Goal: Task Accomplishment & Management: Use online tool/utility

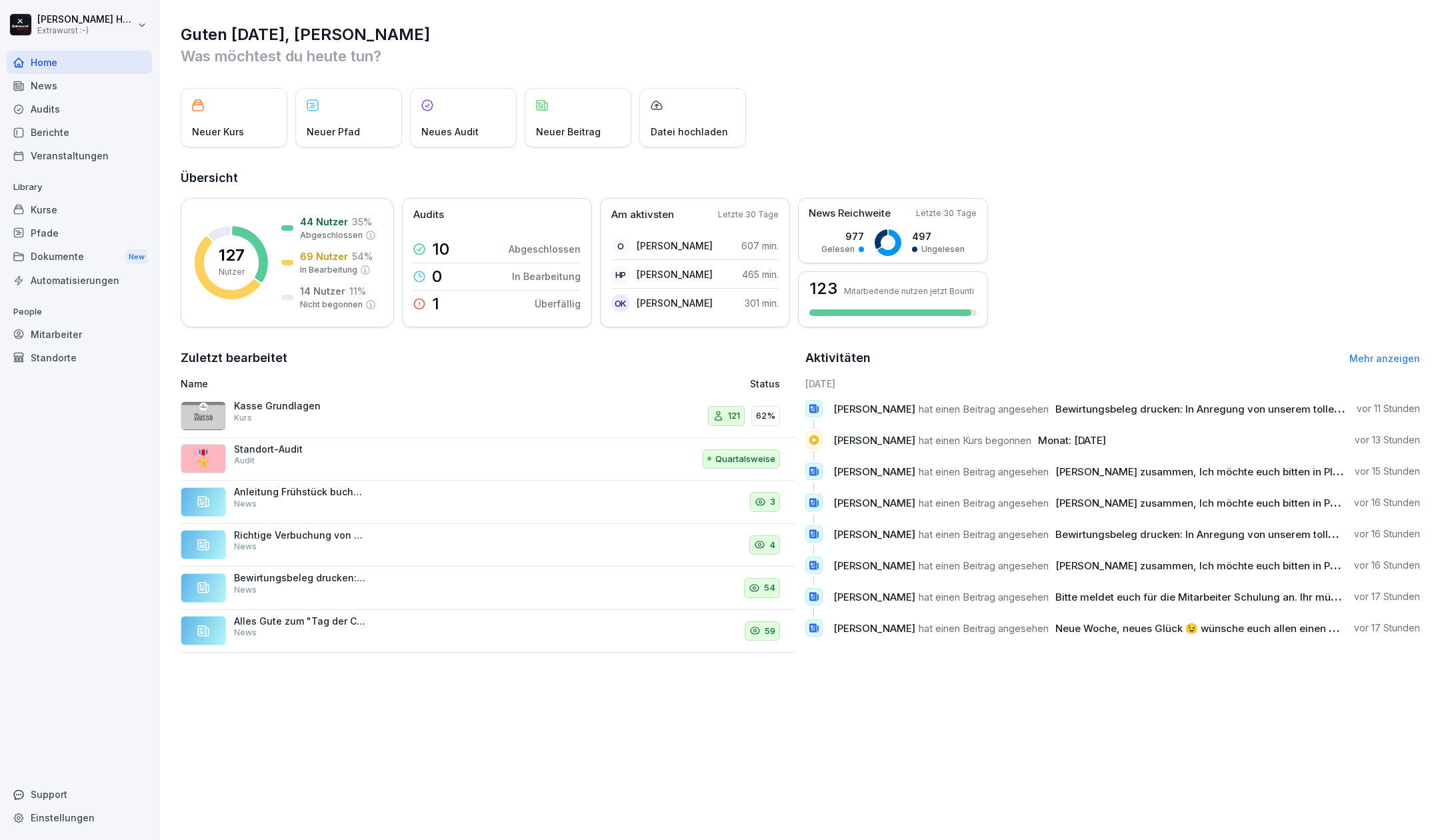
click at [76, 336] on div "Mitarbeiter" at bounding box center [80, 334] width 145 height 24
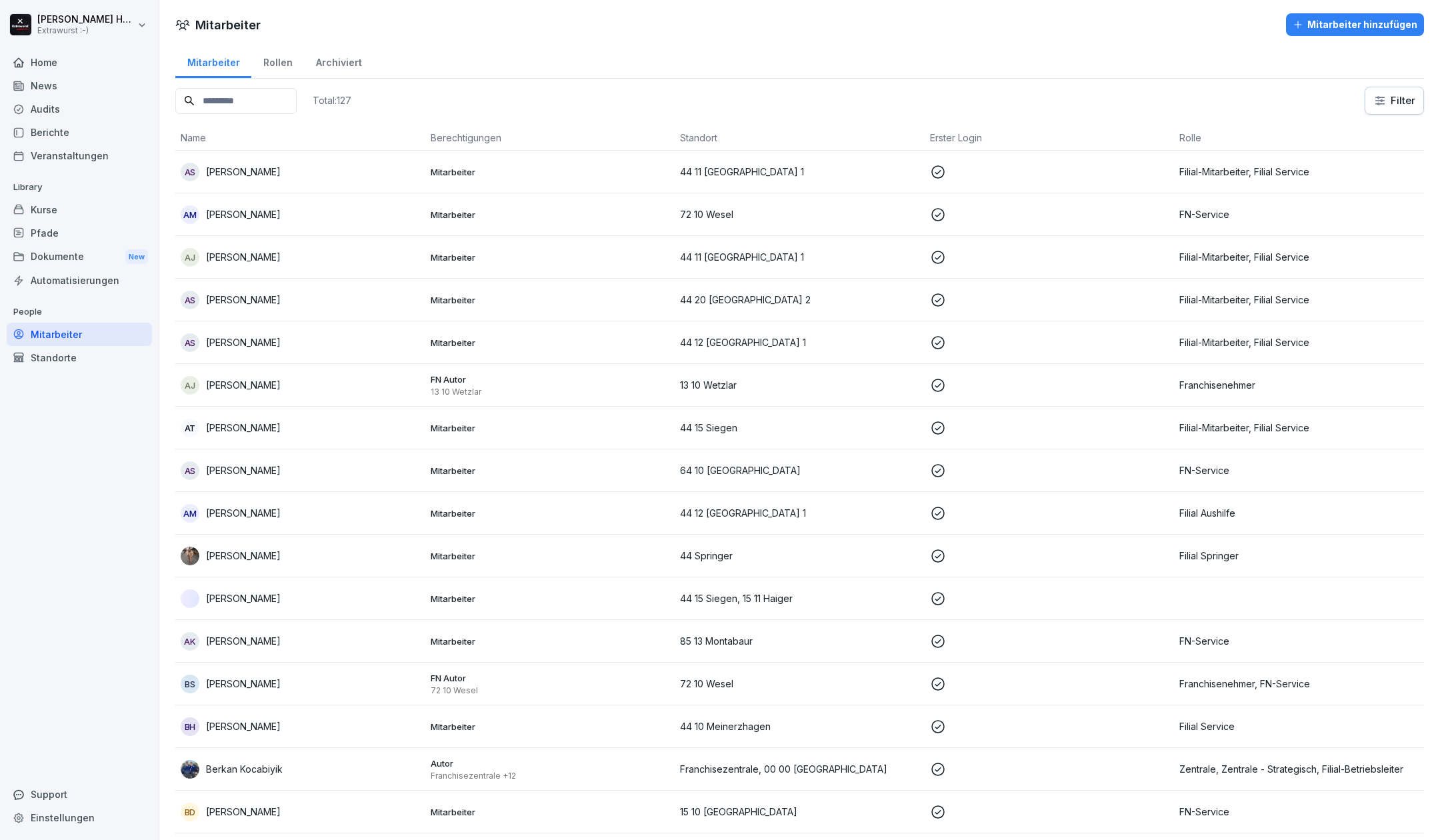
click at [252, 424] on p "[PERSON_NAME]" at bounding box center [243, 427] width 75 height 14
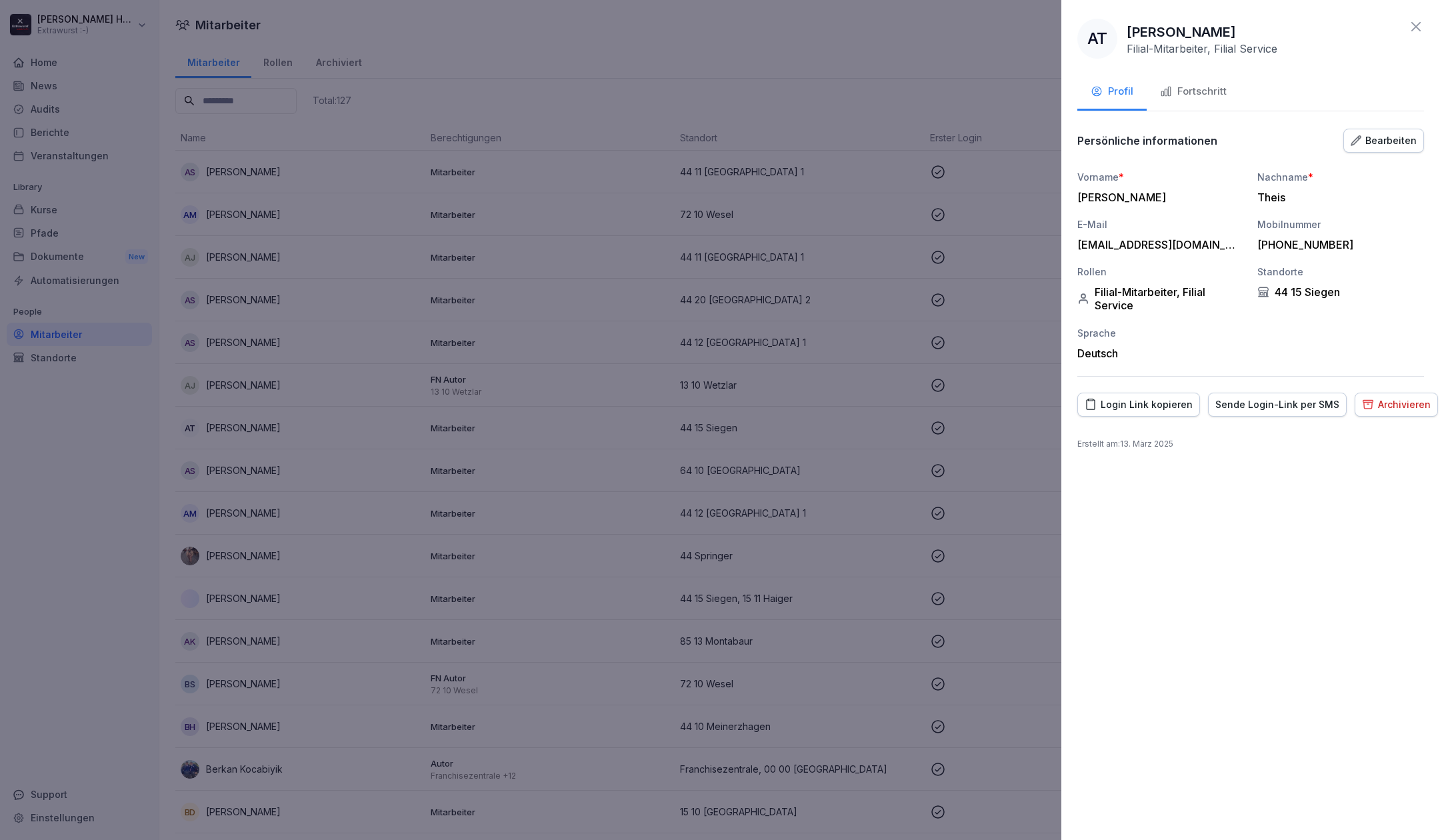
click at [1208, 92] on div "Fortschritt" at bounding box center [1193, 92] width 67 height 15
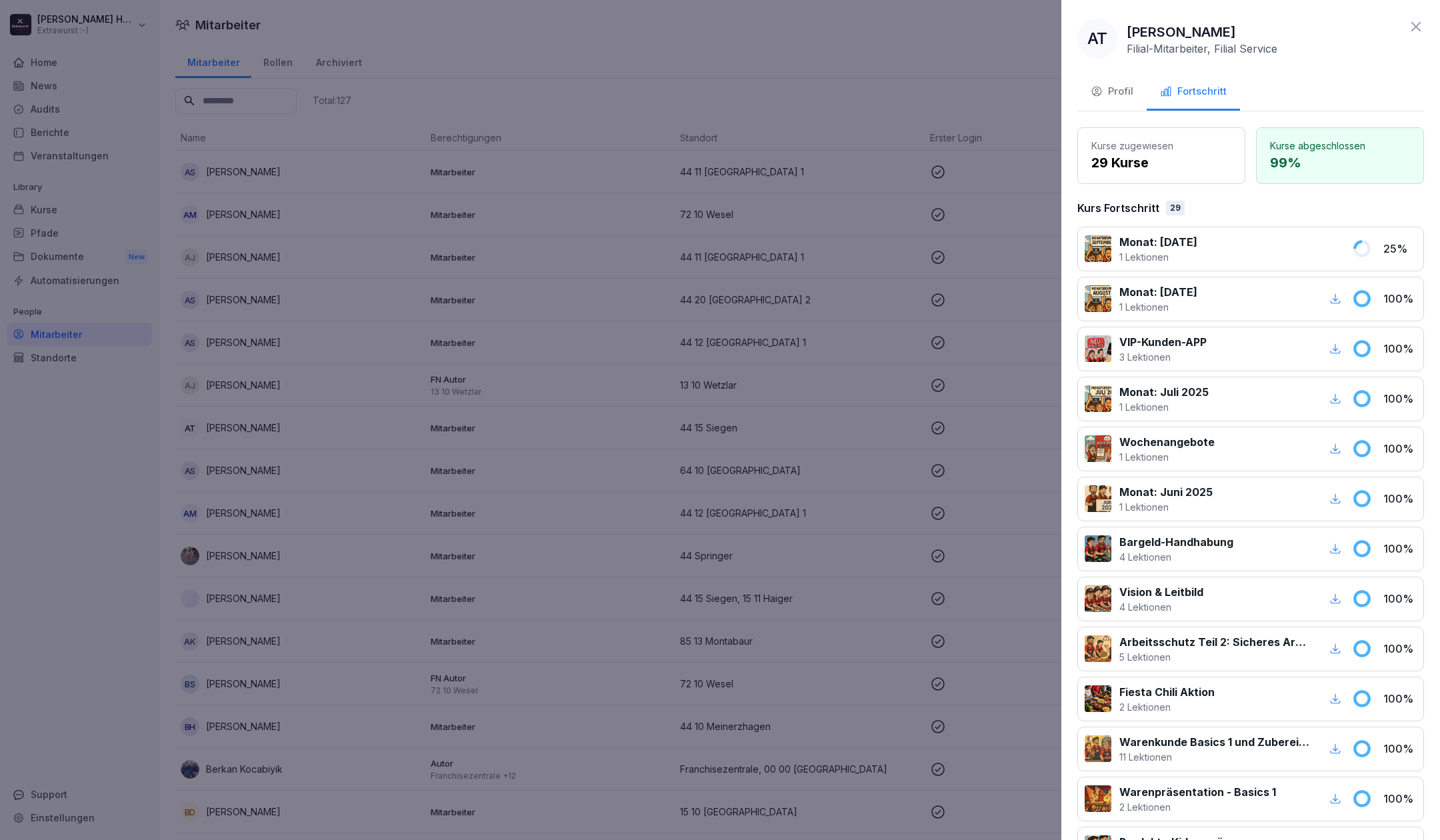
click at [964, 61] on div at bounding box center [720, 420] width 1440 height 840
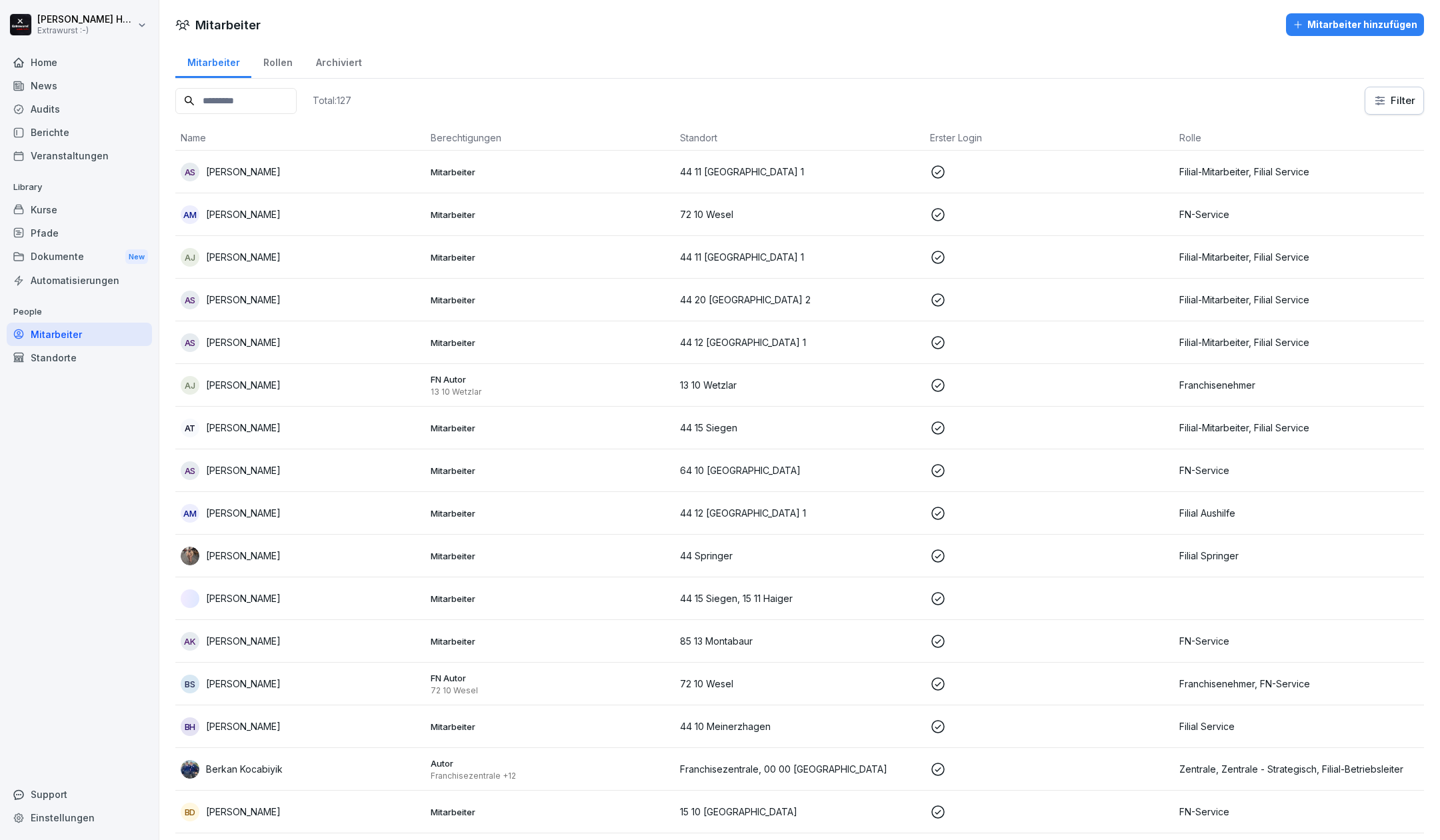
click at [233, 257] on p "[PERSON_NAME]" at bounding box center [243, 257] width 75 height 14
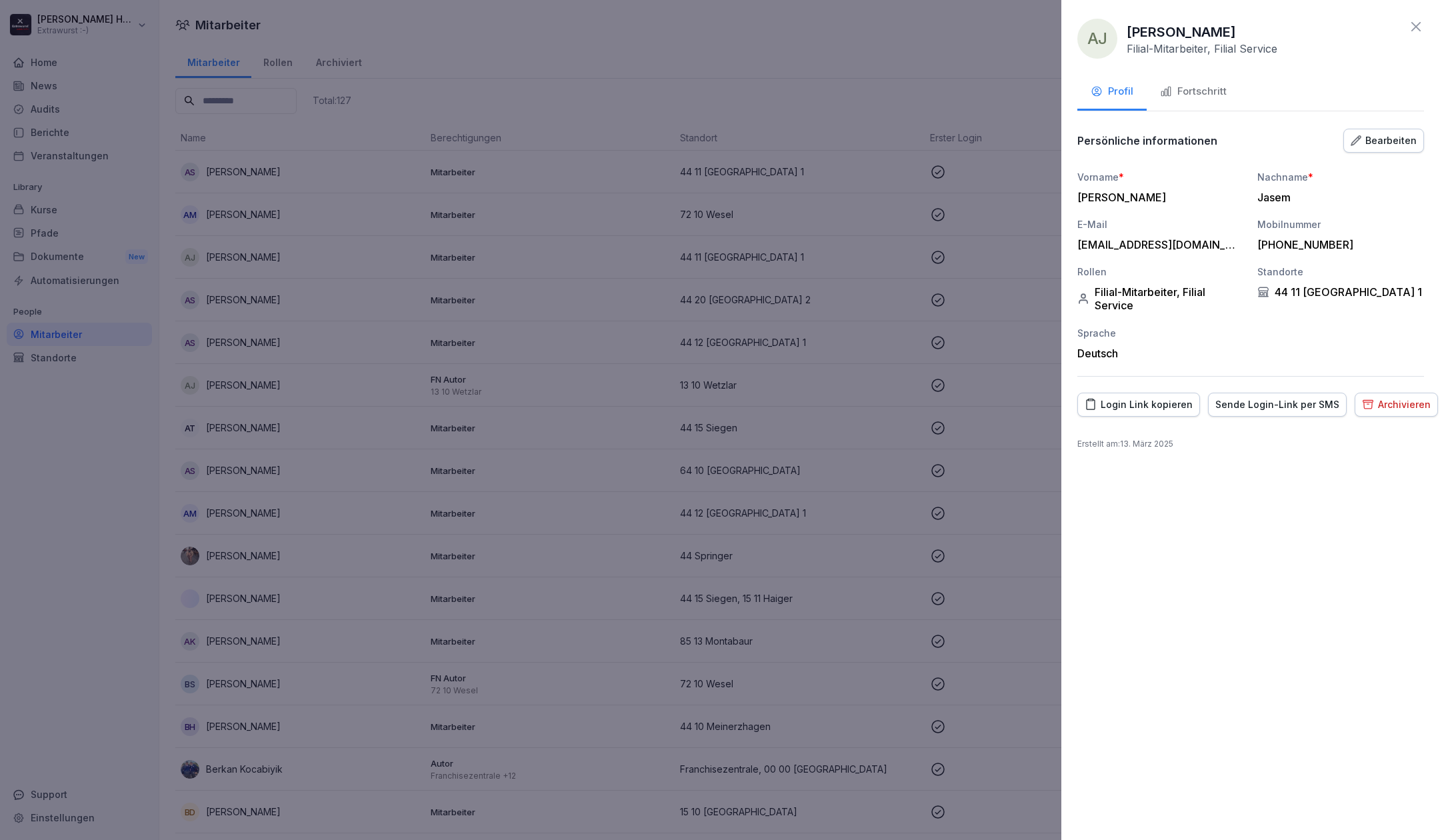
click at [1221, 92] on div "Fortschritt" at bounding box center [1193, 92] width 67 height 15
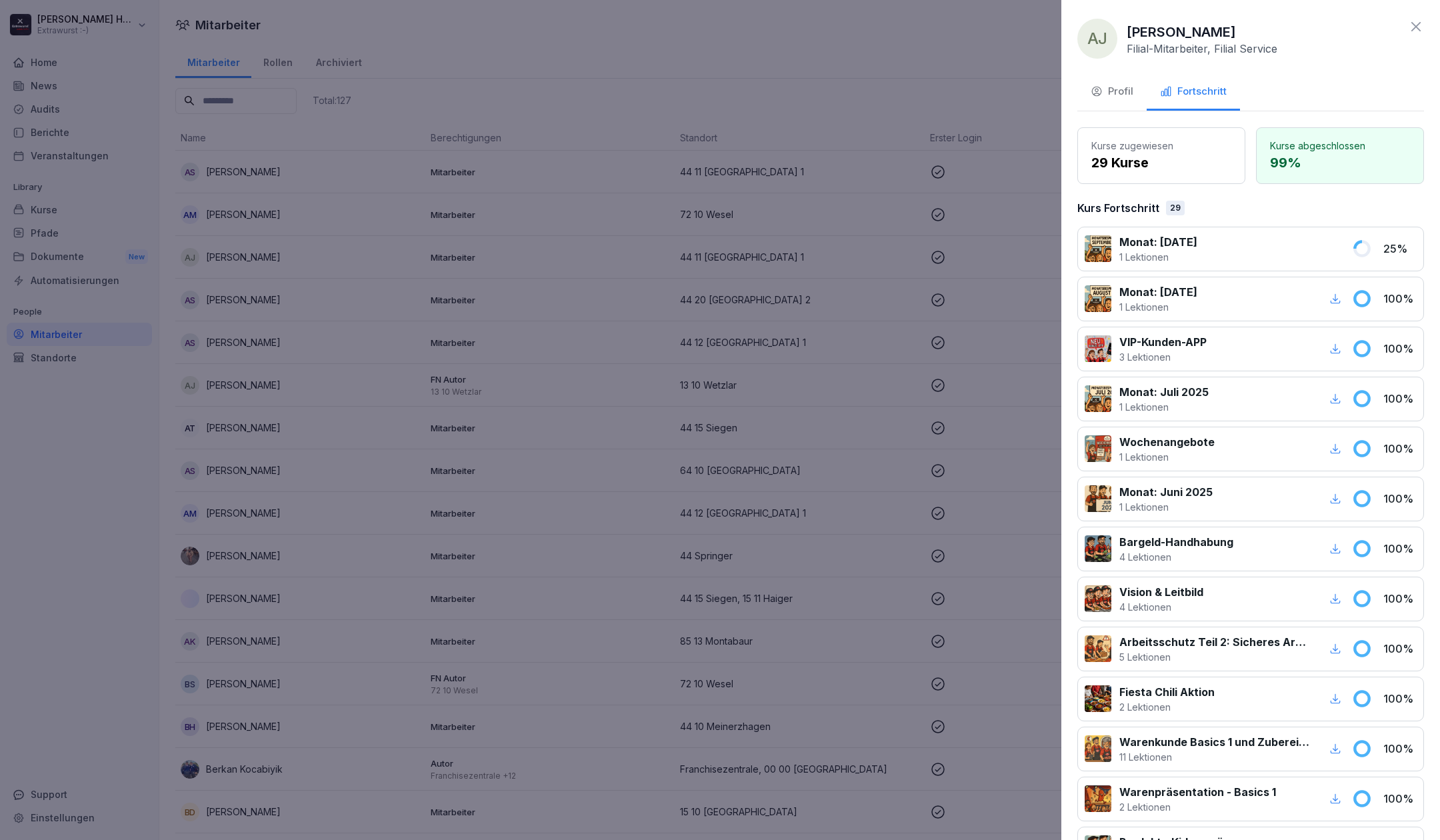
click at [469, 64] on div at bounding box center [720, 420] width 1440 height 840
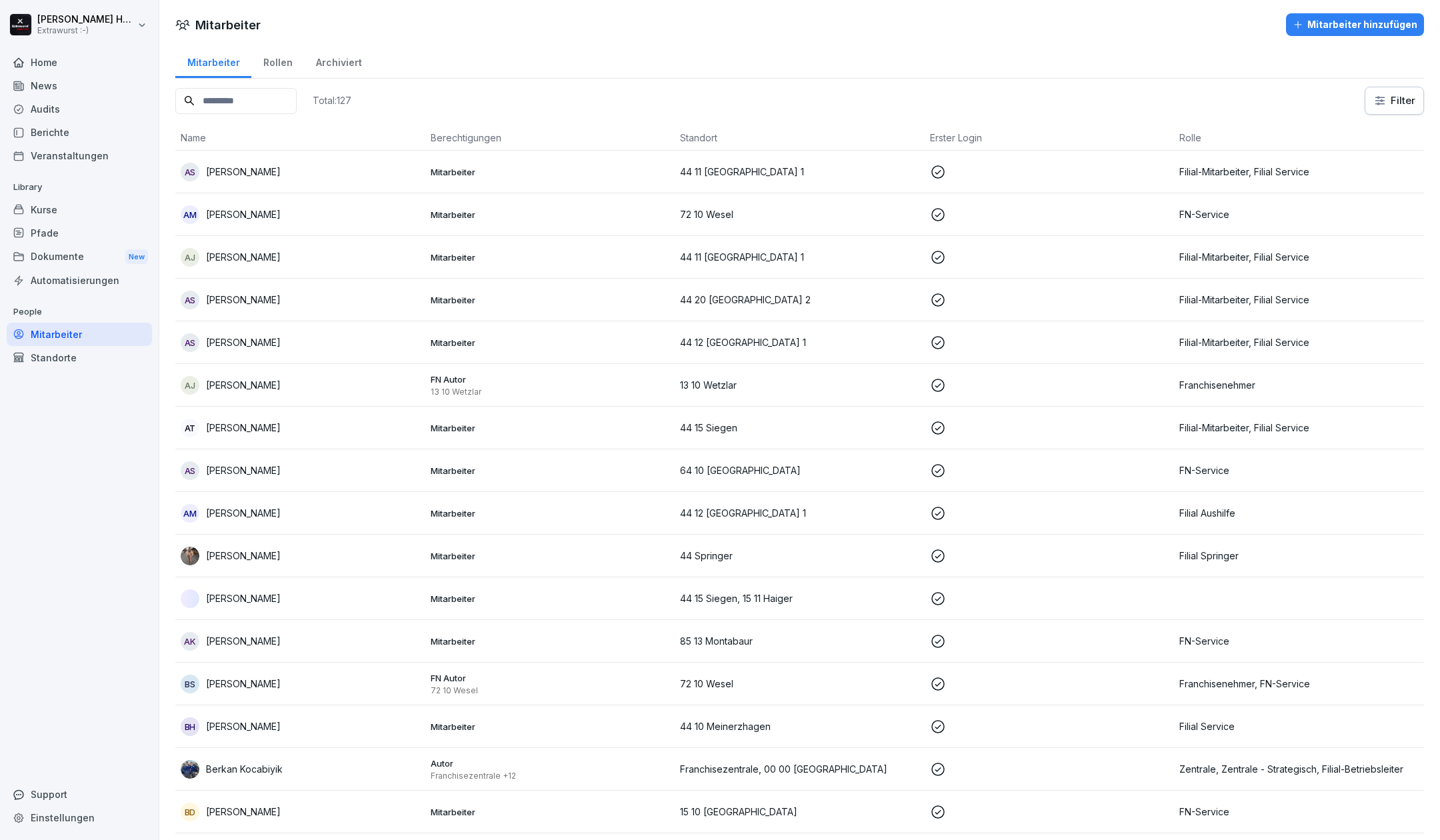
click at [59, 361] on div "Standorte" at bounding box center [80, 358] width 145 height 24
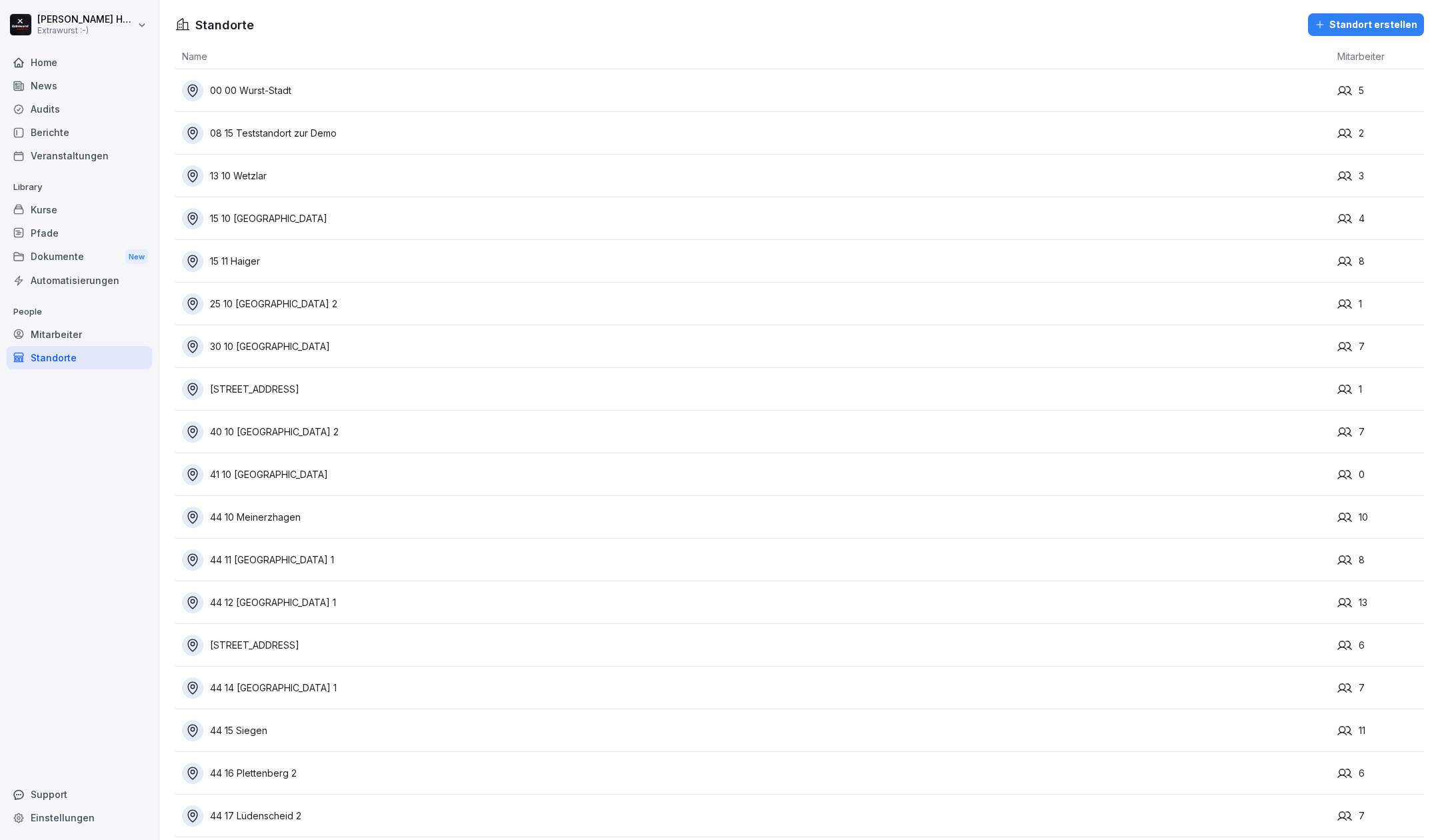
click at [285, 429] on div "40 10 [GEOGRAPHIC_DATA] 2" at bounding box center [756, 432] width 1149 height 21
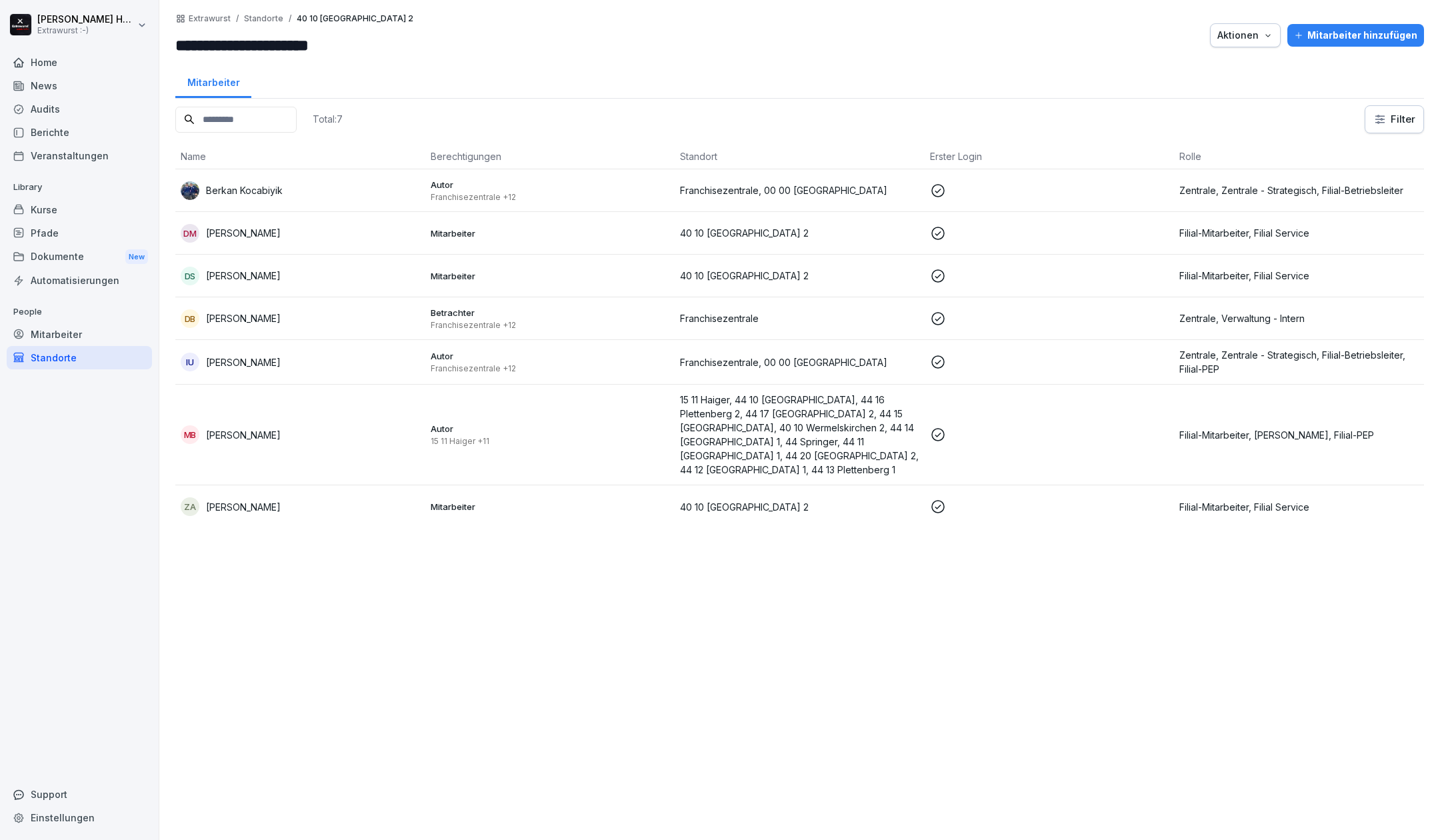
click at [259, 228] on p "[PERSON_NAME]" at bounding box center [243, 233] width 75 height 14
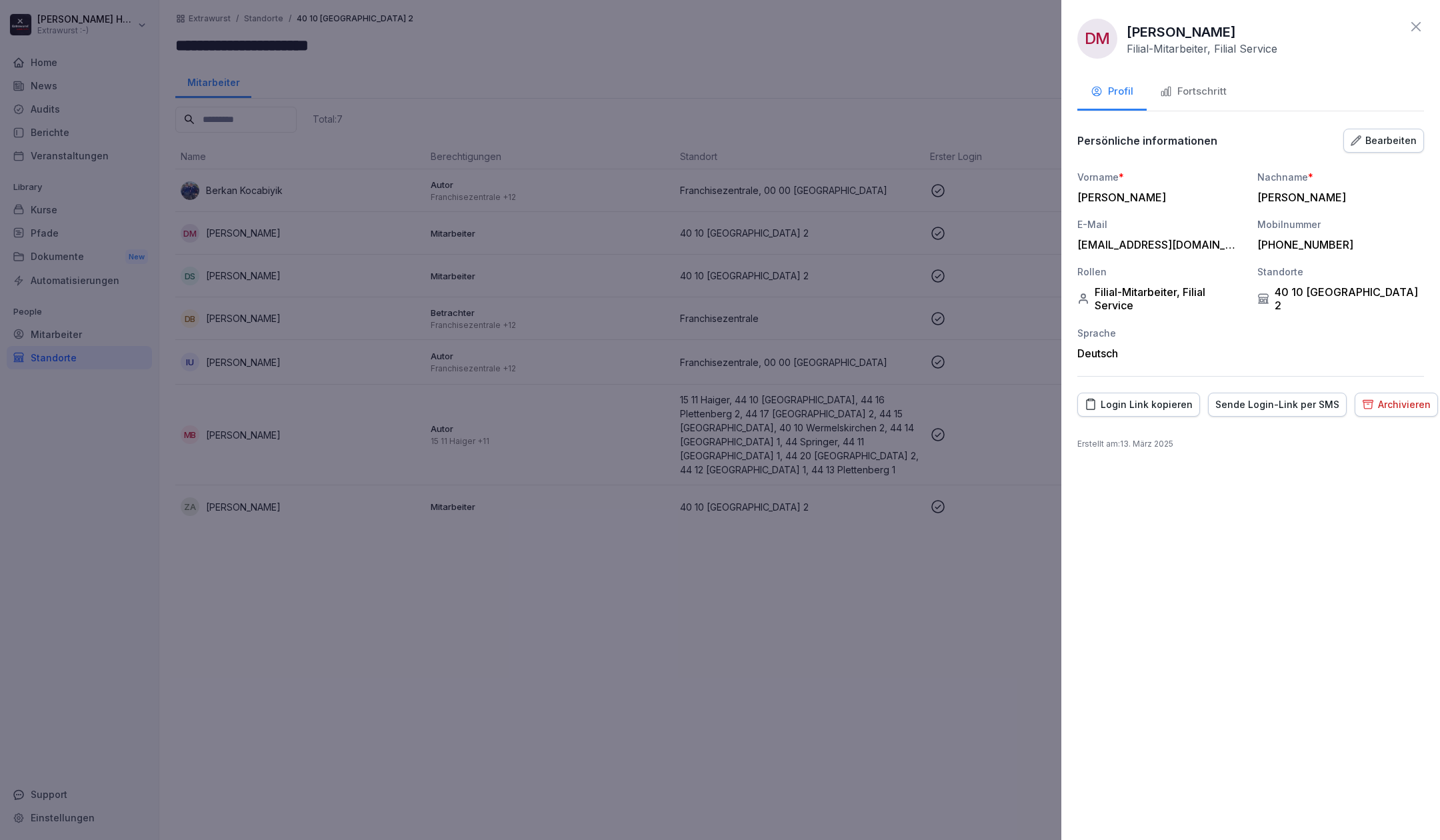
click at [1175, 89] on div "Fortschritt" at bounding box center [1193, 92] width 67 height 15
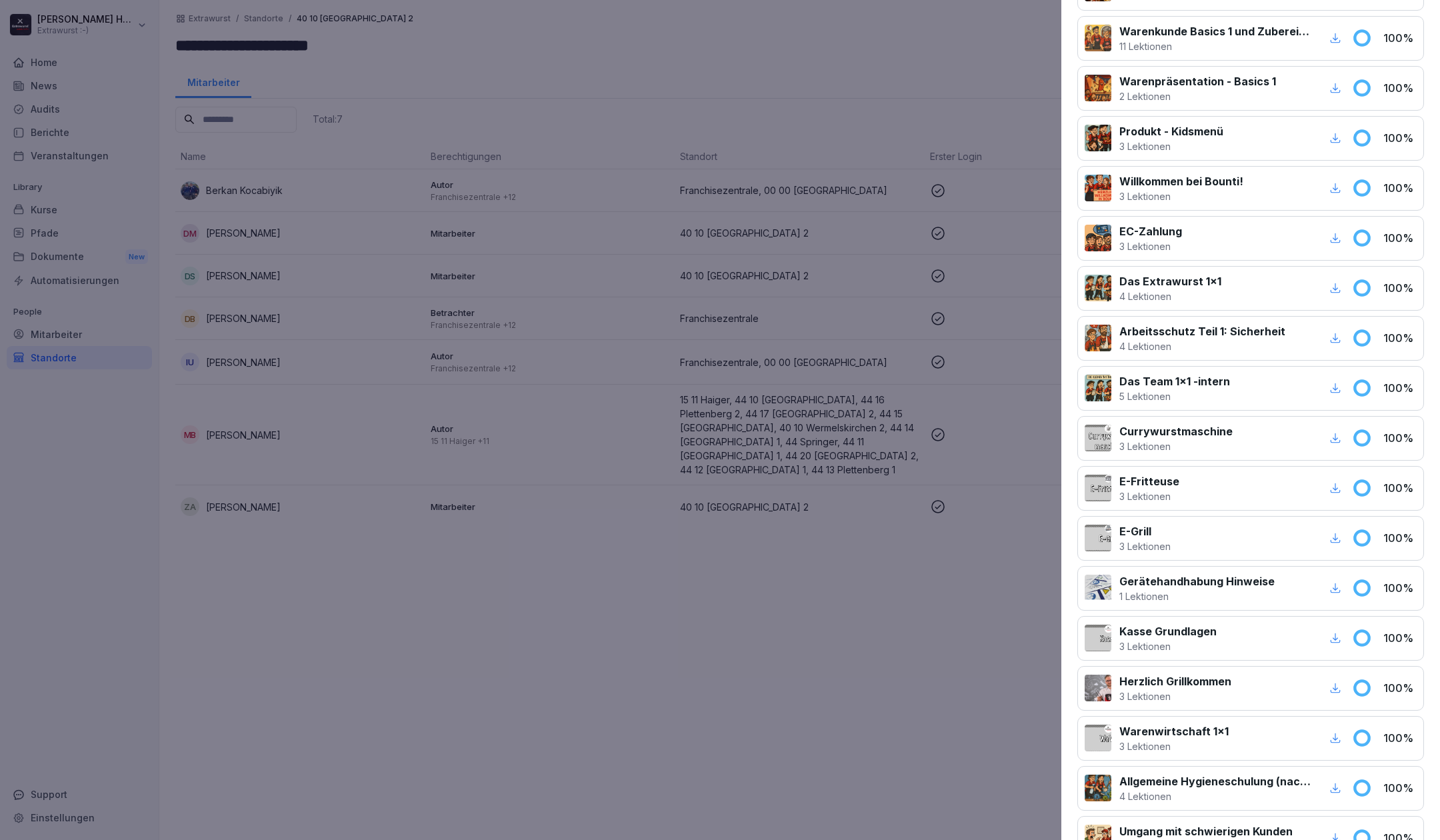
scroll to position [971, 0]
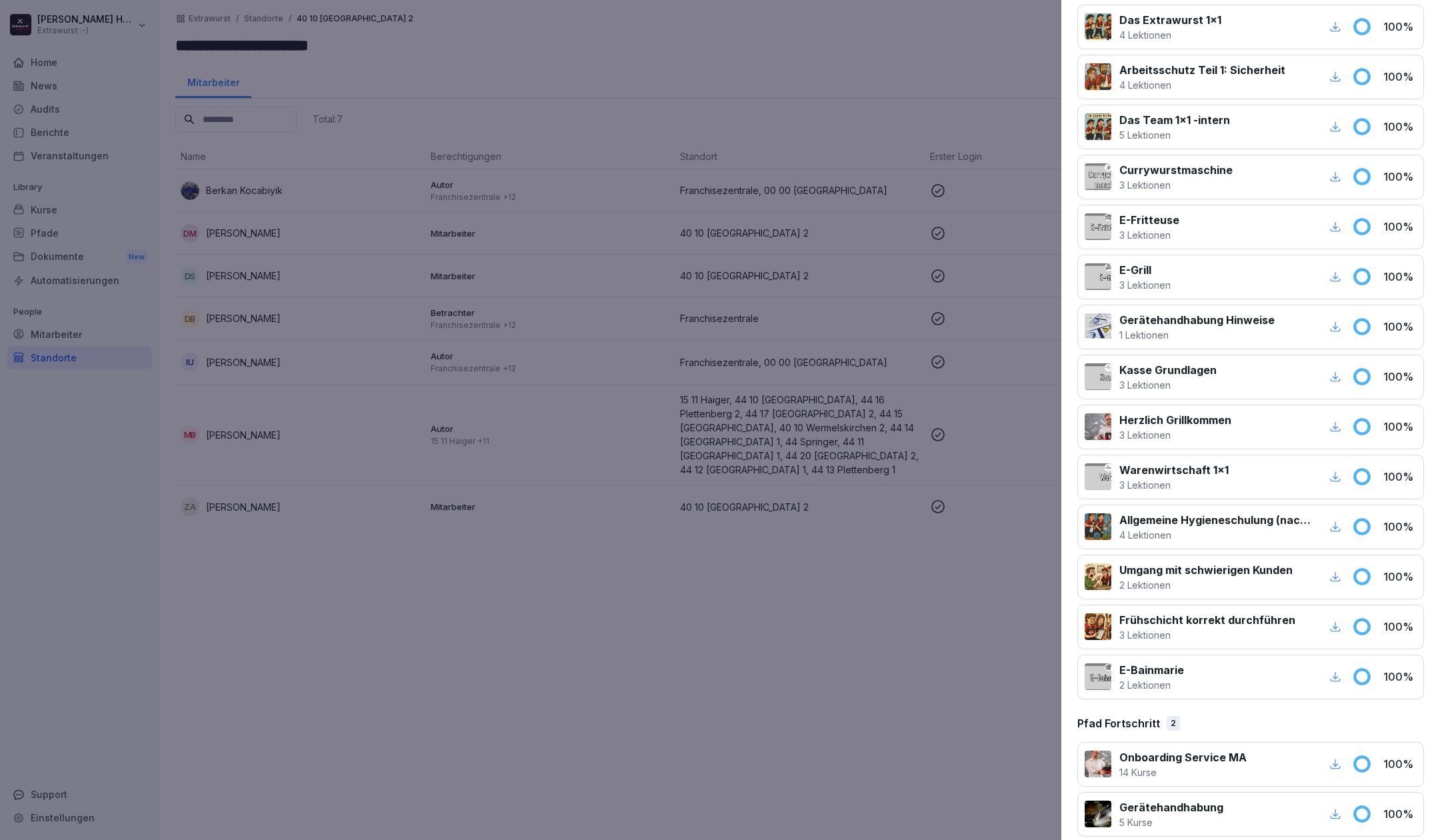
drag, startPoint x: 257, startPoint y: 611, endPoint x: 193, endPoint y: 414, distance: 207.1
click at [253, 607] on div at bounding box center [720, 420] width 1440 height 840
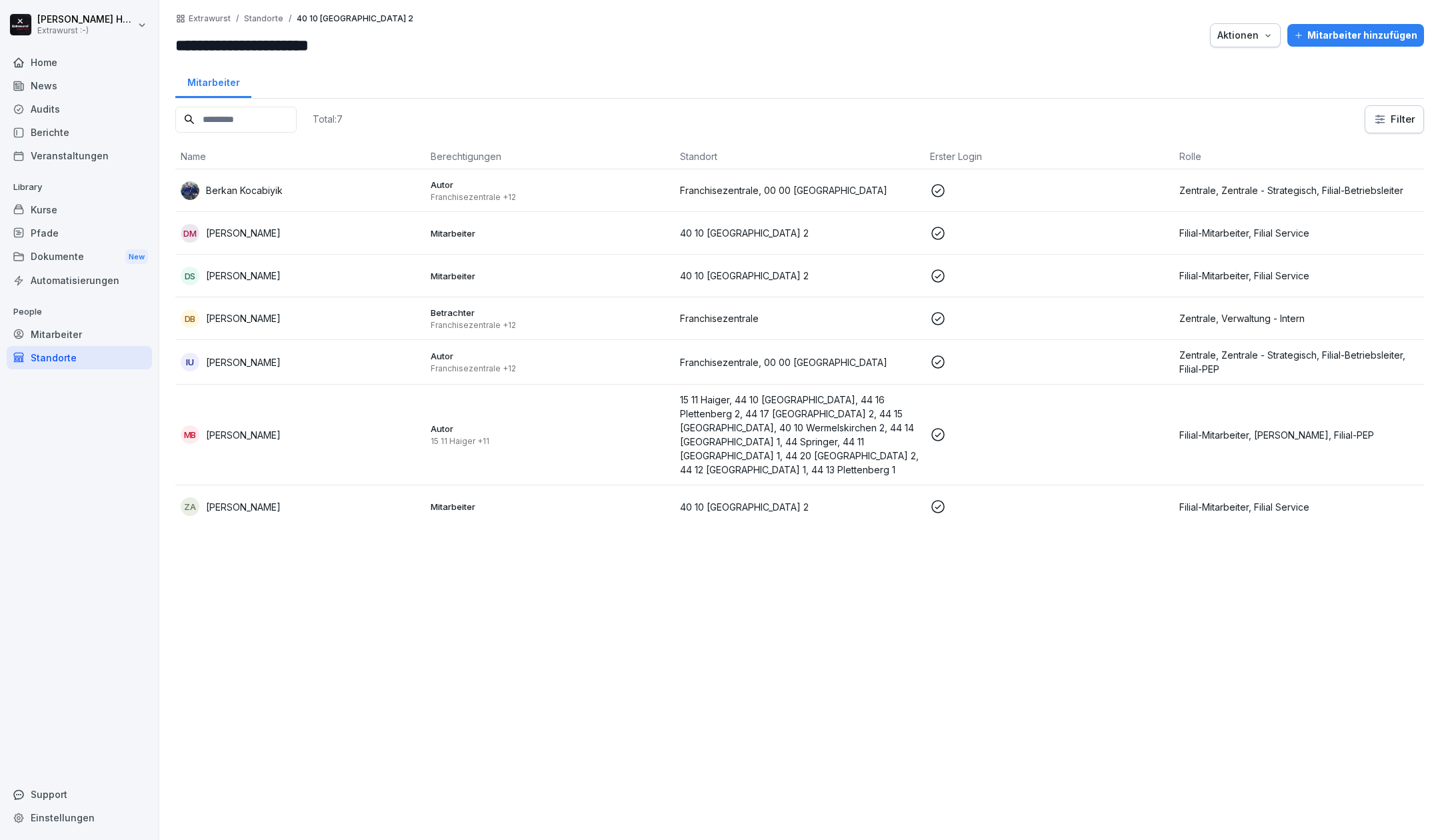
click at [228, 500] on p "[PERSON_NAME]" at bounding box center [243, 507] width 75 height 14
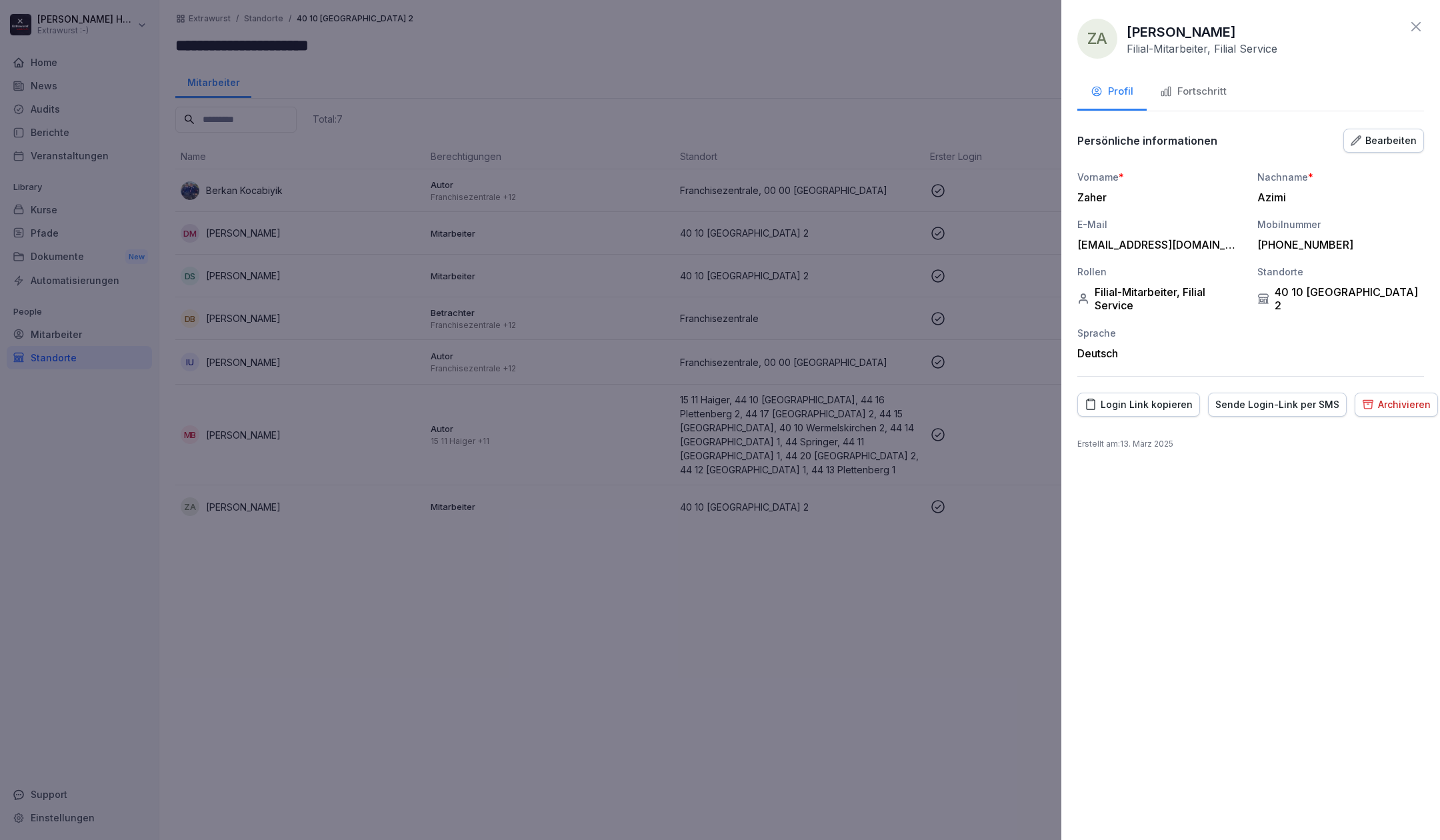
click at [1203, 89] on div "Fortschritt" at bounding box center [1193, 92] width 67 height 15
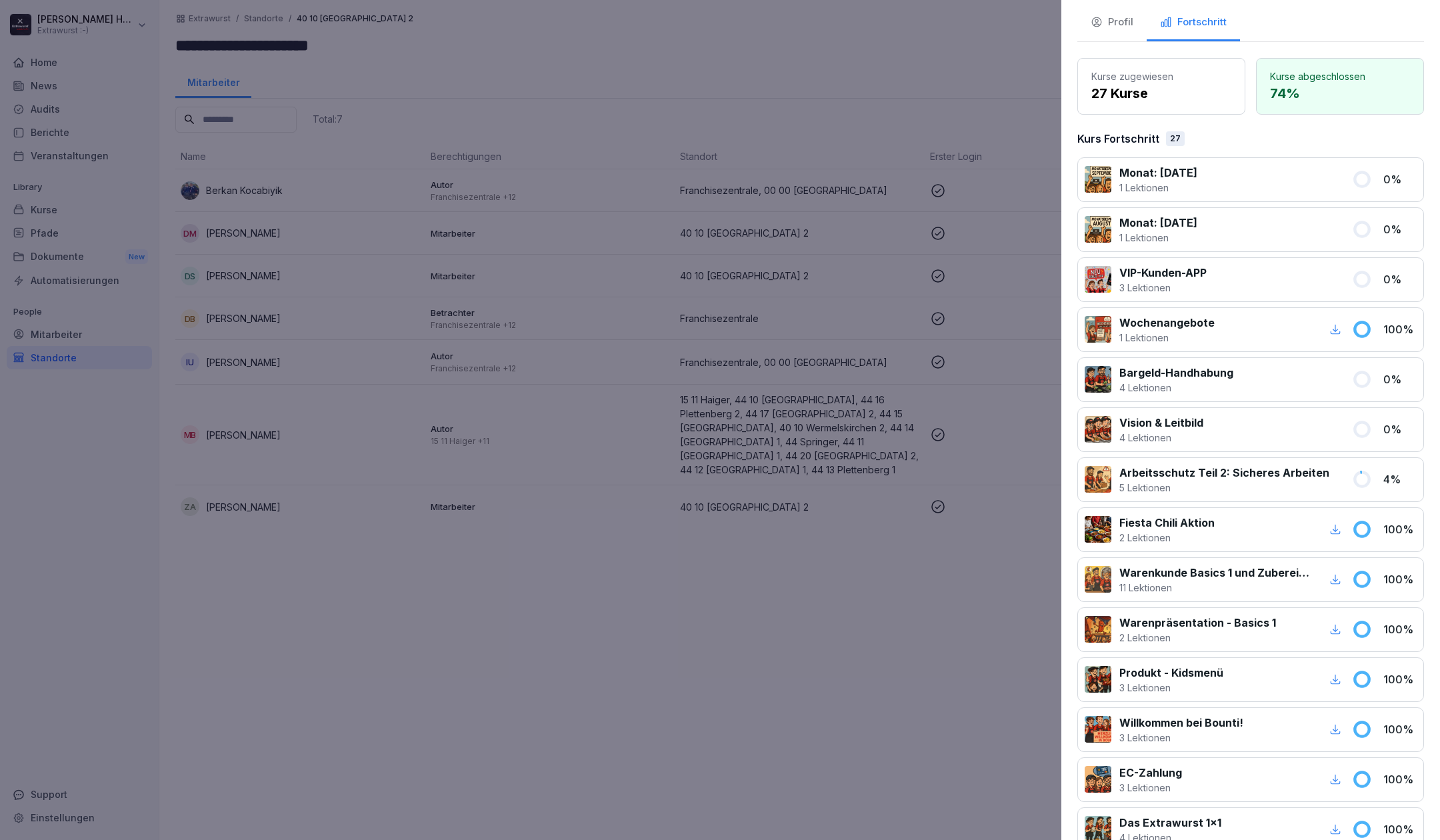
scroll to position [177, 0]
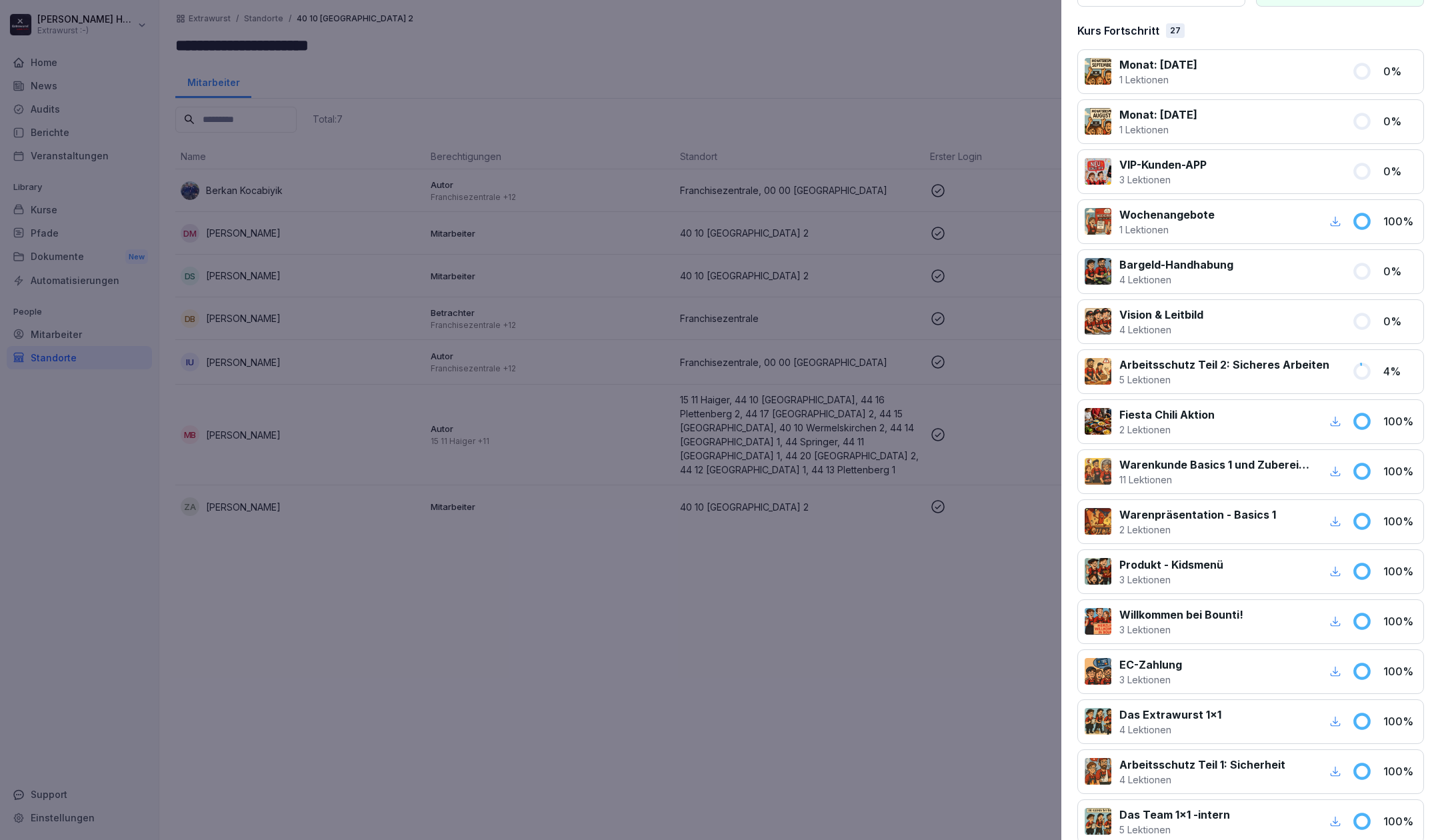
click at [570, 86] on div at bounding box center [720, 420] width 1440 height 840
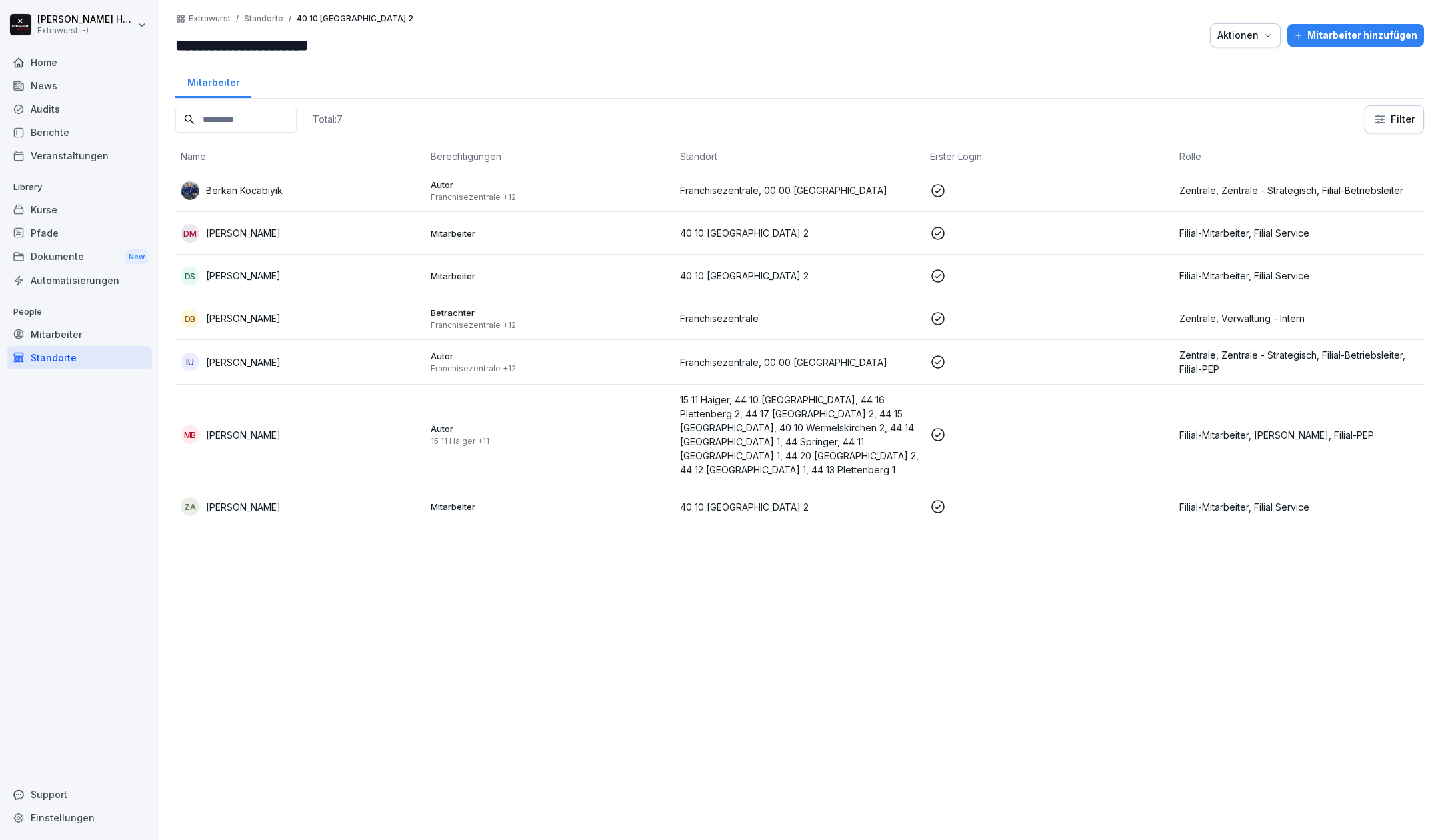
click at [236, 271] on p "[PERSON_NAME]" at bounding box center [243, 275] width 75 height 14
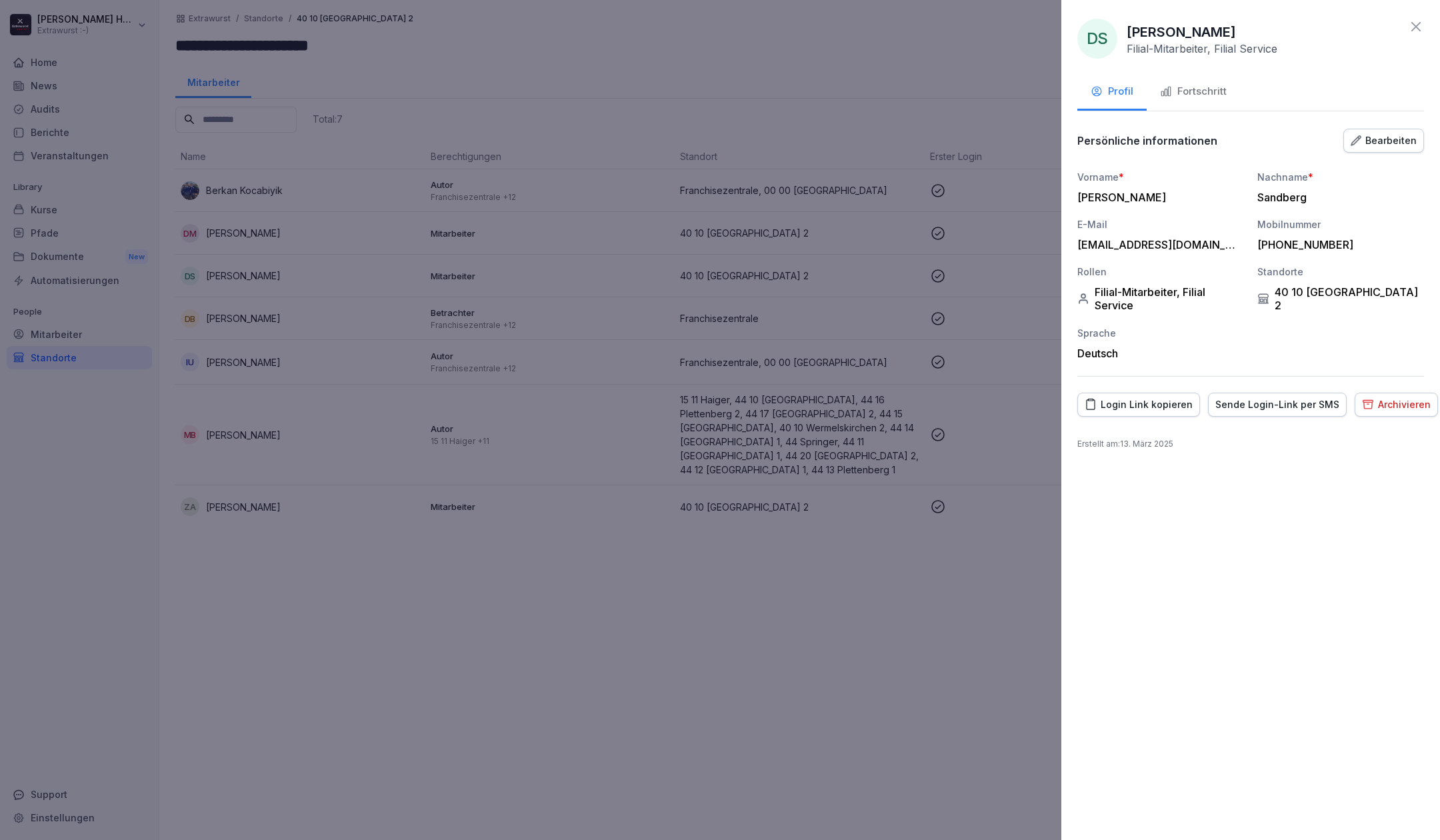
click at [1211, 82] on button "Fortschritt" at bounding box center [1194, 92] width 93 height 36
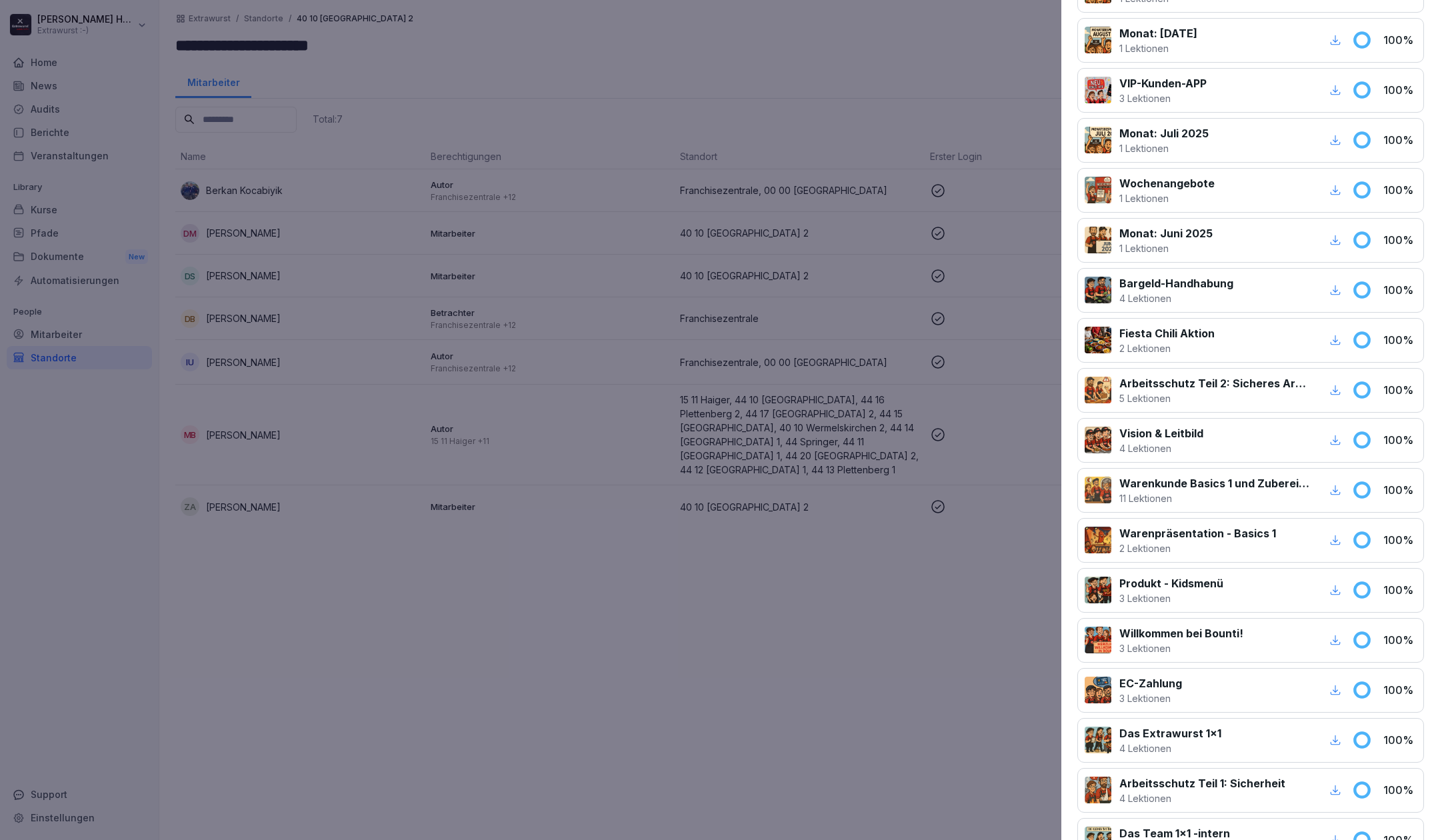
scroll to position [0, 0]
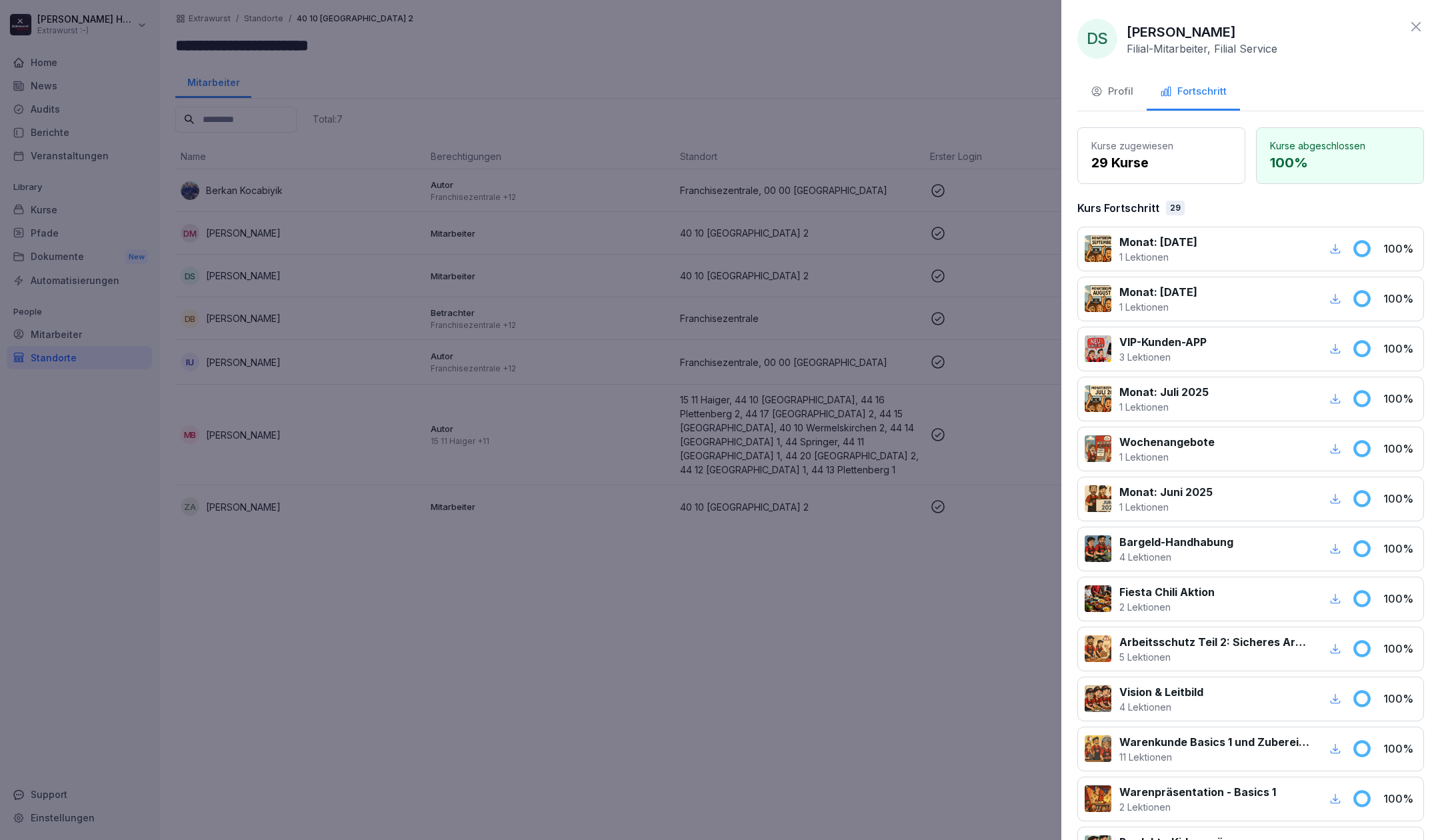
click at [414, 44] on div at bounding box center [720, 420] width 1440 height 840
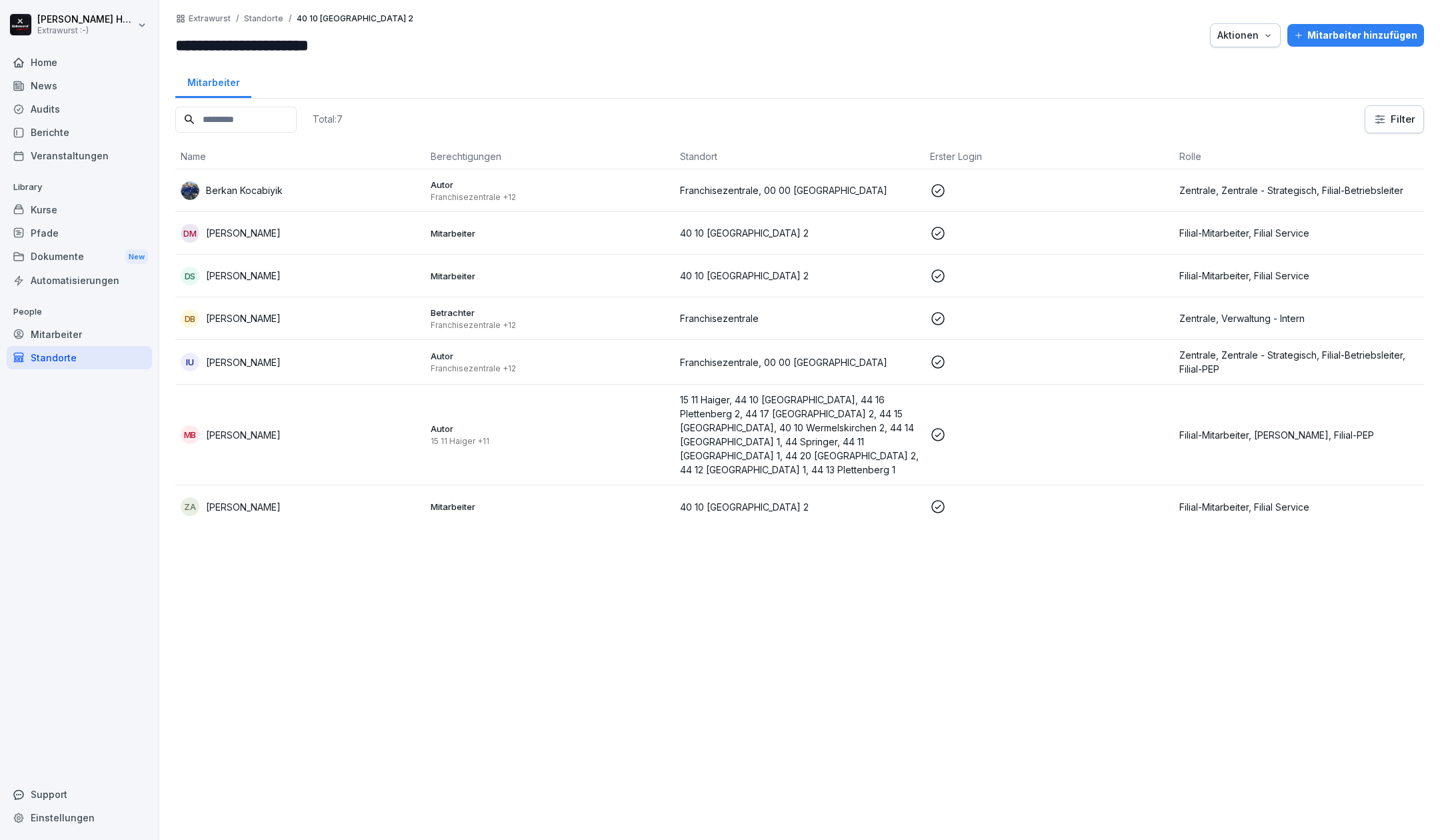
click at [45, 107] on div "Audits" at bounding box center [80, 109] width 145 height 24
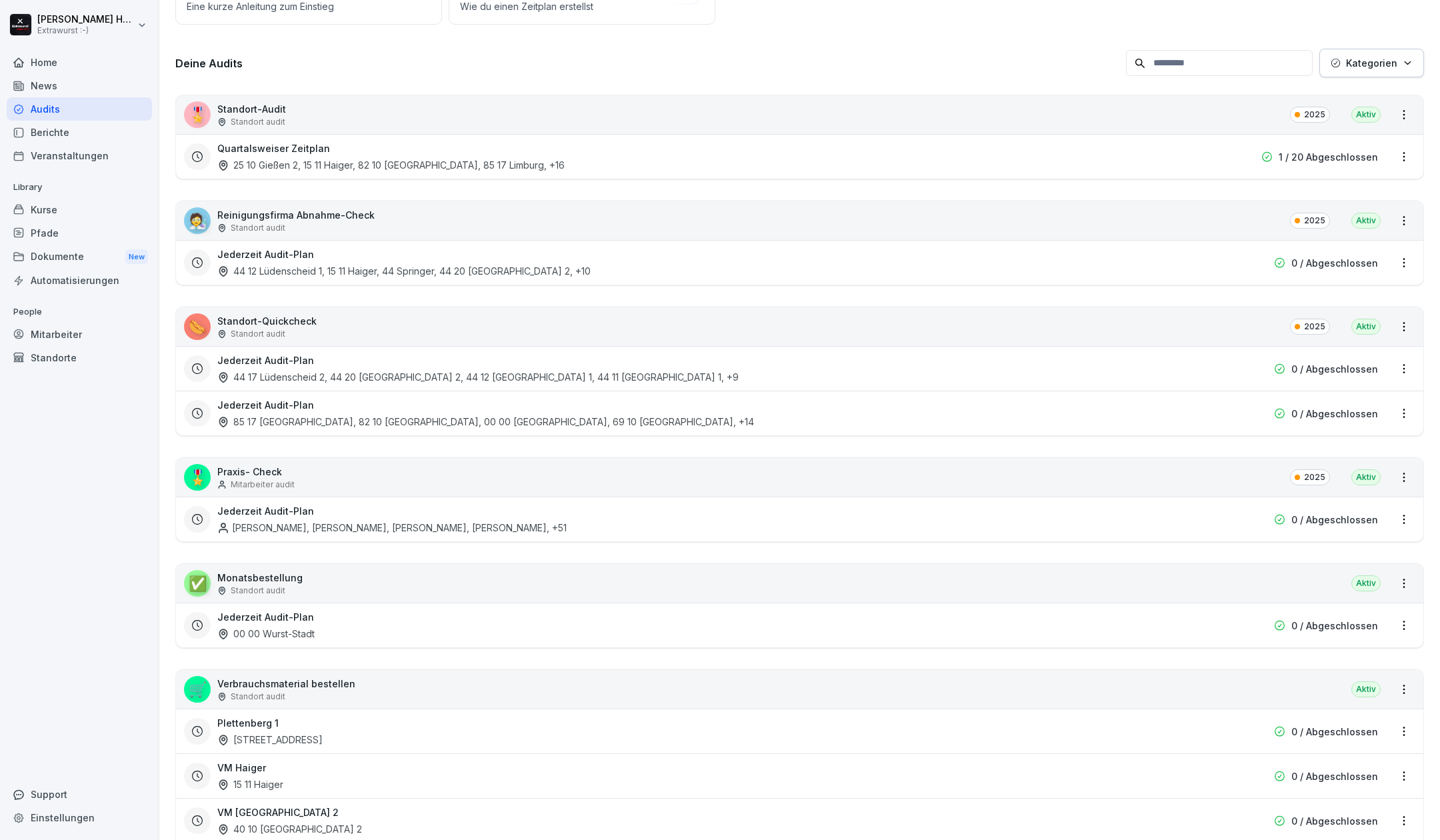
scroll to position [105, 0]
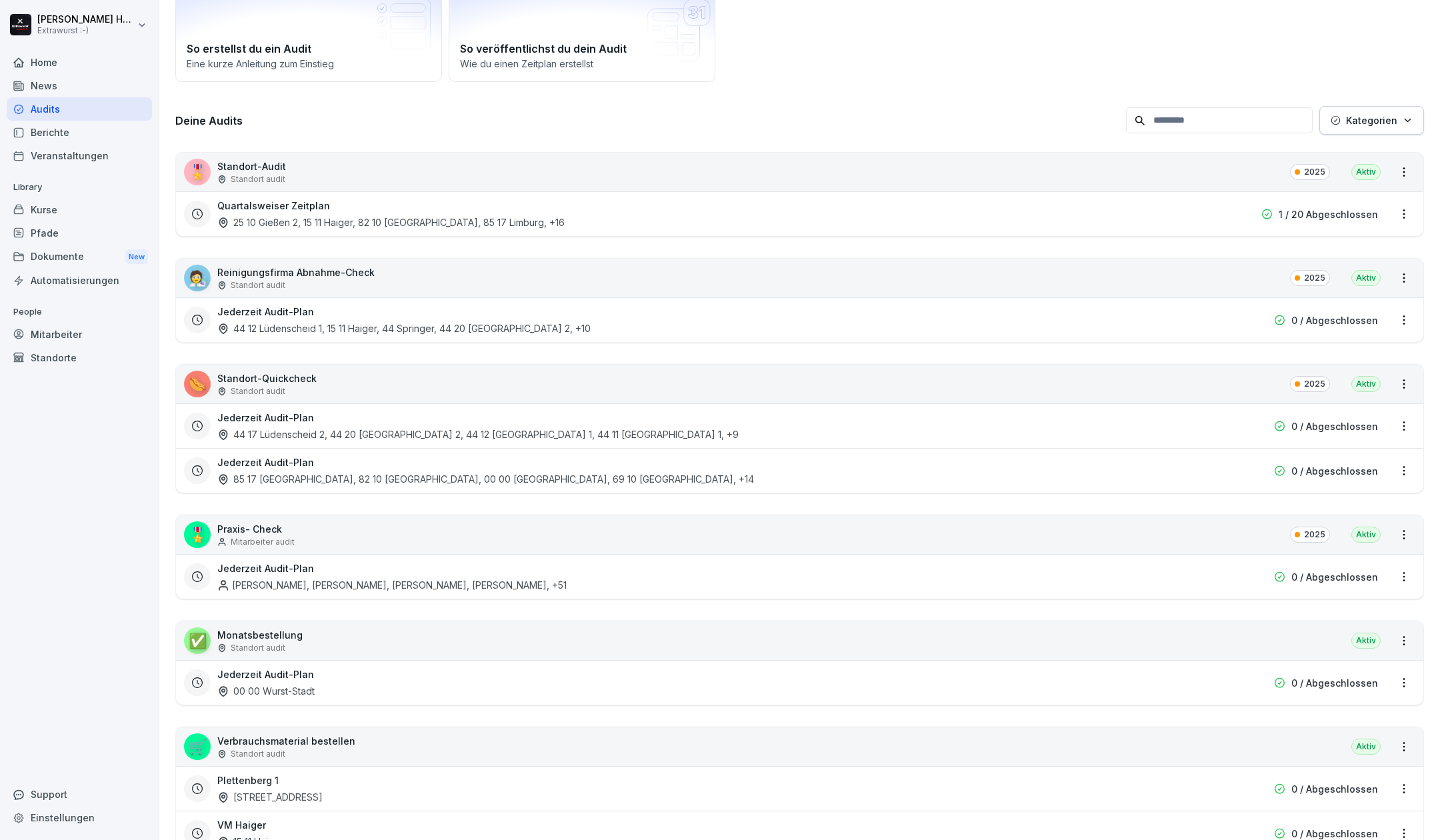
click at [264, 164] on p "Standort-Audit" at bounding box center [252, 166] width 69 height 14
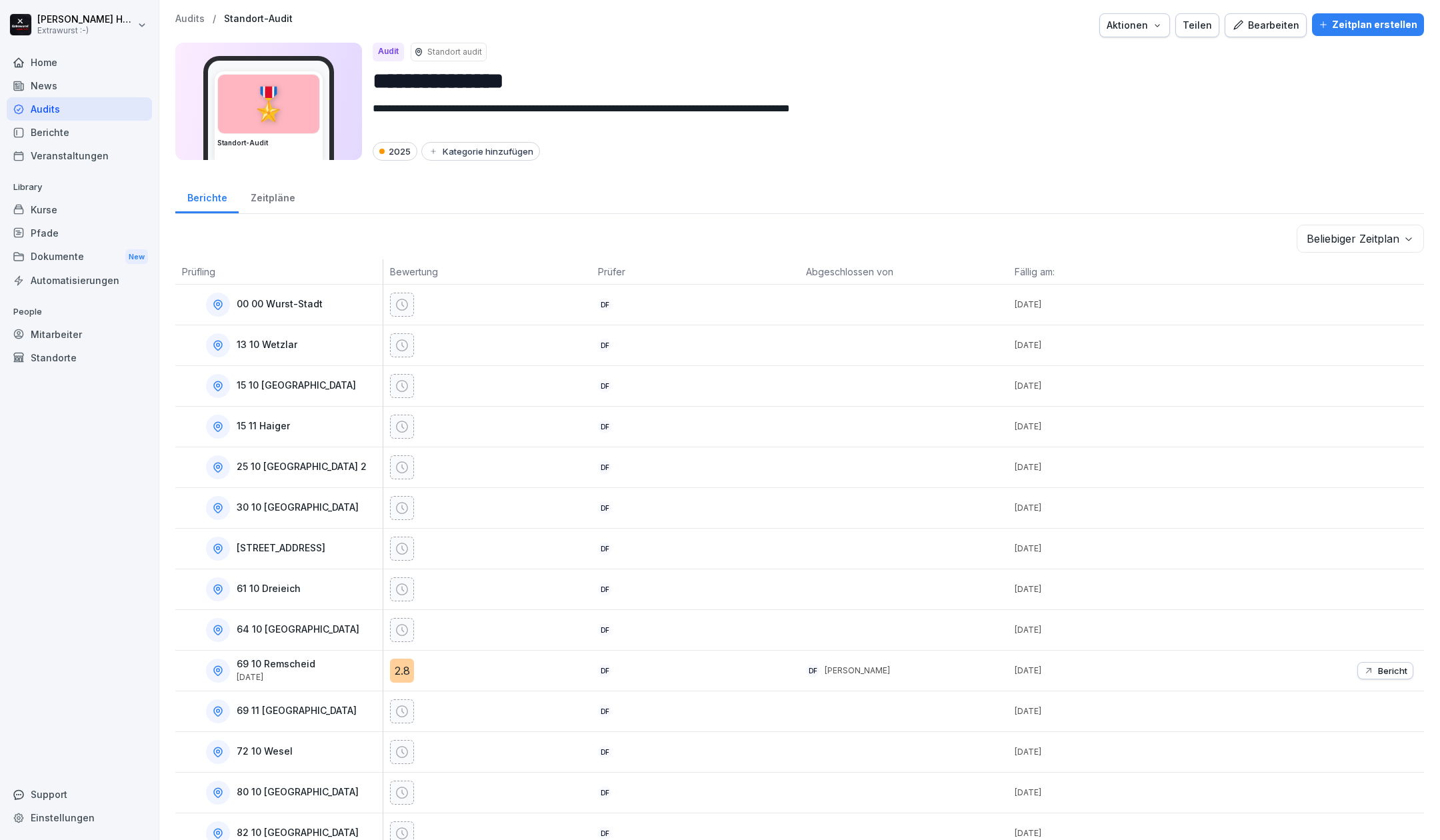
click at [276, 196] on div "Zeitpläne" at bounding box center [272, 196] width 68 height 34
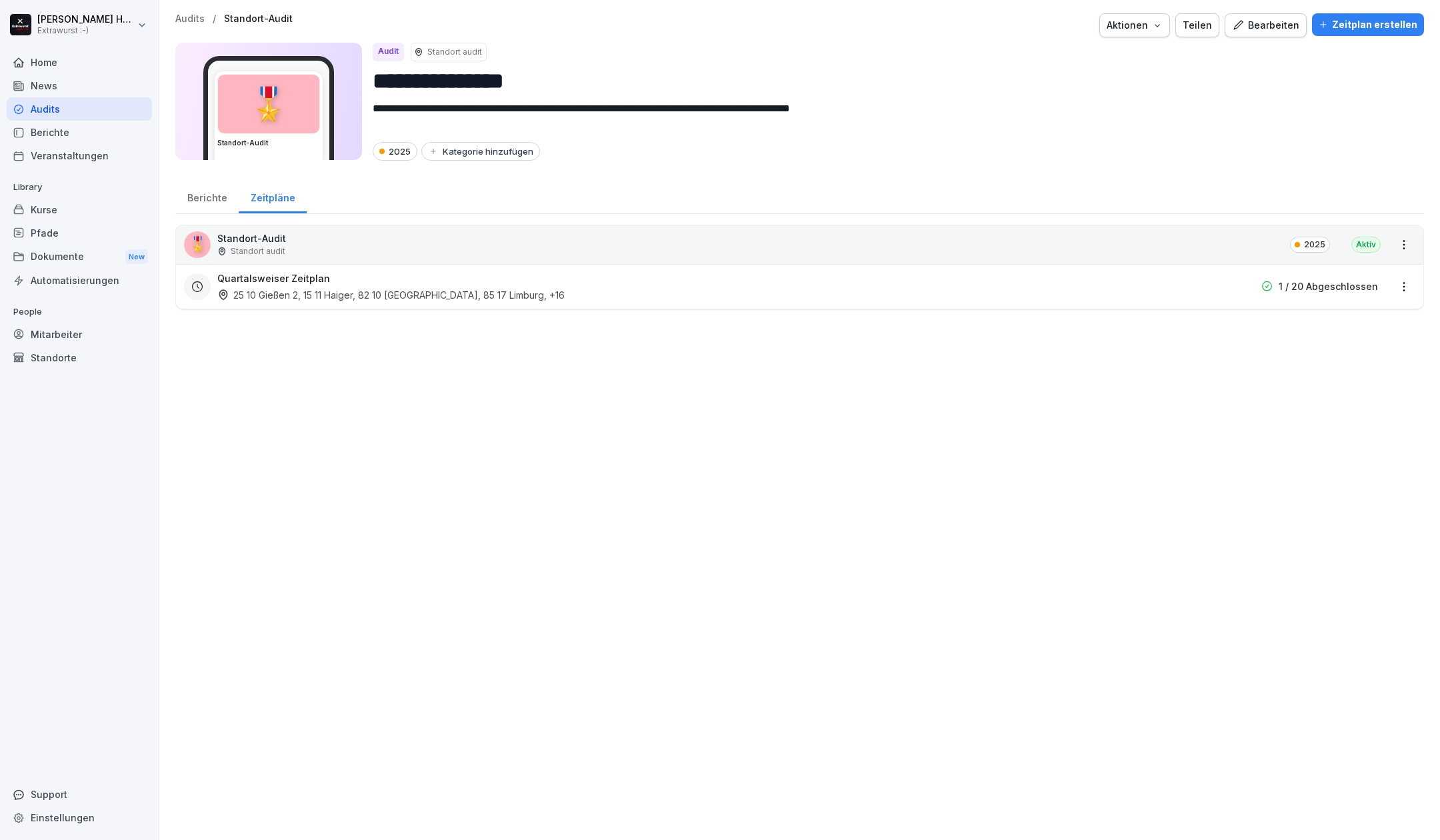
click at [1371, 25] on div "Zeitplan erstellen" at bounding box center [1368, 24] width 99 height 15
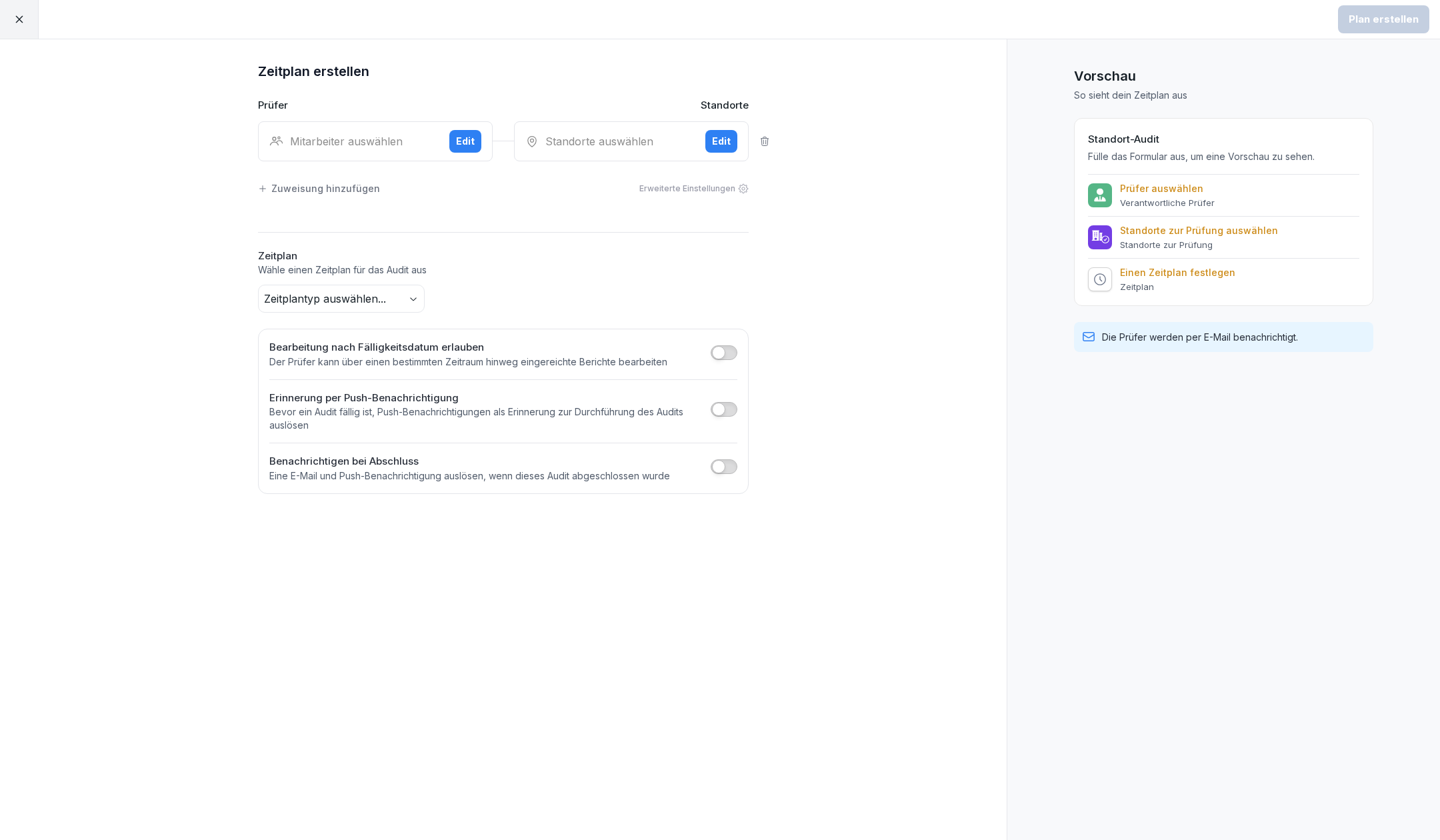
click at [463, 138] on div "Edit" at bounding box center [465, 141] width 18 height 15
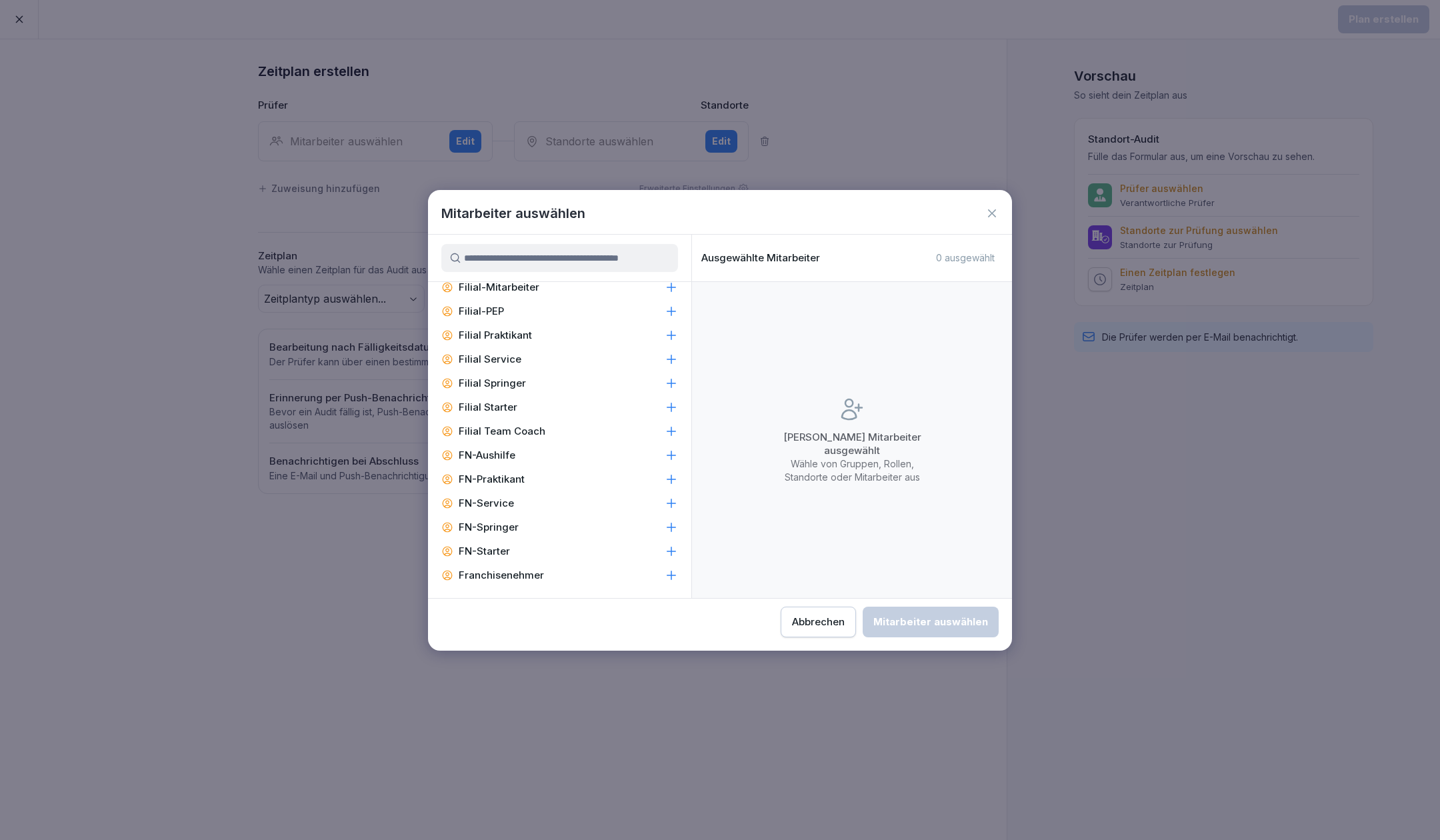
scroll to position [977, 0]
click at [538, 346] on p "Filial-Betriebsleiter" at bounding box center [505, 352] width 92 height 13
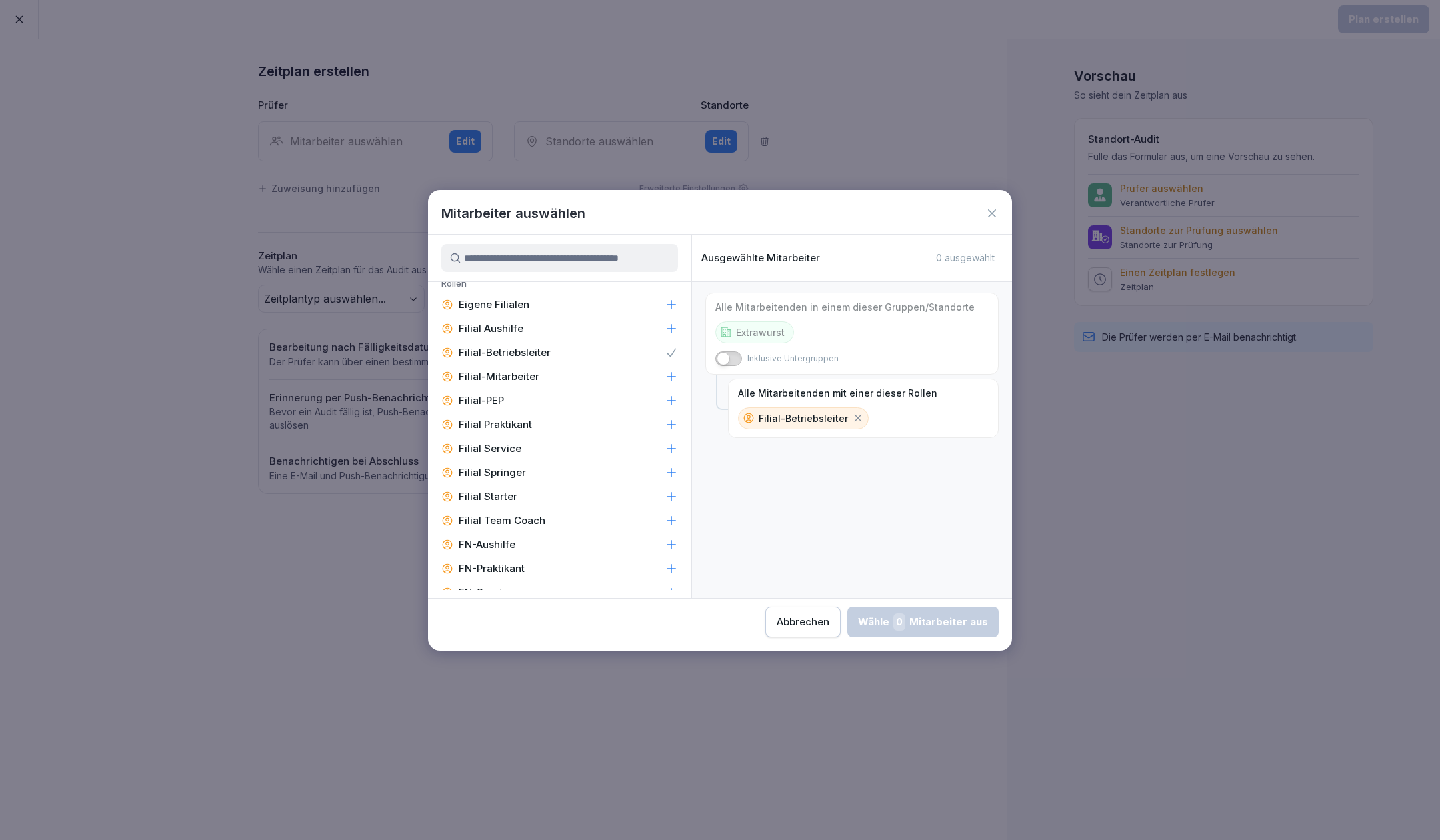
click at [855, 416] on icon at bounding box center [859, 418] width 8 height 8
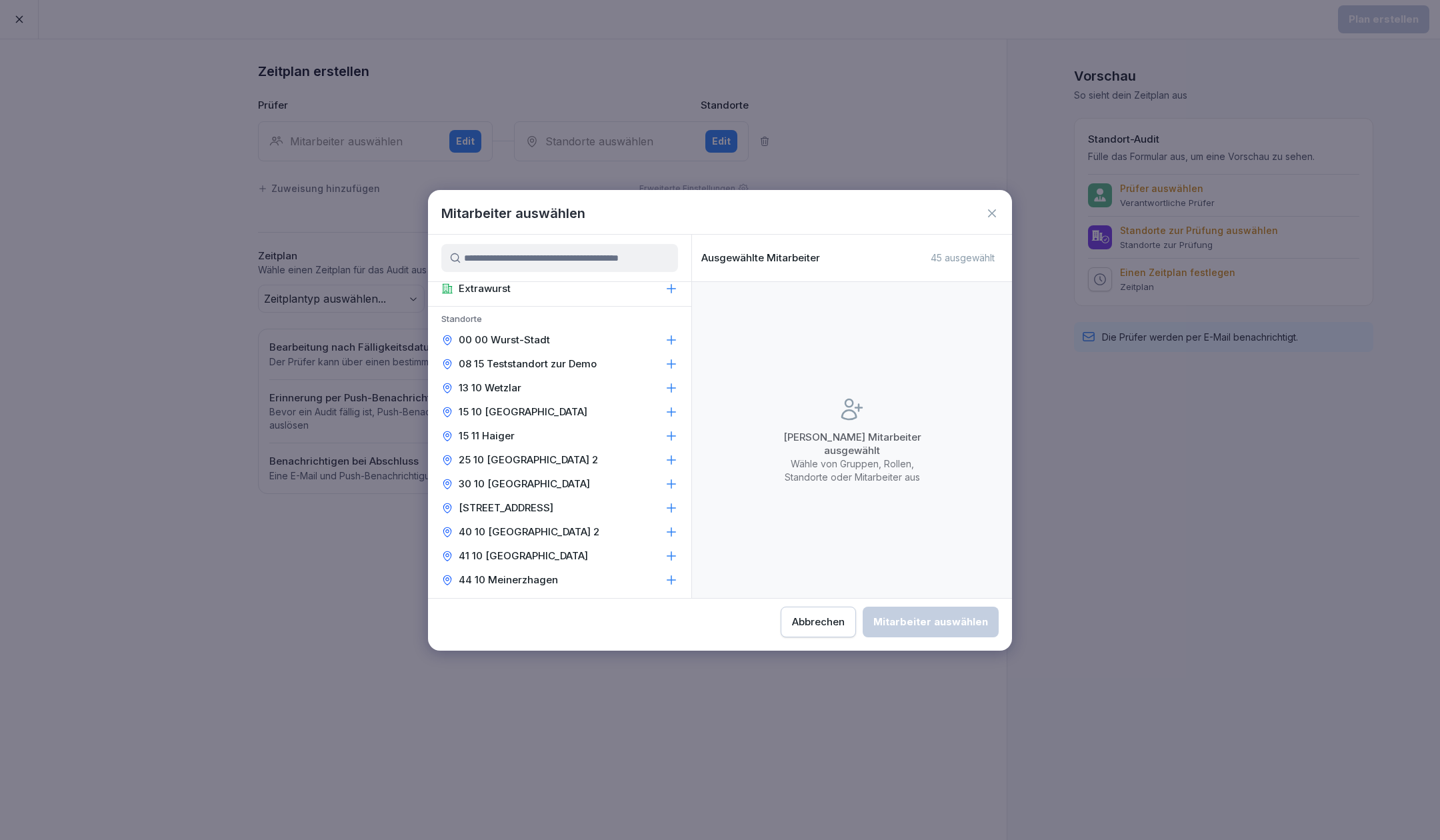
scroll to position [0, 0]
click at [522, 310] on div "Extrawurst" at bounding box center [560, 315] width 263 height 24
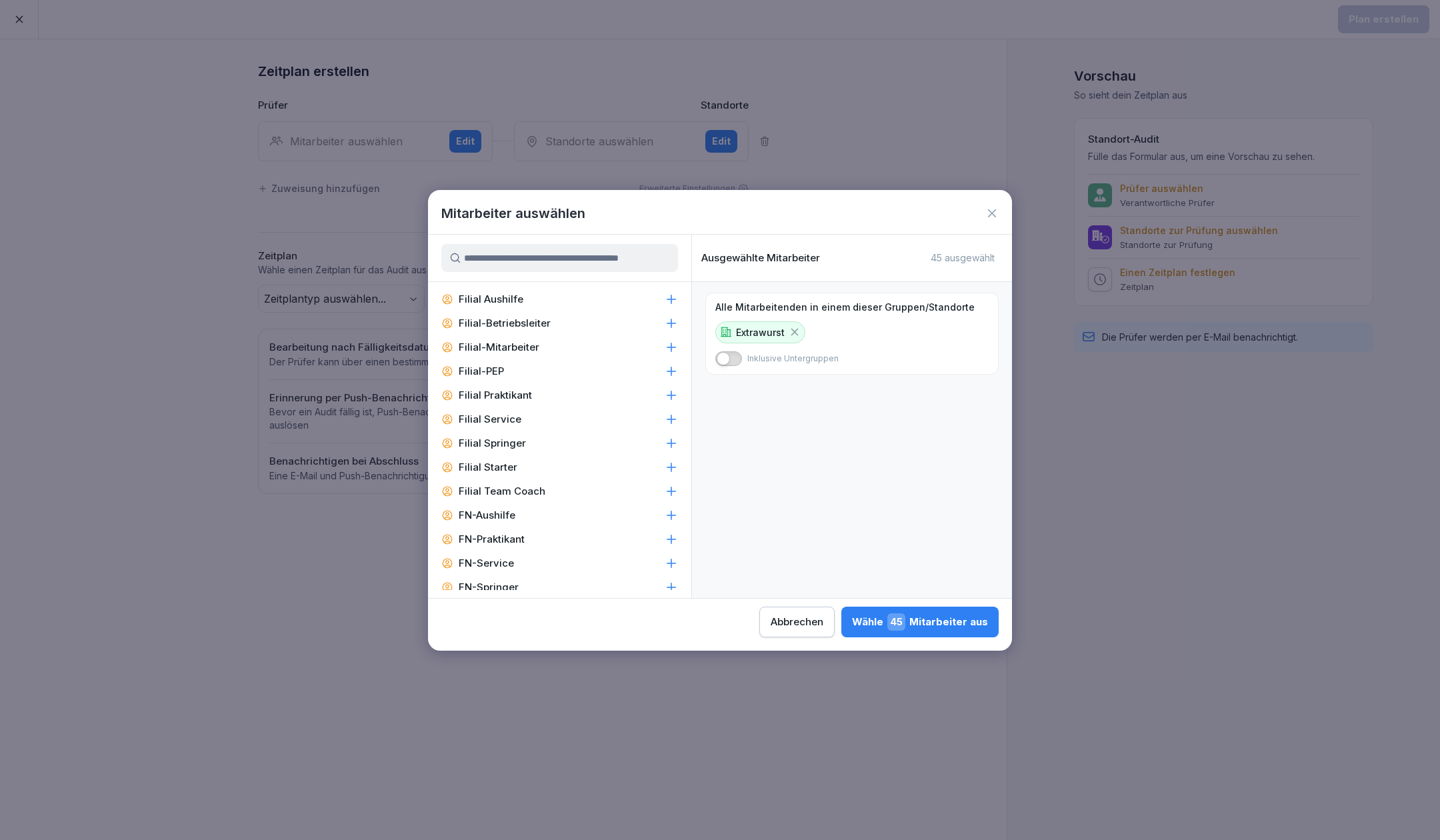
scroll to position [977, 0]
click at [534, 353] on p "Filial-Betriebsleiter" at bounding box center [505, 352] width 92 height 13
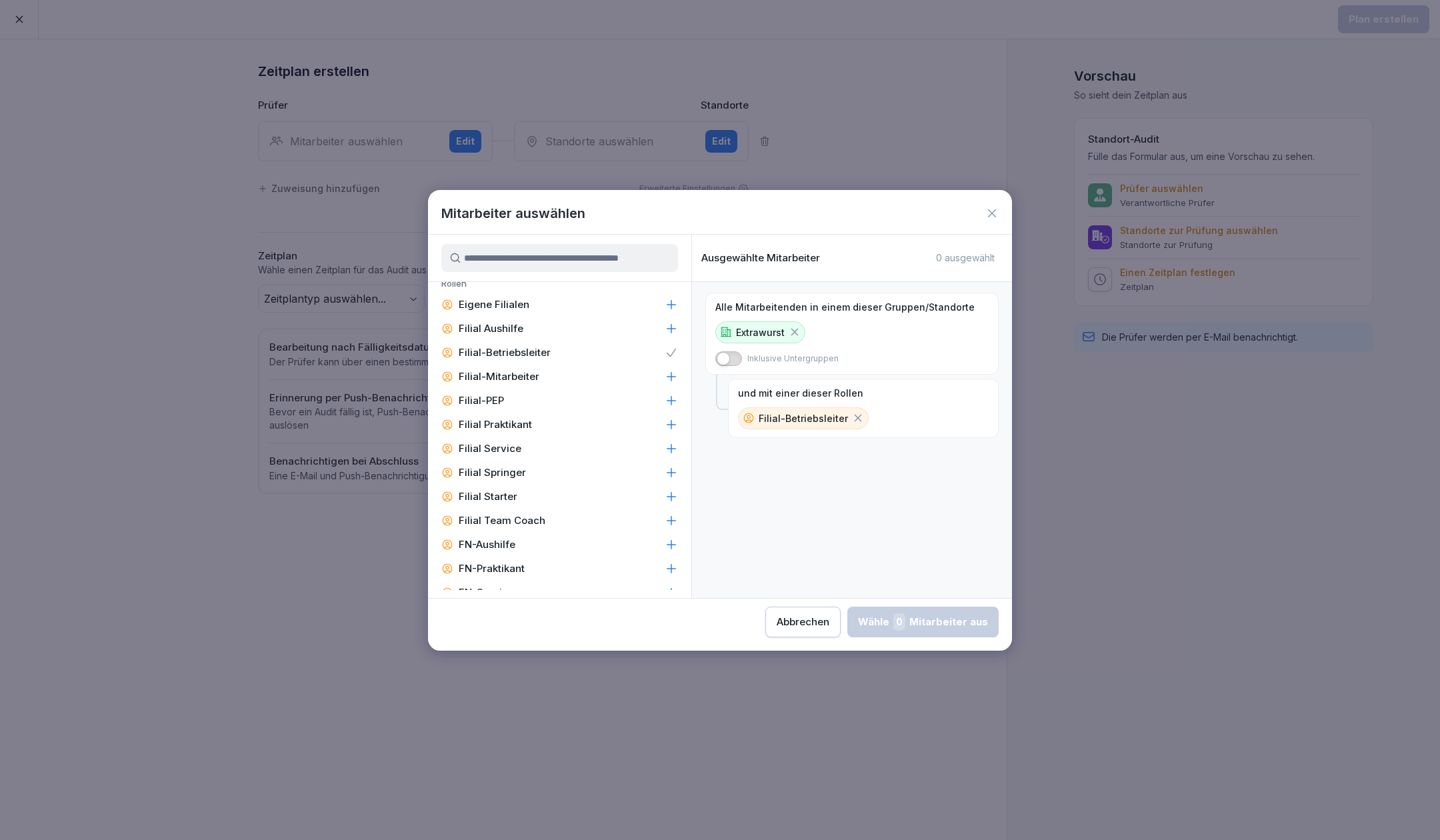
click at [784, 417] on p "Filial-Betriebsleiter" at bounding box center [803, 418] width 89 height 14
click at [734, 358] on button "button" at bounding box center [729, 358] width 27 height 15
click at [957, 620] on div "Wähle 2 Mitarbeiter aus" at bounding box center [923, 621] width 129 height 18
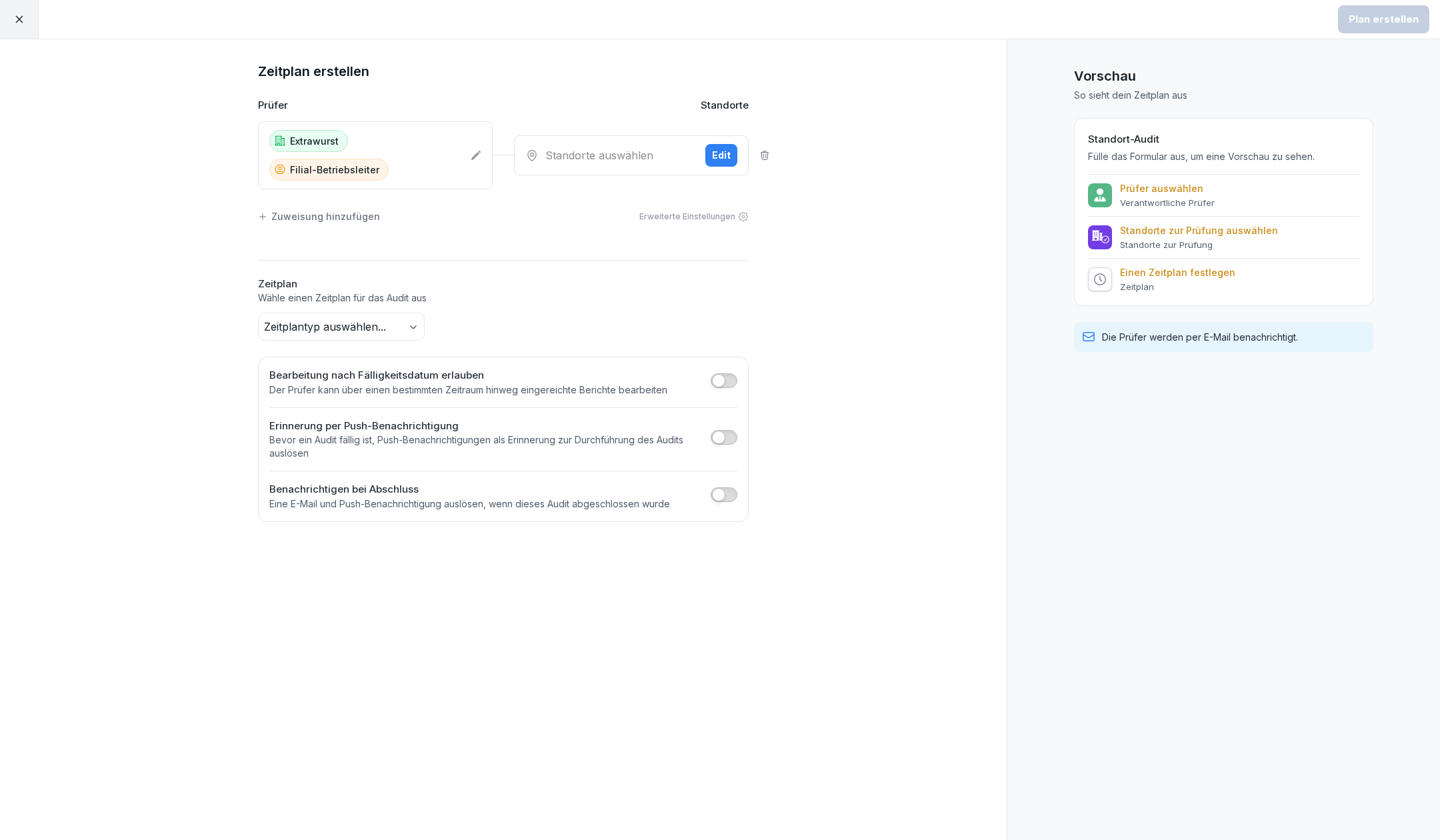
click at [727, 157] on div "Edit" at bounding box center [721, 155] width 18 height 15
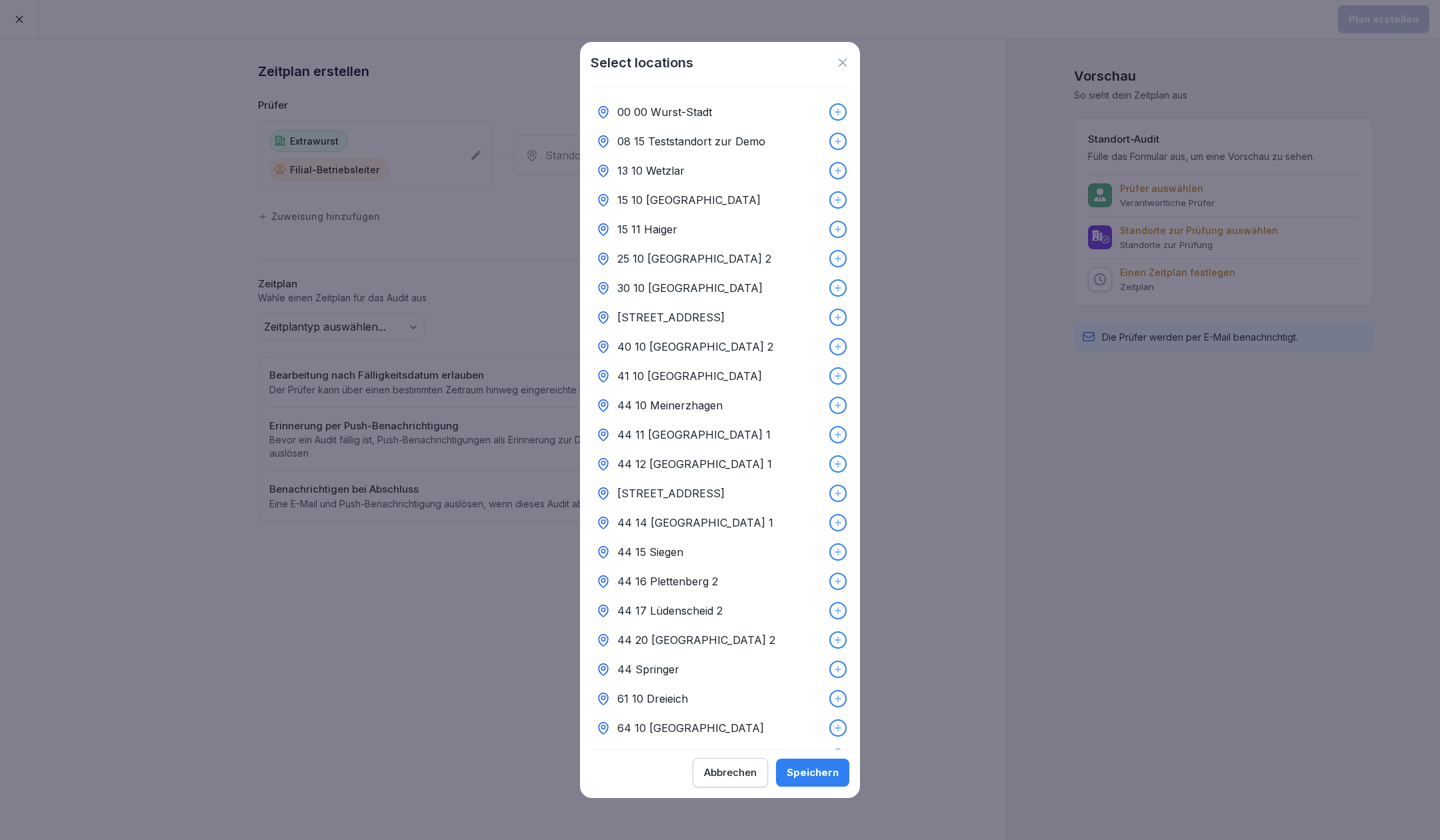
click at [835, 112] on icon at bounding box center [838, 112] width 7 height 7
click at [835, 346] on icon at bounding box center [838, 346] width 7 height 7
click at [834, 404] on icon at bounding box center [838, 405] width 9 height 9
drag, startPoint x: 824, startPoint y: 433, endPoint x: 824, endPoint y: 444, distance: 11.0
click at [835, 435] on icon at bounding box center [838, 434] width 7 height 7
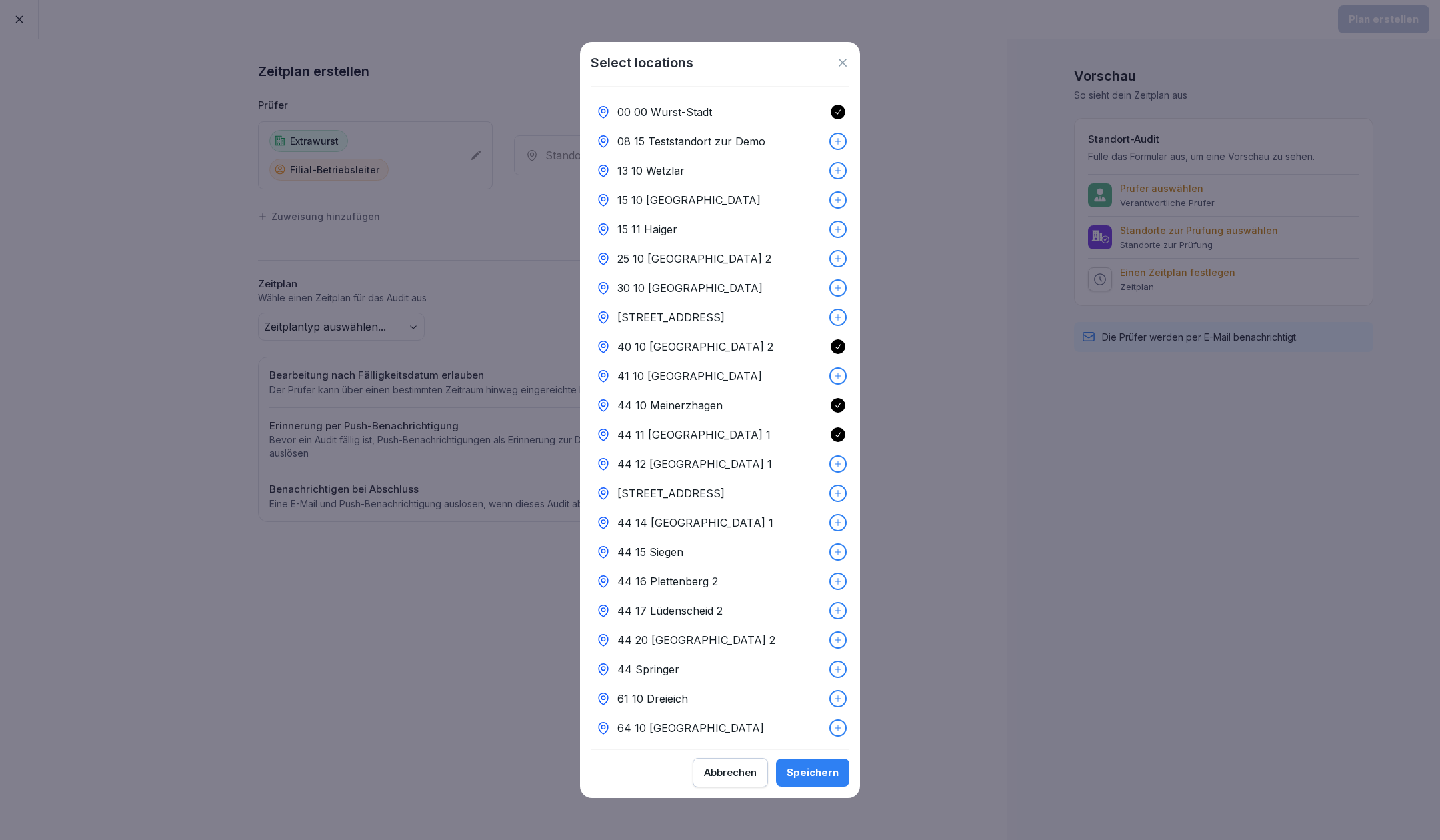
click at [834, 462] on icon at bounding box center [838, 464] width 9 height 9
click at [824, 486] on div "[STREET_ADDRESS]" at bounding box center [720, 493] width 258 height 29
click at [834, 521] on icon at bounding box center [838, 523] width 9 height 9
click at [834, 550] on icon at bounding box center [838, 552] width 9 height 9
click at [834, 580] on icon at bounding box center [838, 581] width 9 height 9
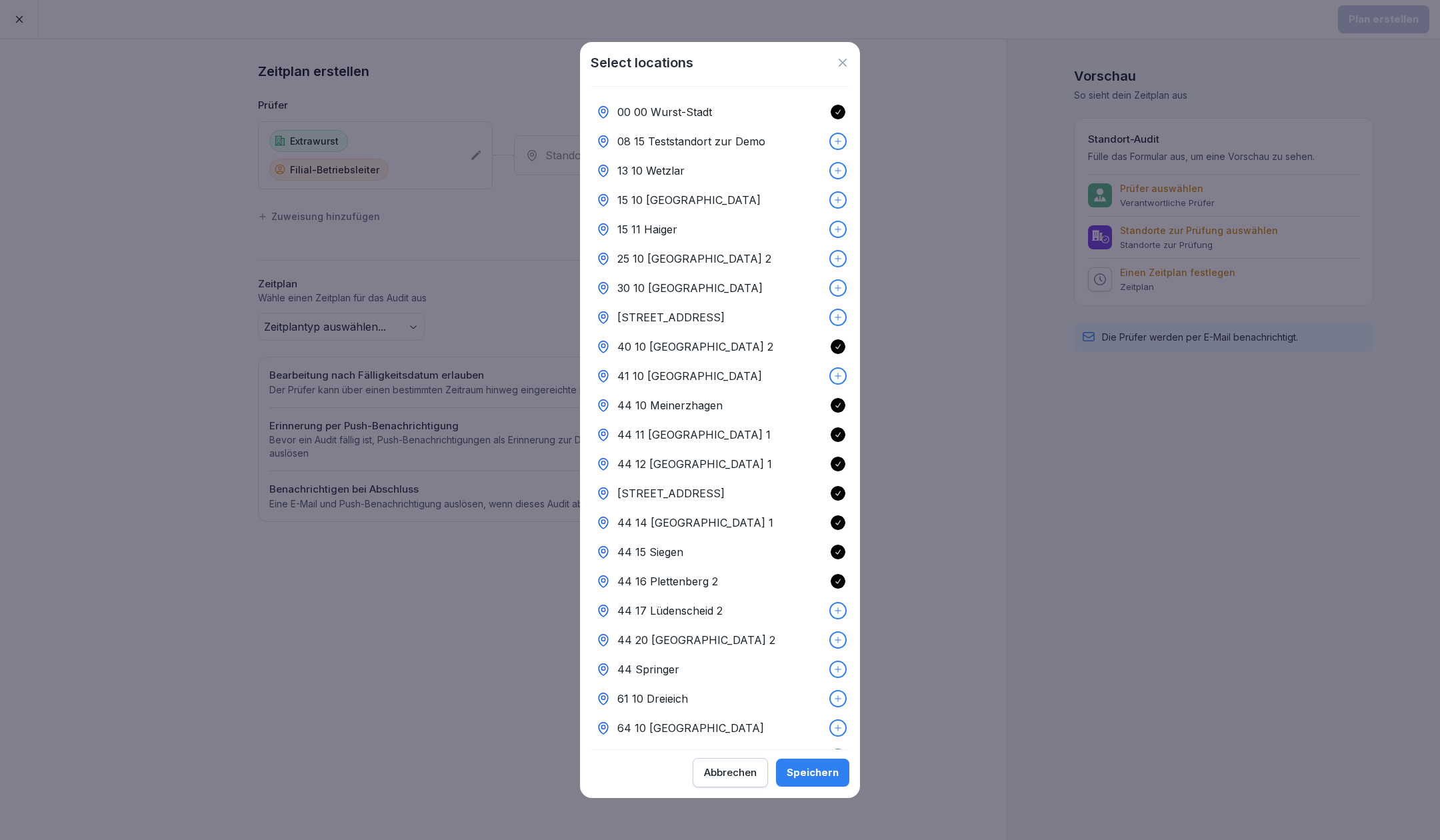
click at [831, 616] on div at bounding box center [837, 610] width 15 height 15
click at [834, 637] on icon at bounding box center [838, 640] width 9 height 9
click at [831, 669] on div at bounding box center [837, 669] width 15 height 15
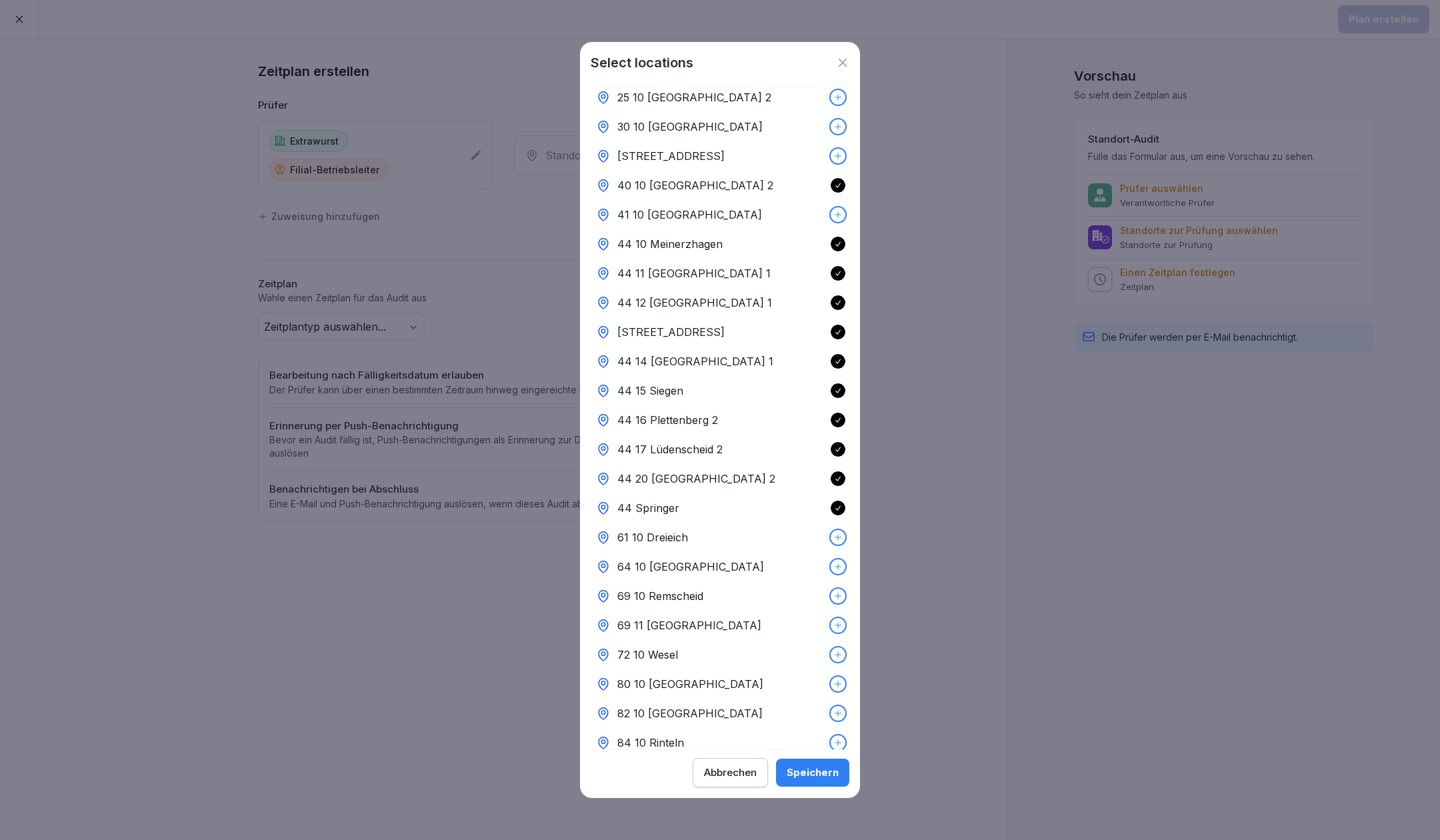
scroll to position [0, 0]
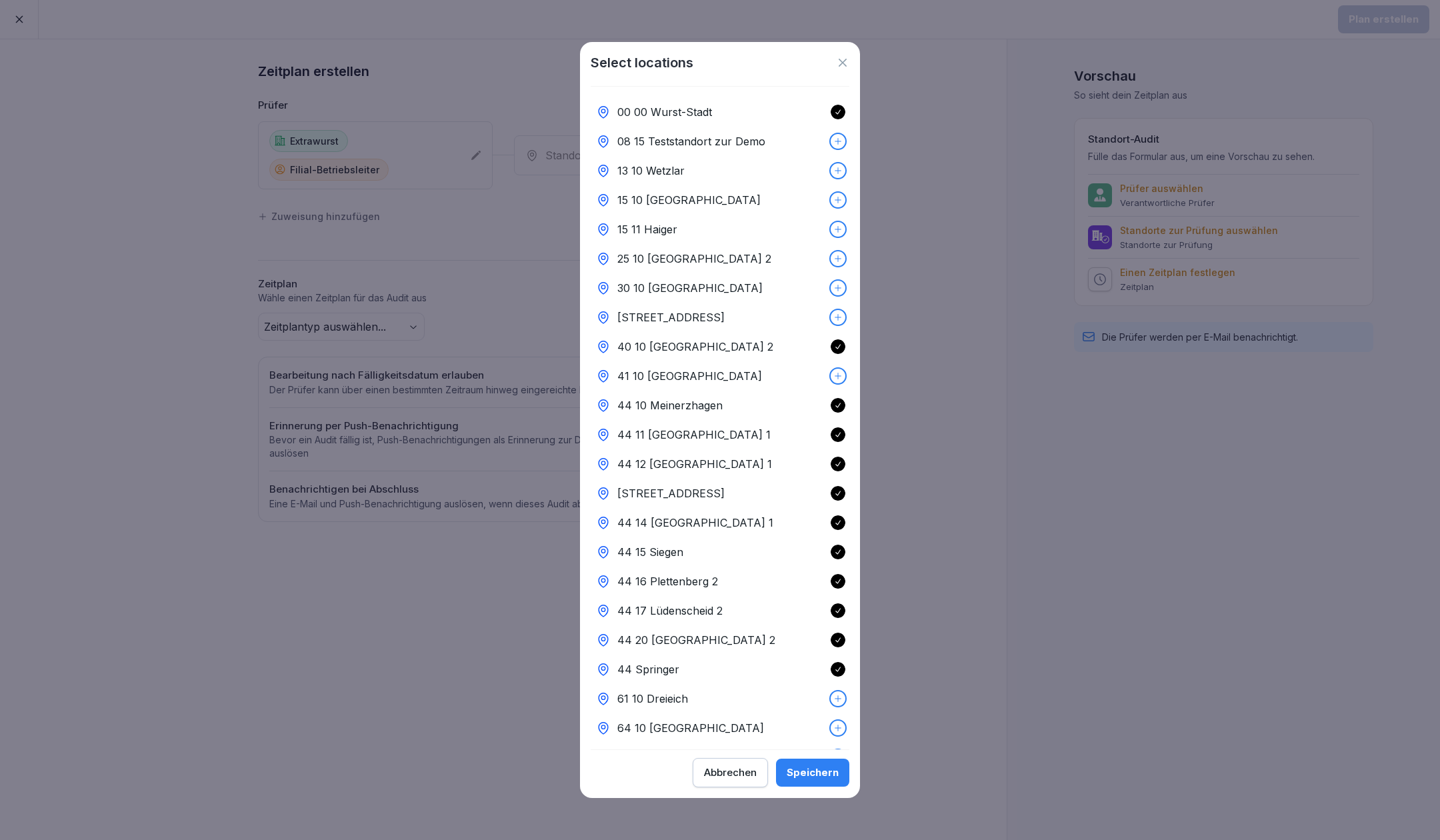
click at [809, 765] on div "Speichern" at bounding box center [813, 772] width 52 height 15
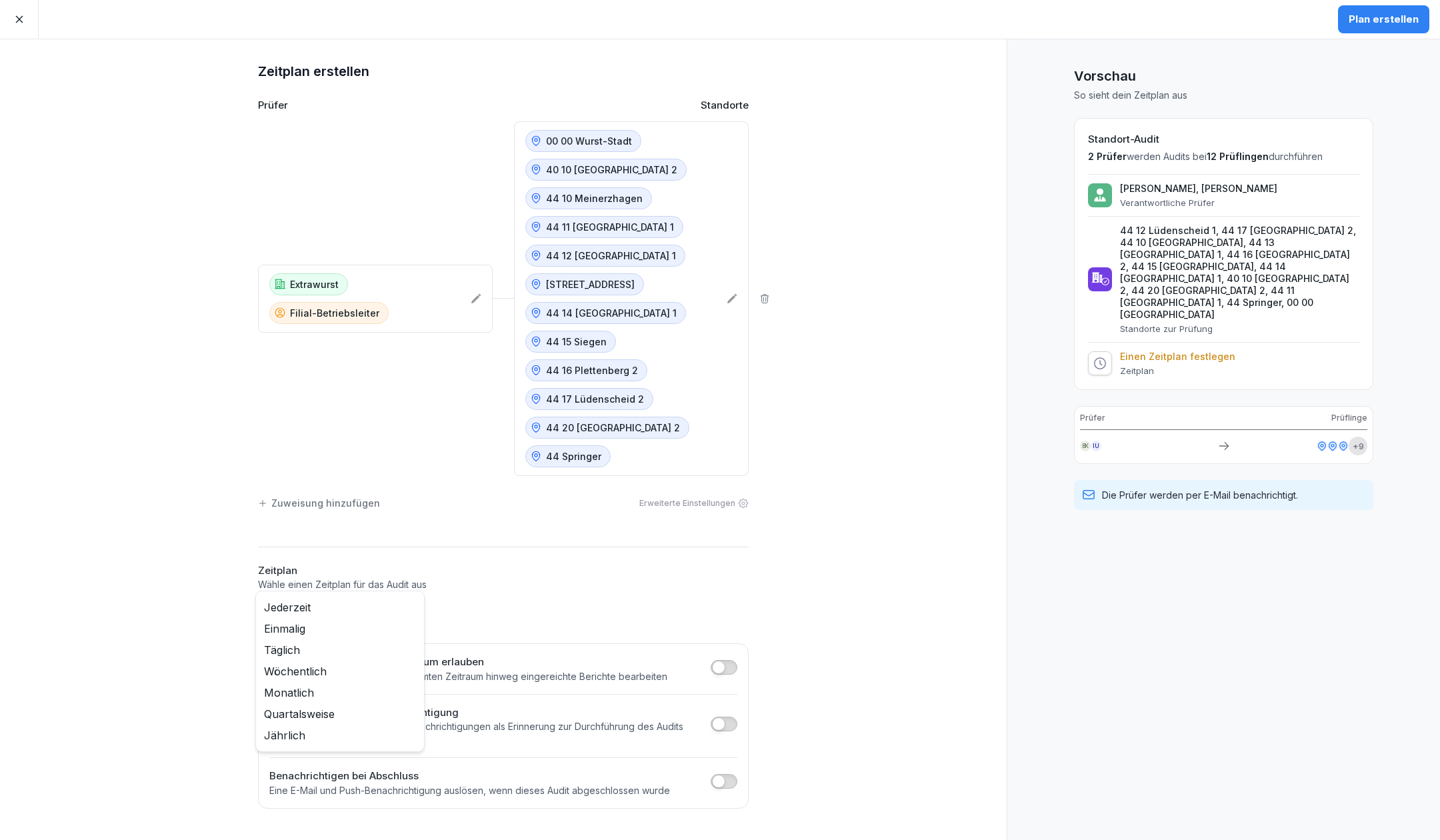
click at [409, 608] on body "Plan erstellen Zeitplan erstellen Prüfer Standorte Extrawurst Filial-Betriebsle…" at bounding box center [720, 420] width 1440 height 840
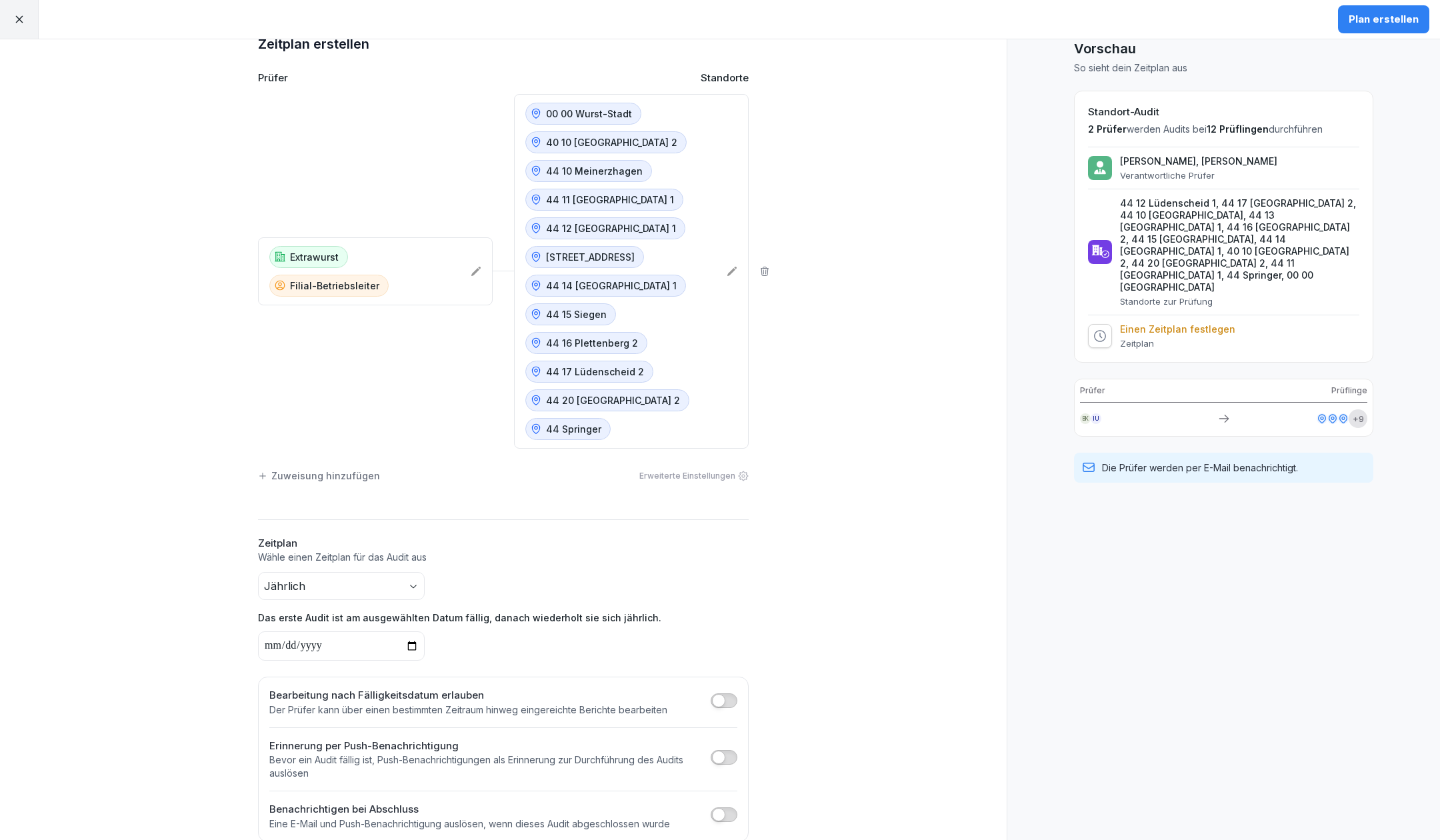
scroll to position [42, 0]
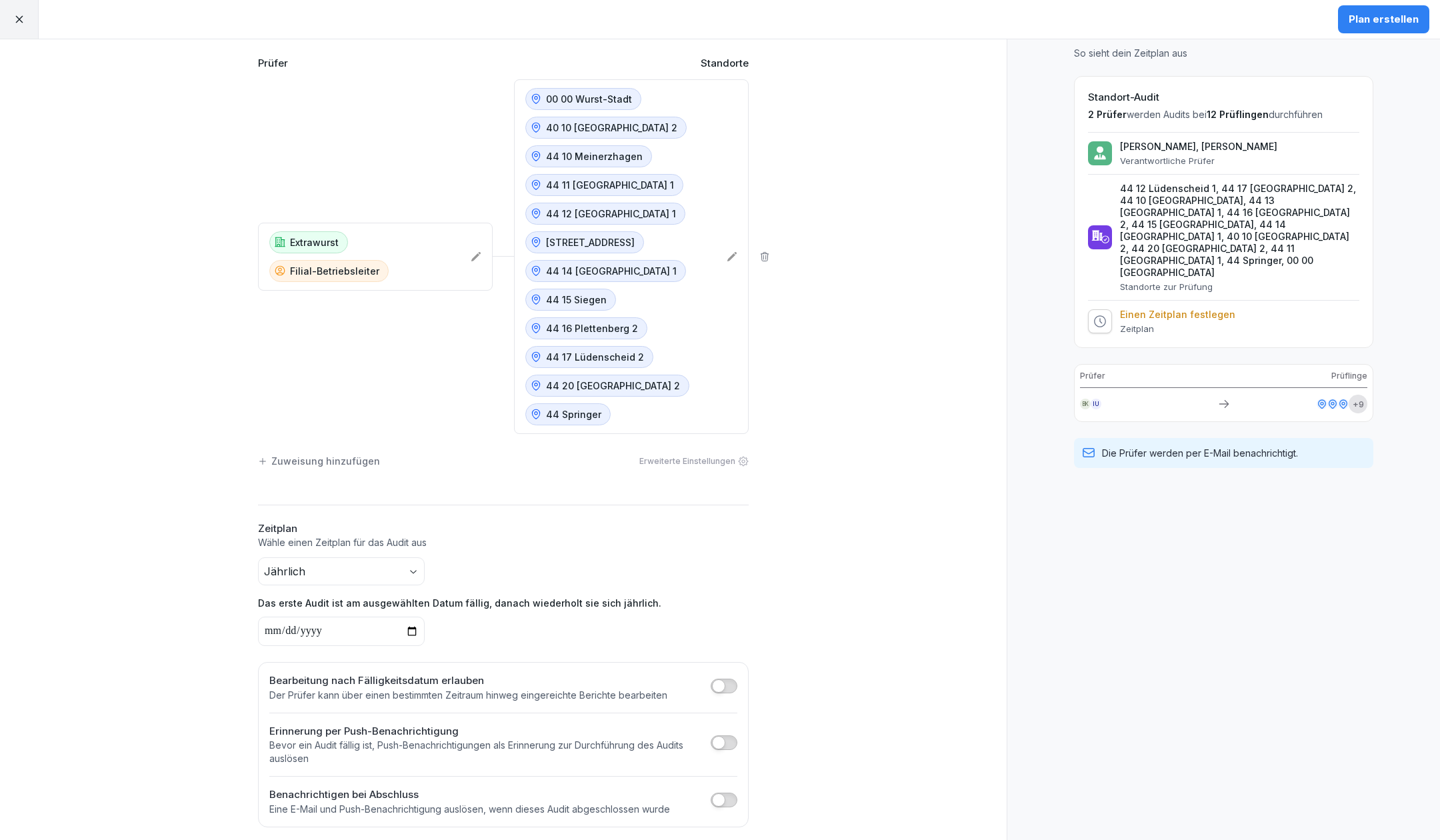
click at [332, 570] on body "Plan erstellen Zeitplan erstellen Prüfer Standorte Extrawurst Filial-Betriebsle…" at bounding box center [720, 420] width 1440 height 840
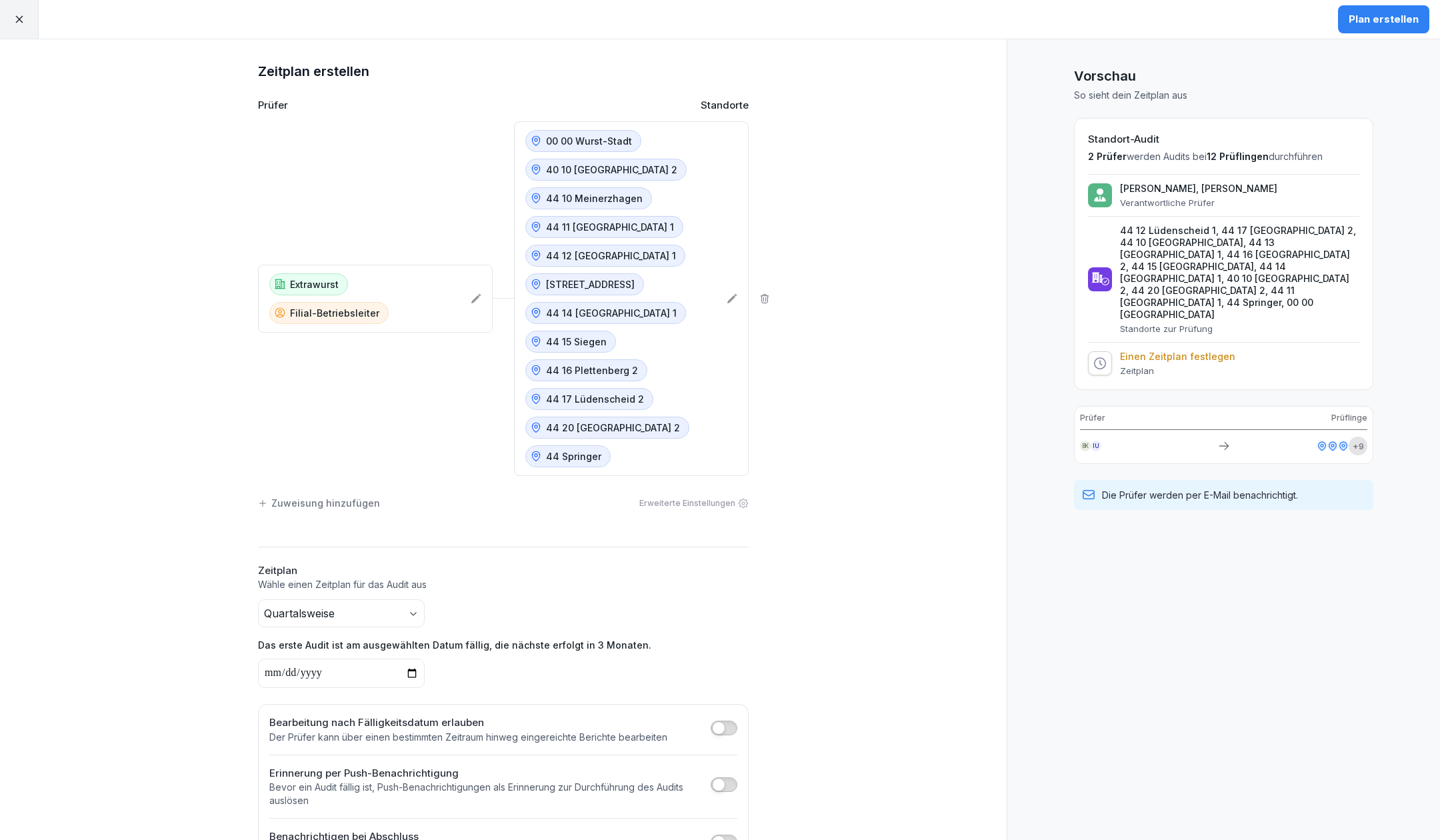
click at [359, 670] on input "date" at bounding box center [341, 673] width 167 height 29
type input "**********"
click at [686, 582] on p "Wähle einen Zeitplan für das Audit aus" at bounding box center [503, 584] width 491 height 13
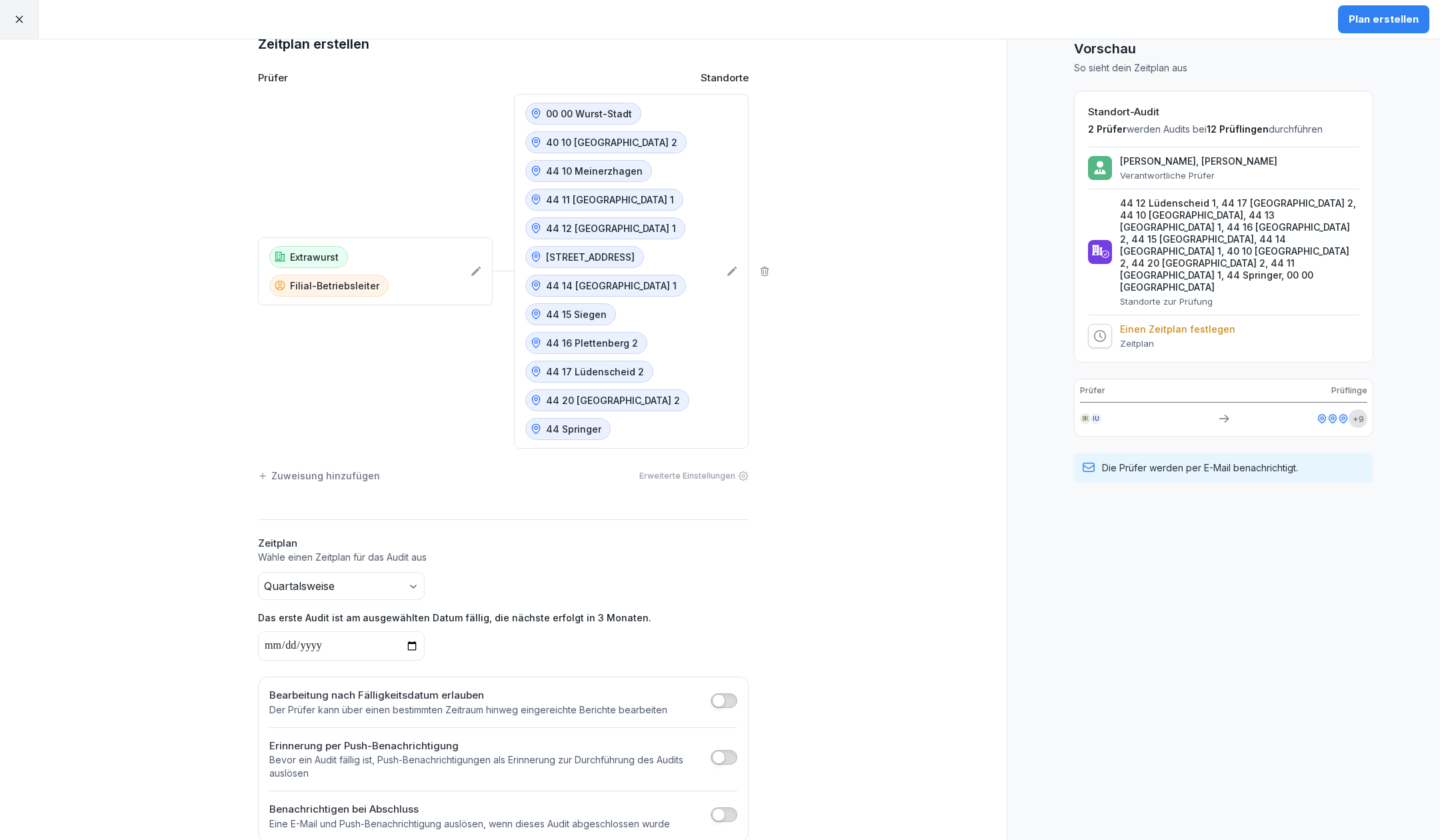
scroll to position [42, 0]
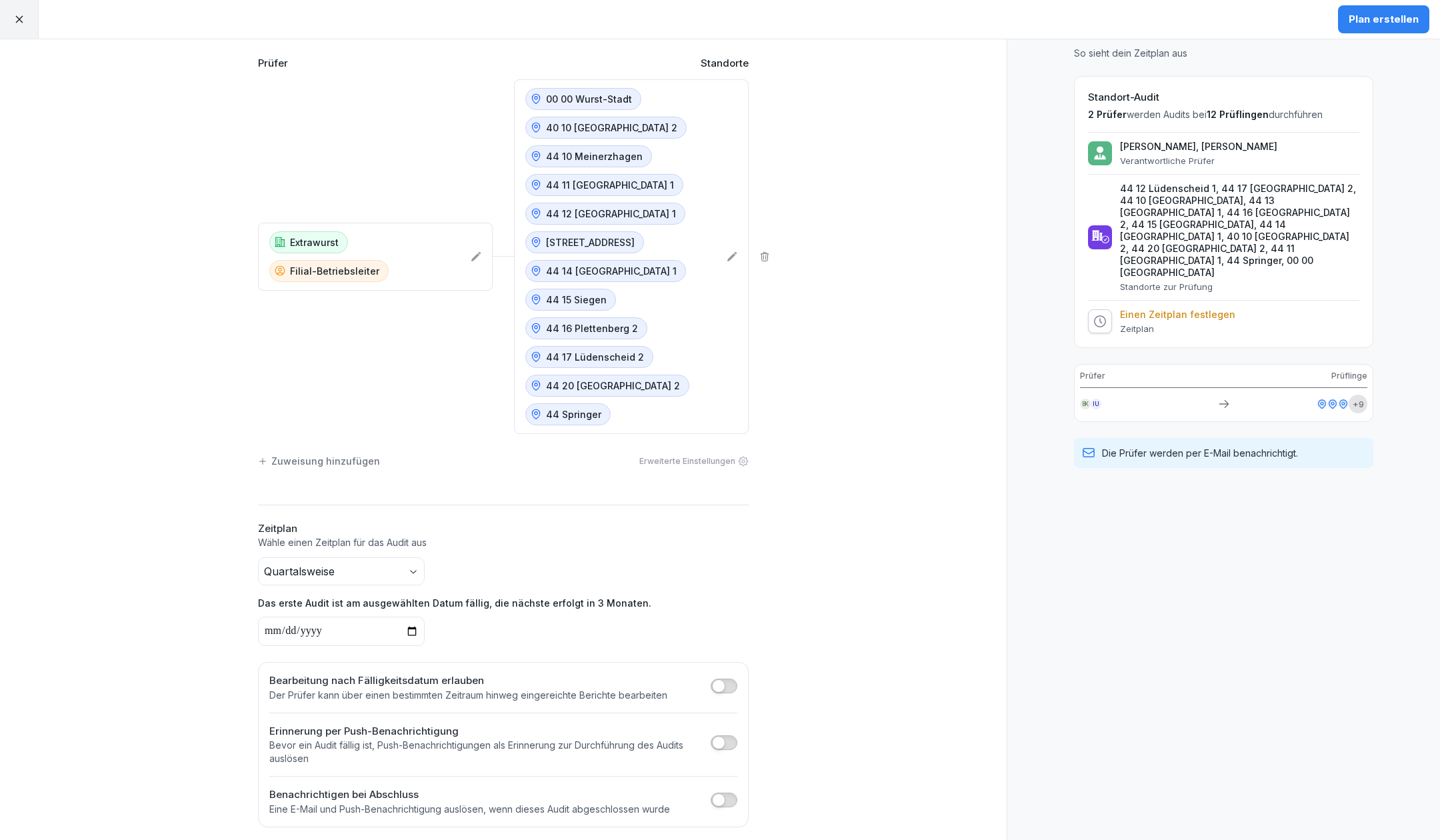
click at [720, 679] on button "button" at bounding box center [724, 686] width 27 height 15
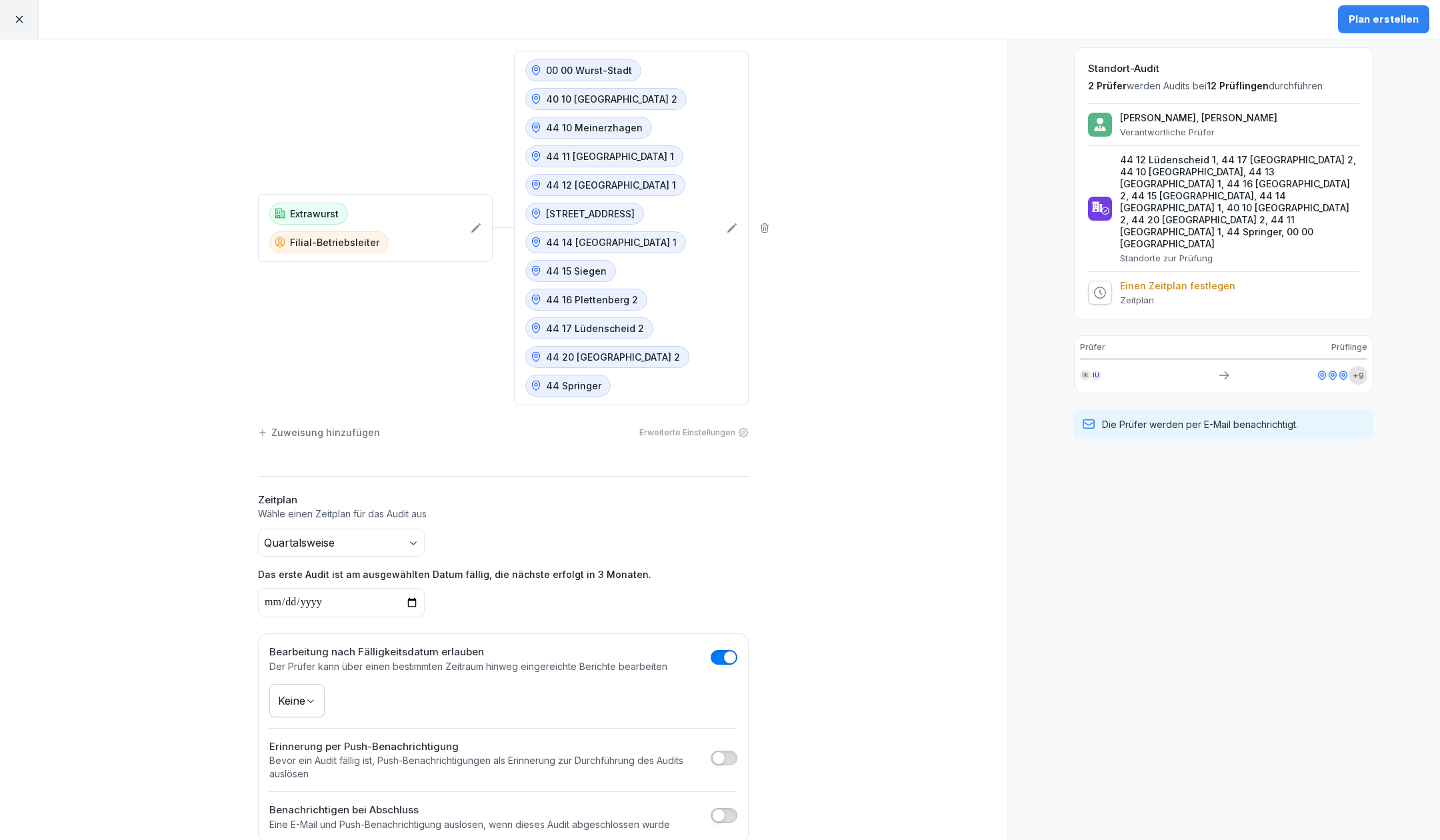
scroll to position [86, 0]
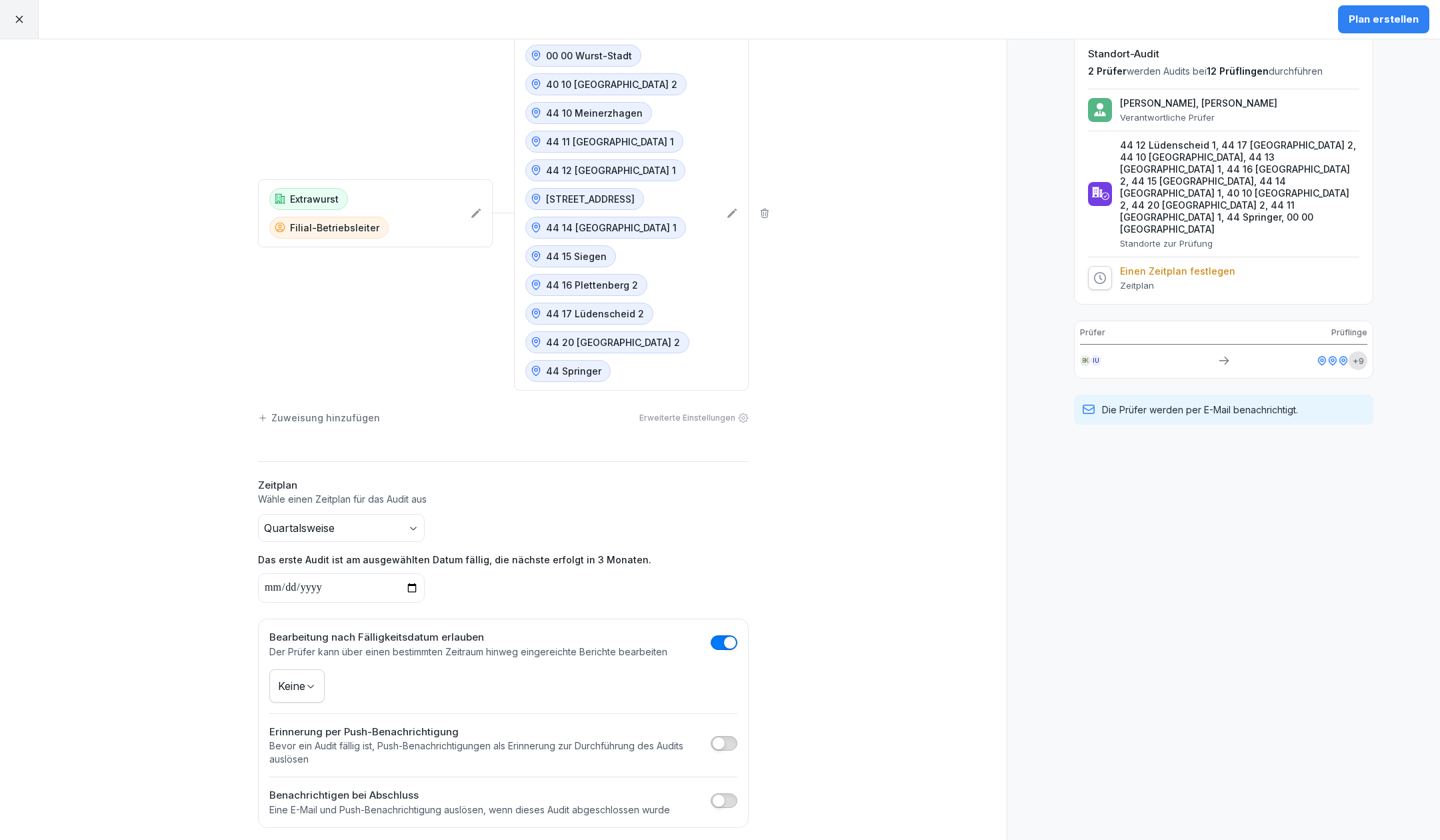
click at [717, 737] on span "button" at bounding box center [718, 743] width 13 height 13
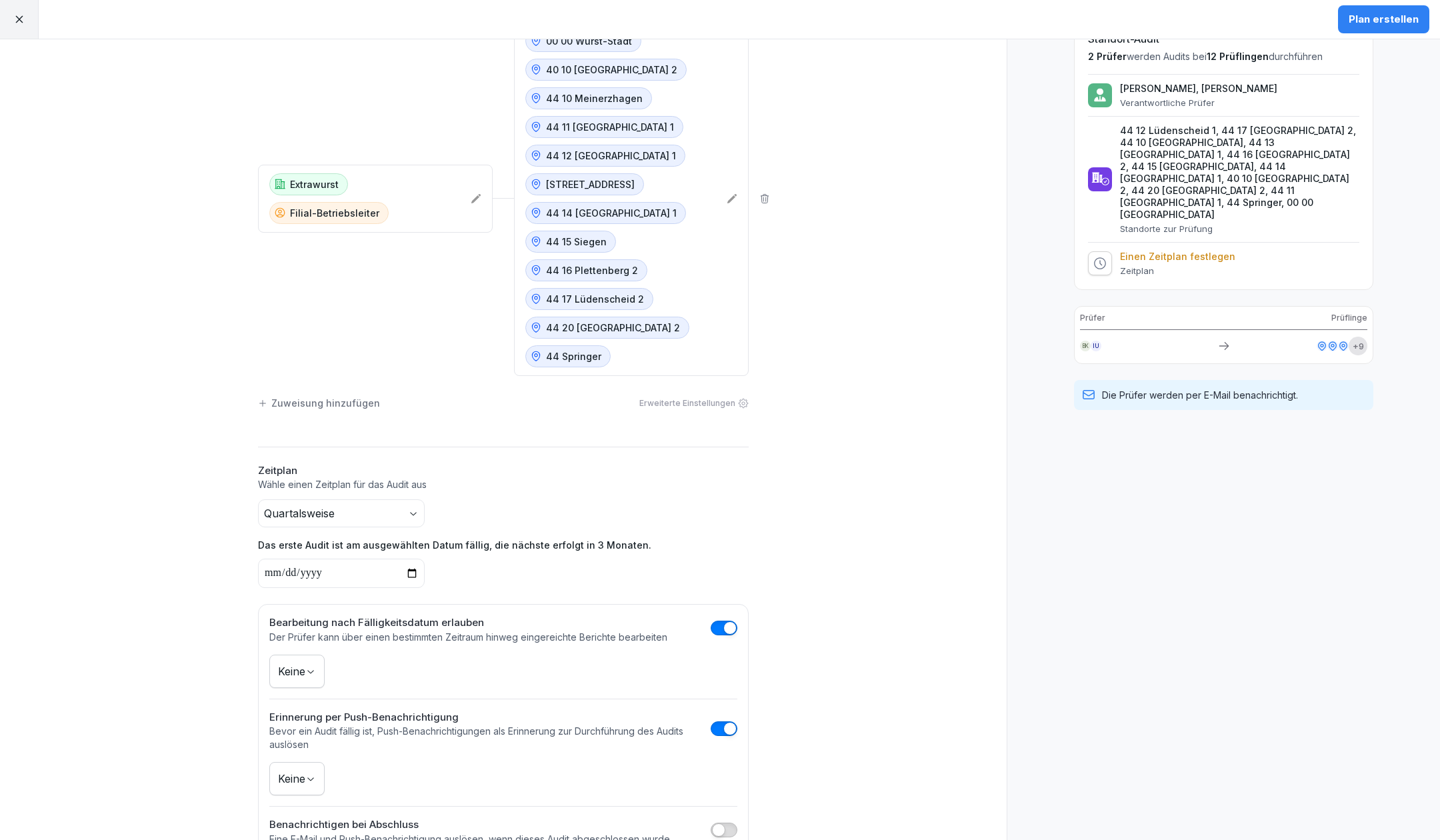
scroll to position [129, 0]
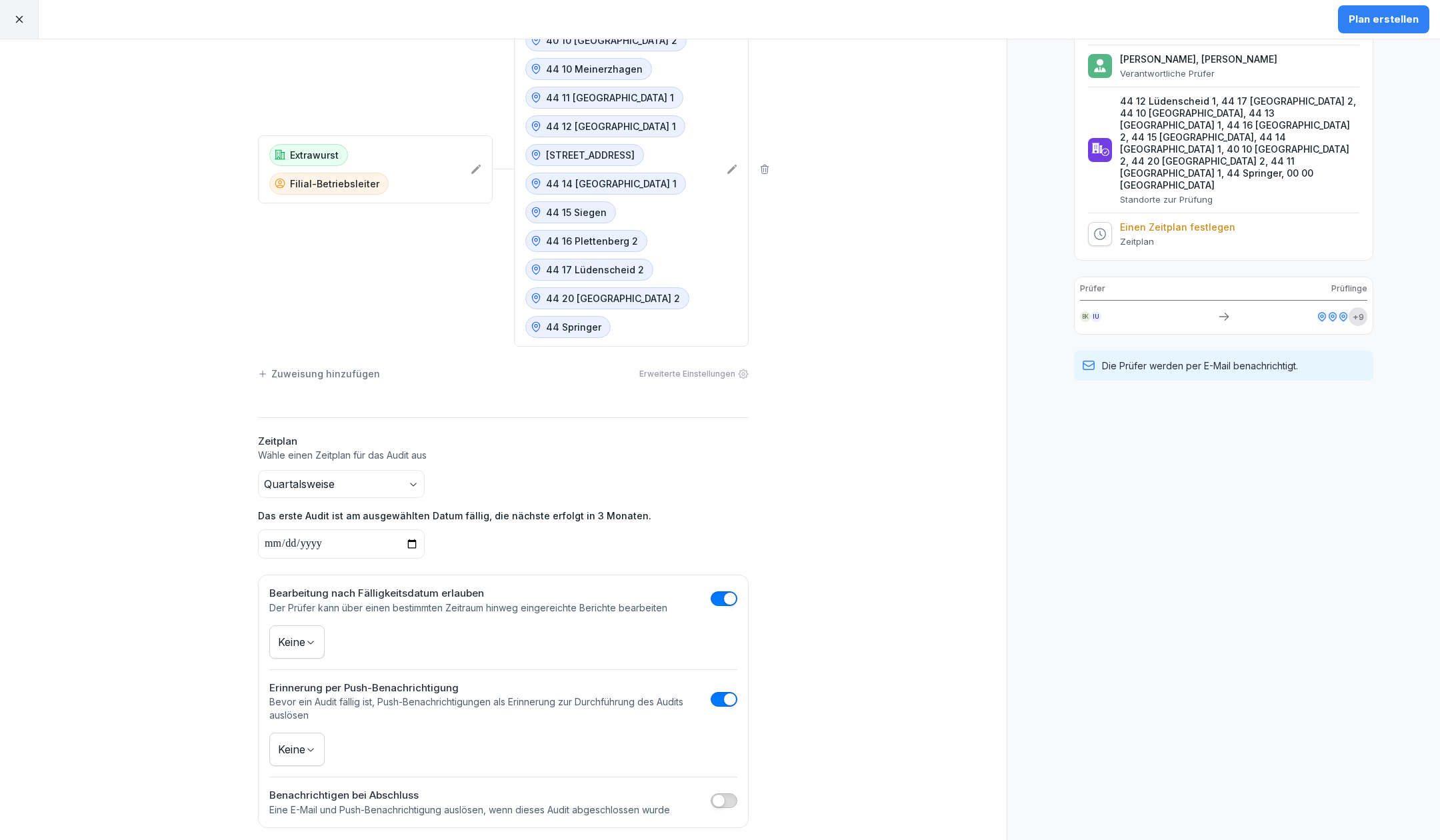
click at [718, 794] on span "button" at bounding box center [718, 800] width 13 height 13
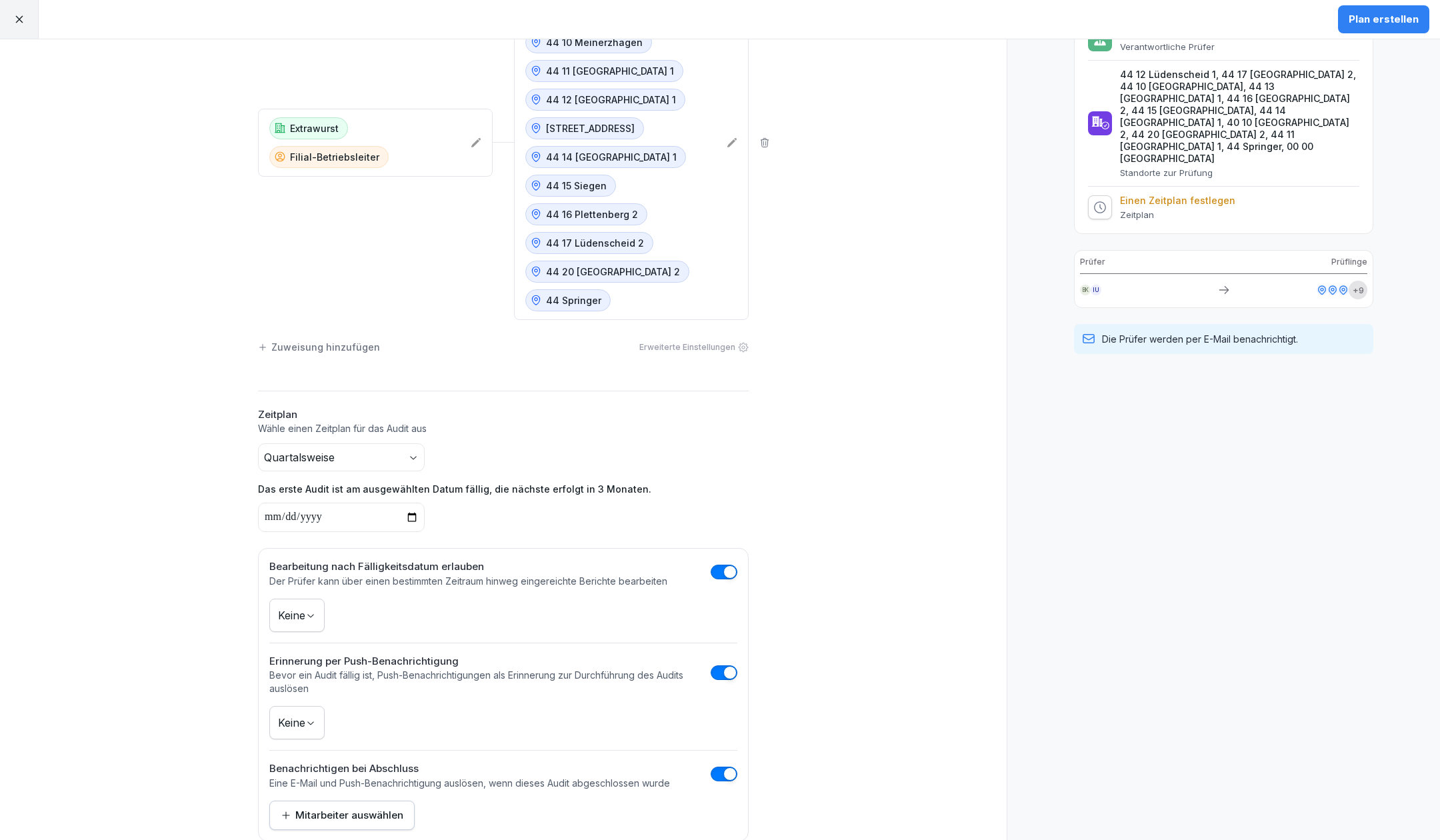
scroll to position [169, 0]
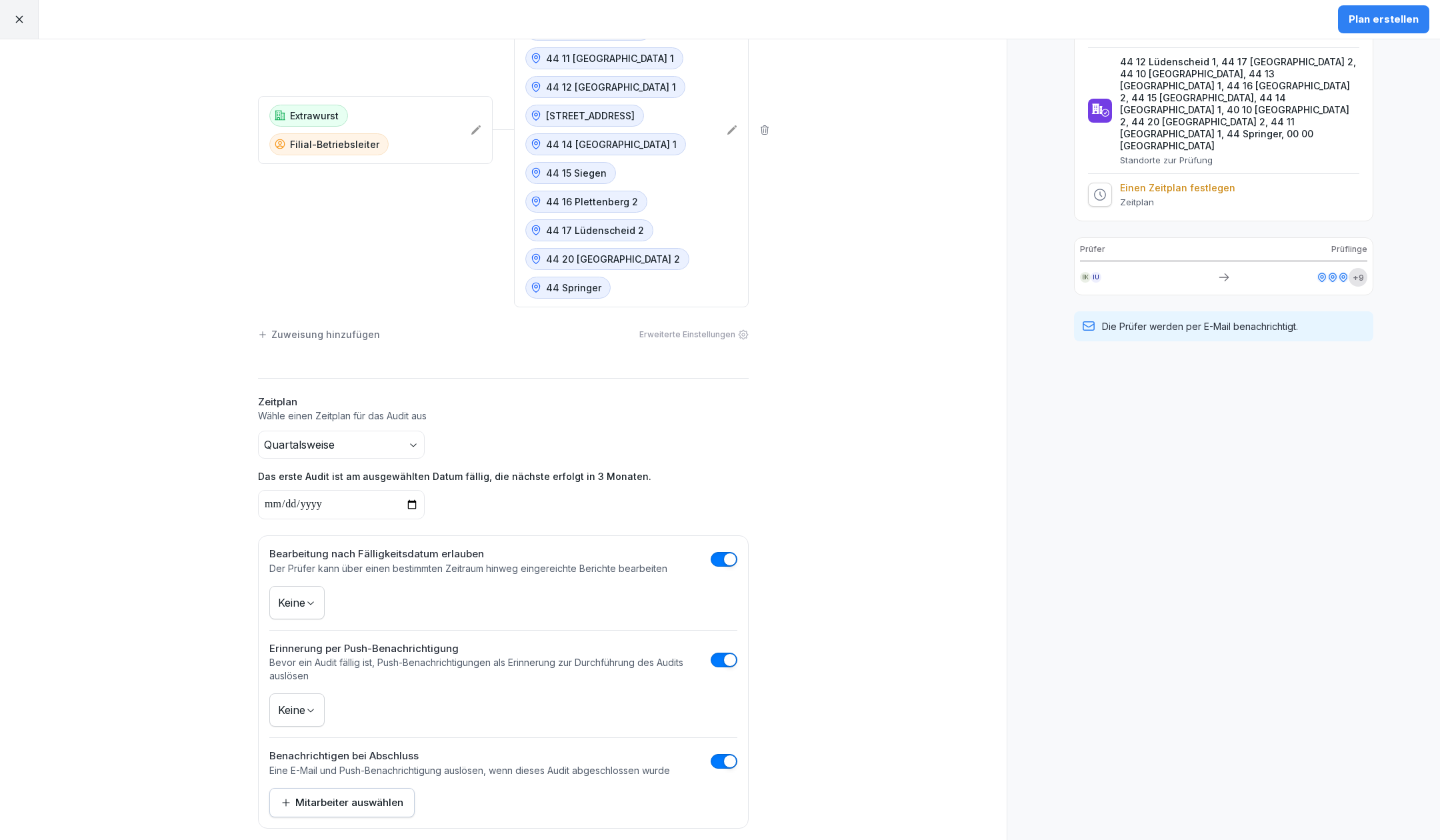
click at [324, 795] on div "Mitarbeiter auswählen" at bounding box center [342, 802] width 122 height 15
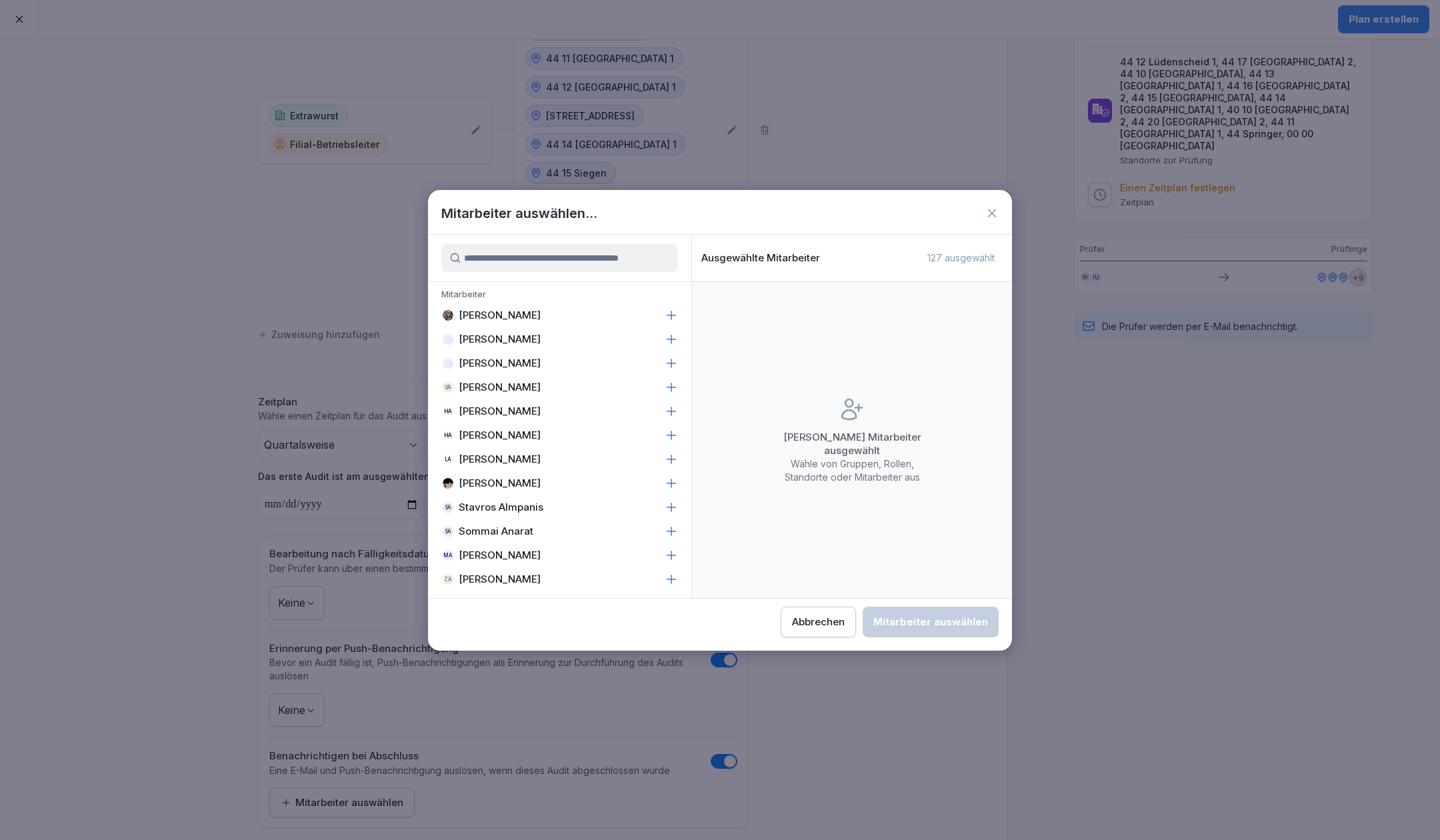
click at [591, 260] on input at bounding box center [560, 258] width 237 height 28
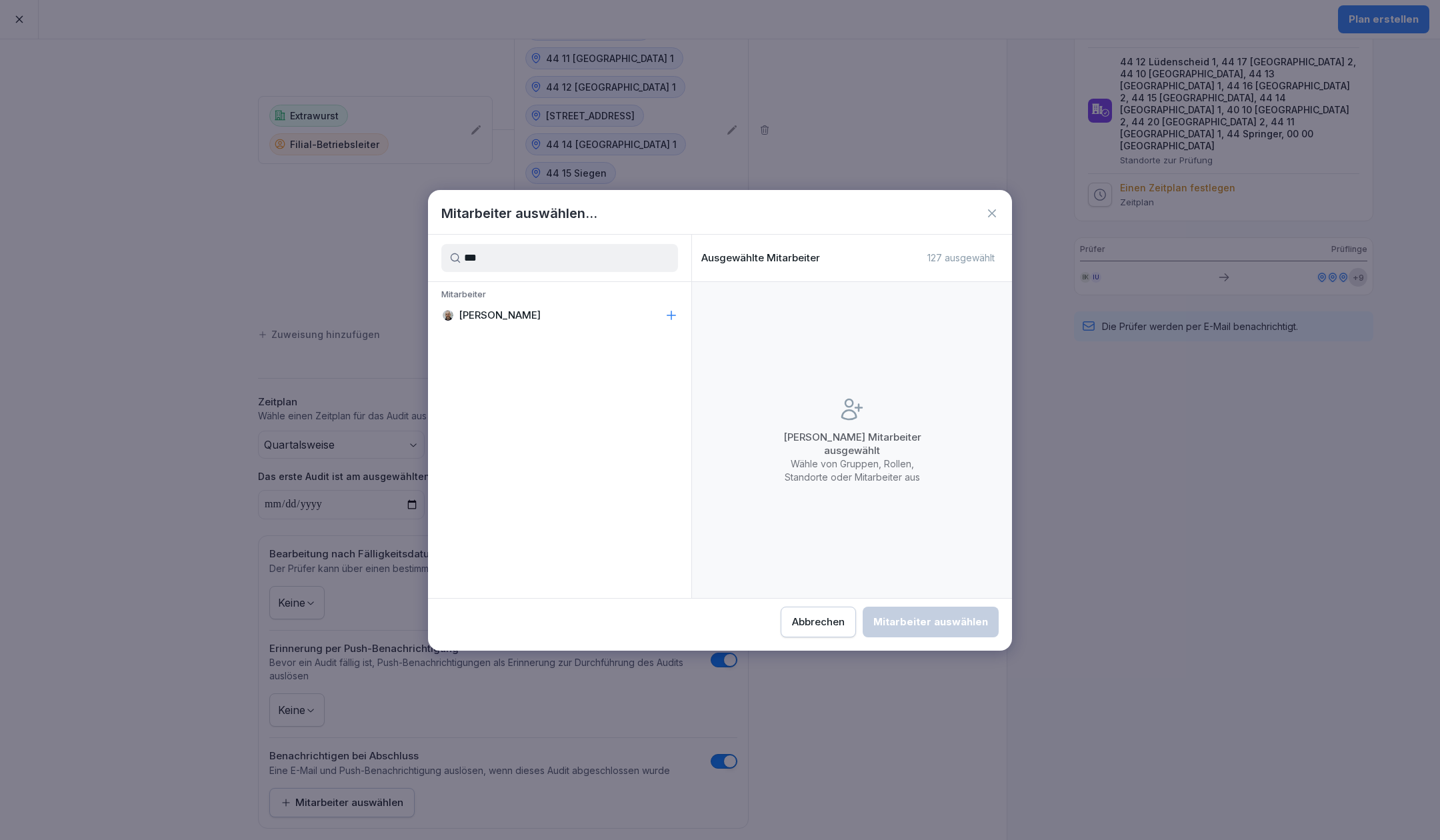
type input "***"
click at [673, 310] on icon at bounding box center [671, 315] width 13 height 13
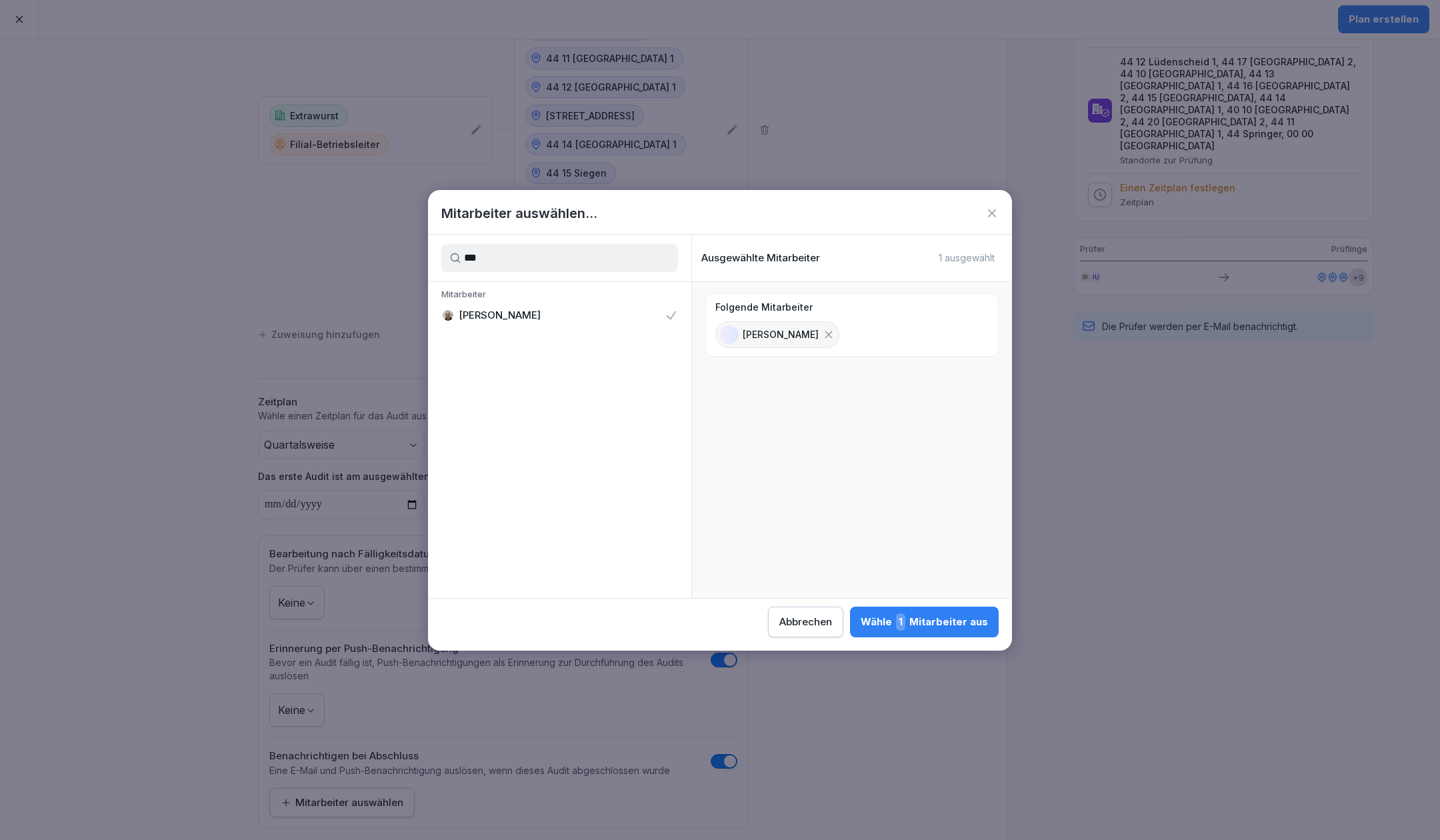
click at [934, 616] on div "Wähle 1 Mitarbeiter aus" at bounding box center [925, 621] width 128 height 18
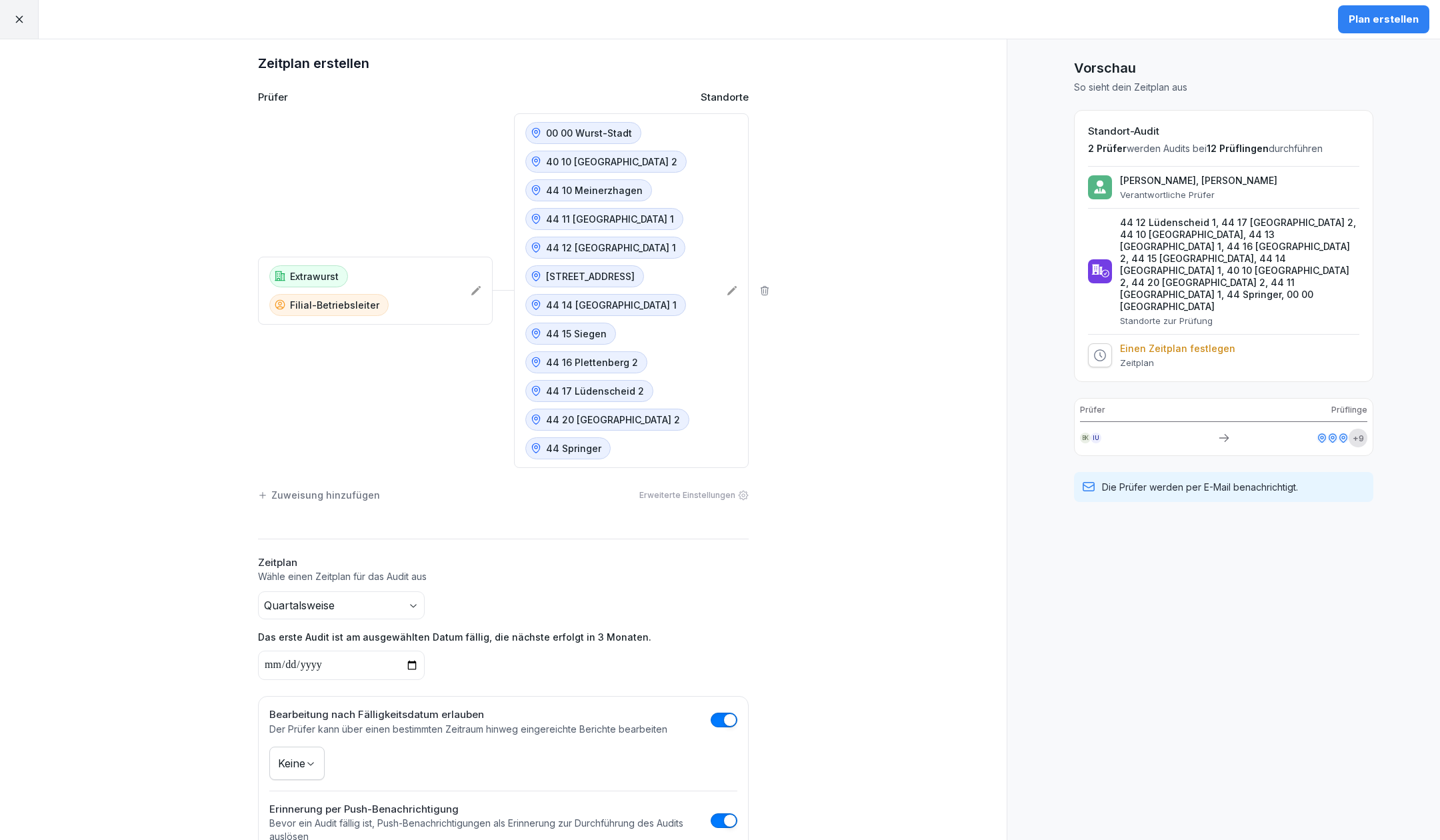
scroll to position [0, 0]
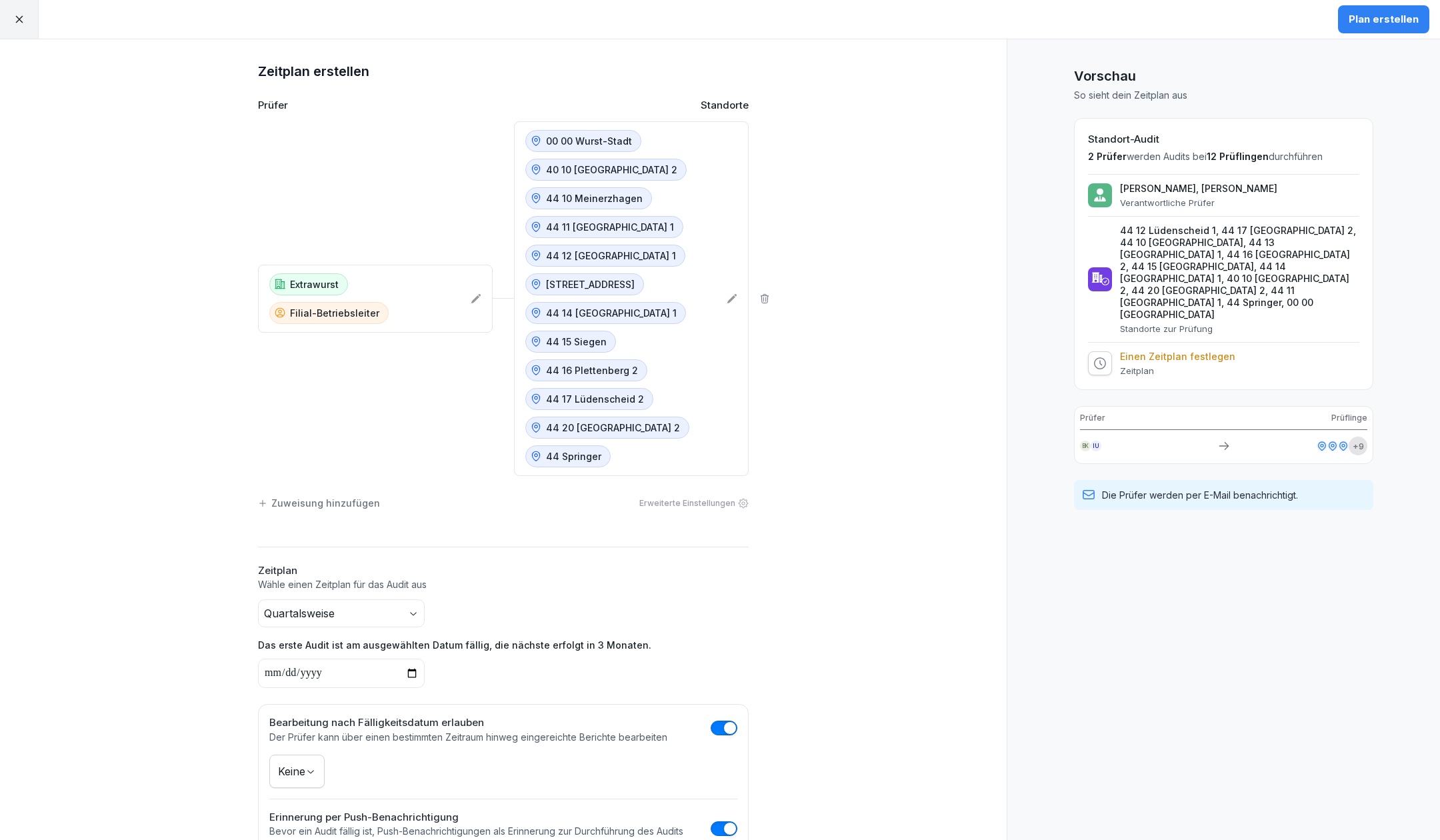
click at [1368, 15] on div "Plan erstellen" at bounding box center [1384, 19] width 70 height 15
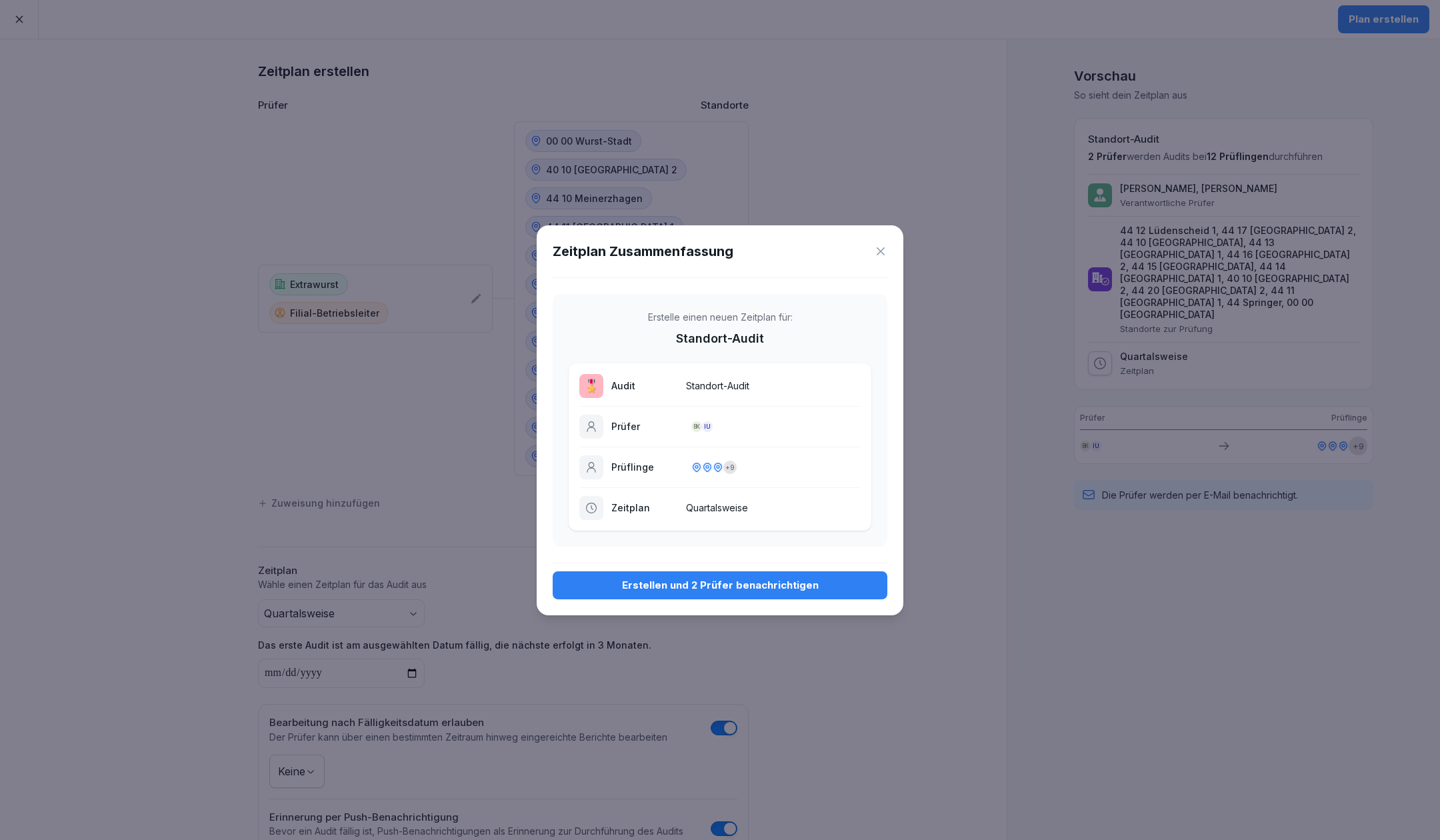
click at [677, 588] on div "Erstellen und 2 Prüfer benachrichtigen" at bounding box center [720, 585] width 314 height 15
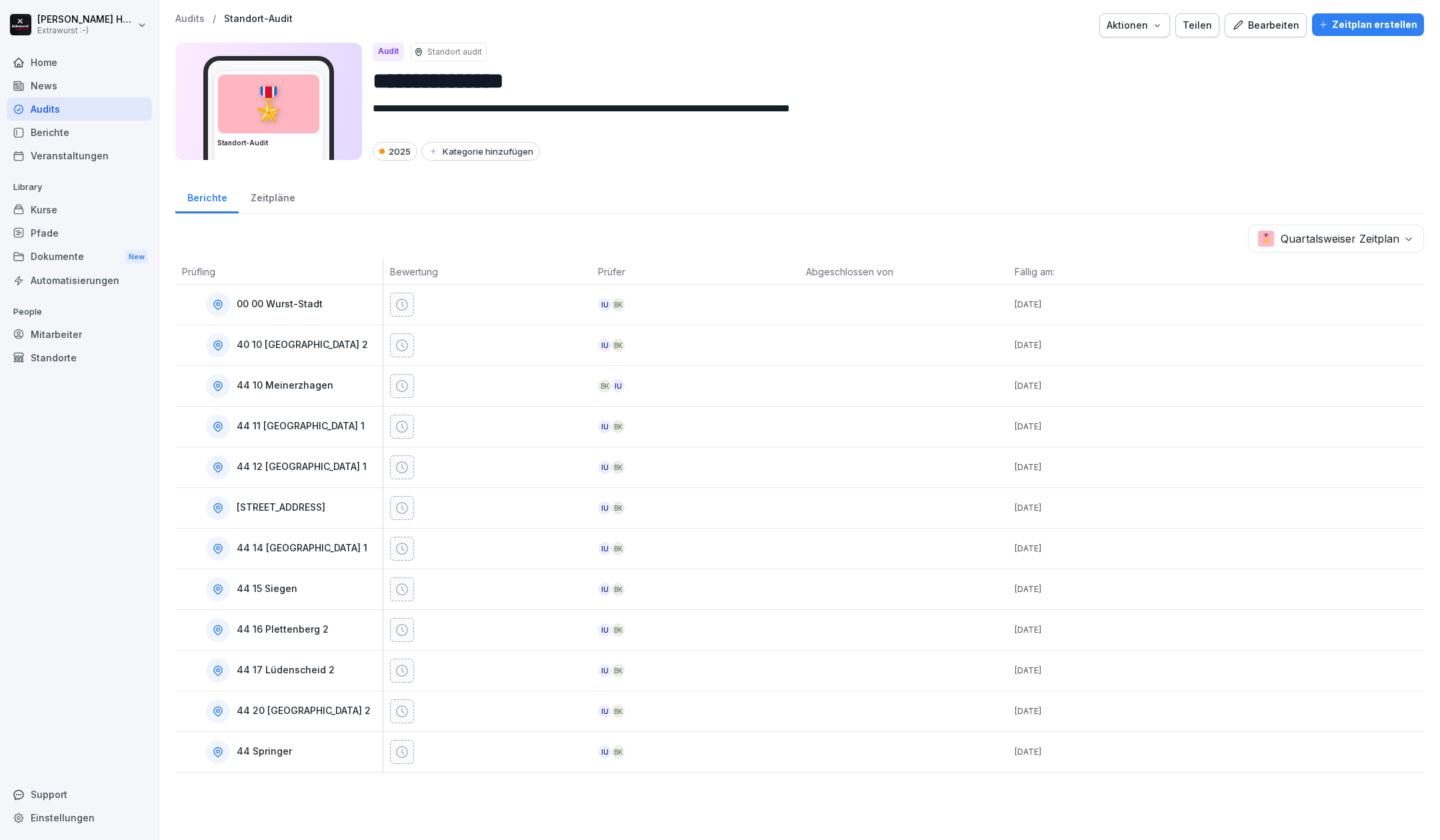
click at [72, 63] on div "Home" at bounding box center [80, 62] width 145 height 24
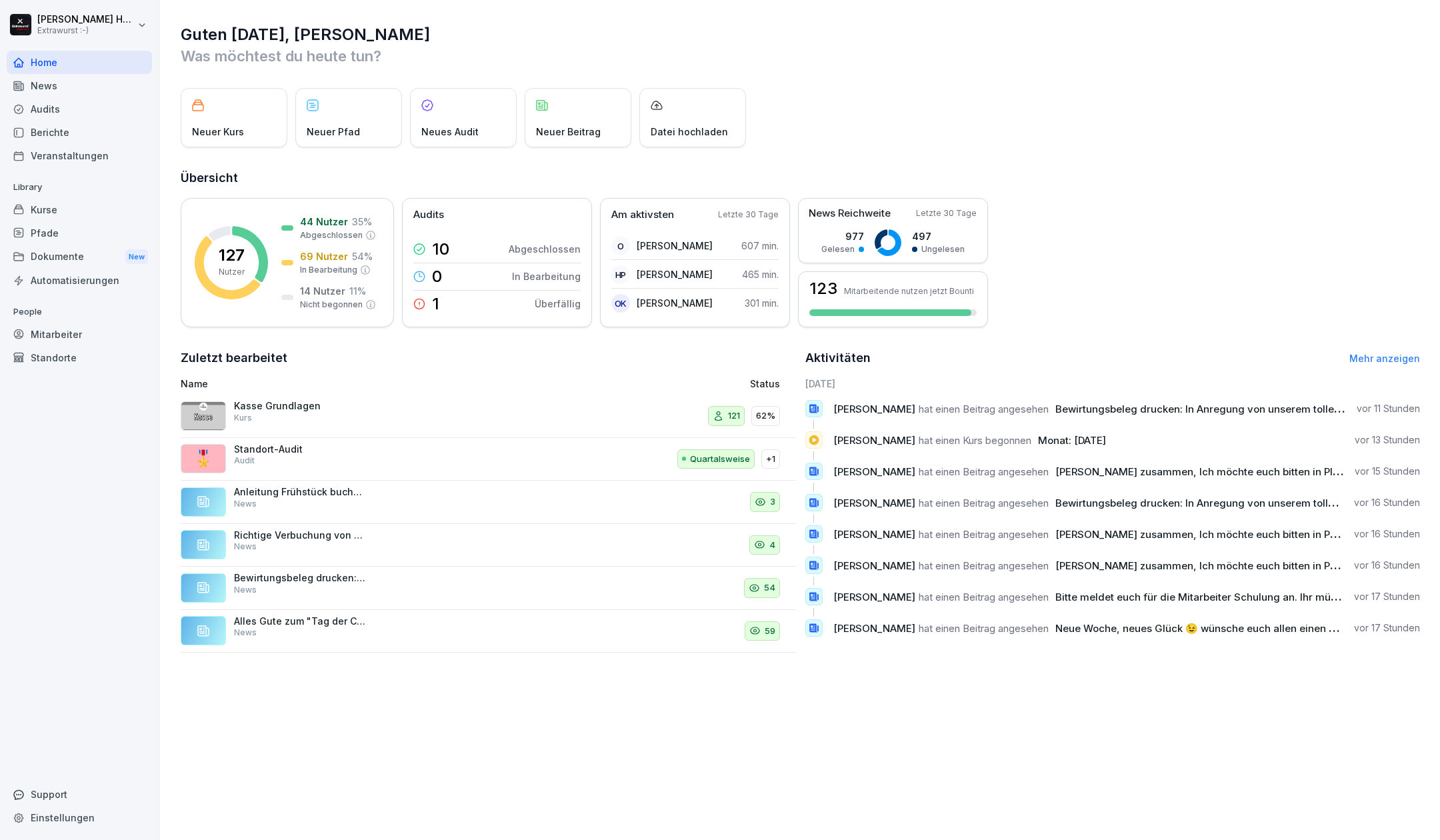
click at [320, 409] on p "Kasse Grundlagen" at bounding box center [301, 406] width 133 height 12
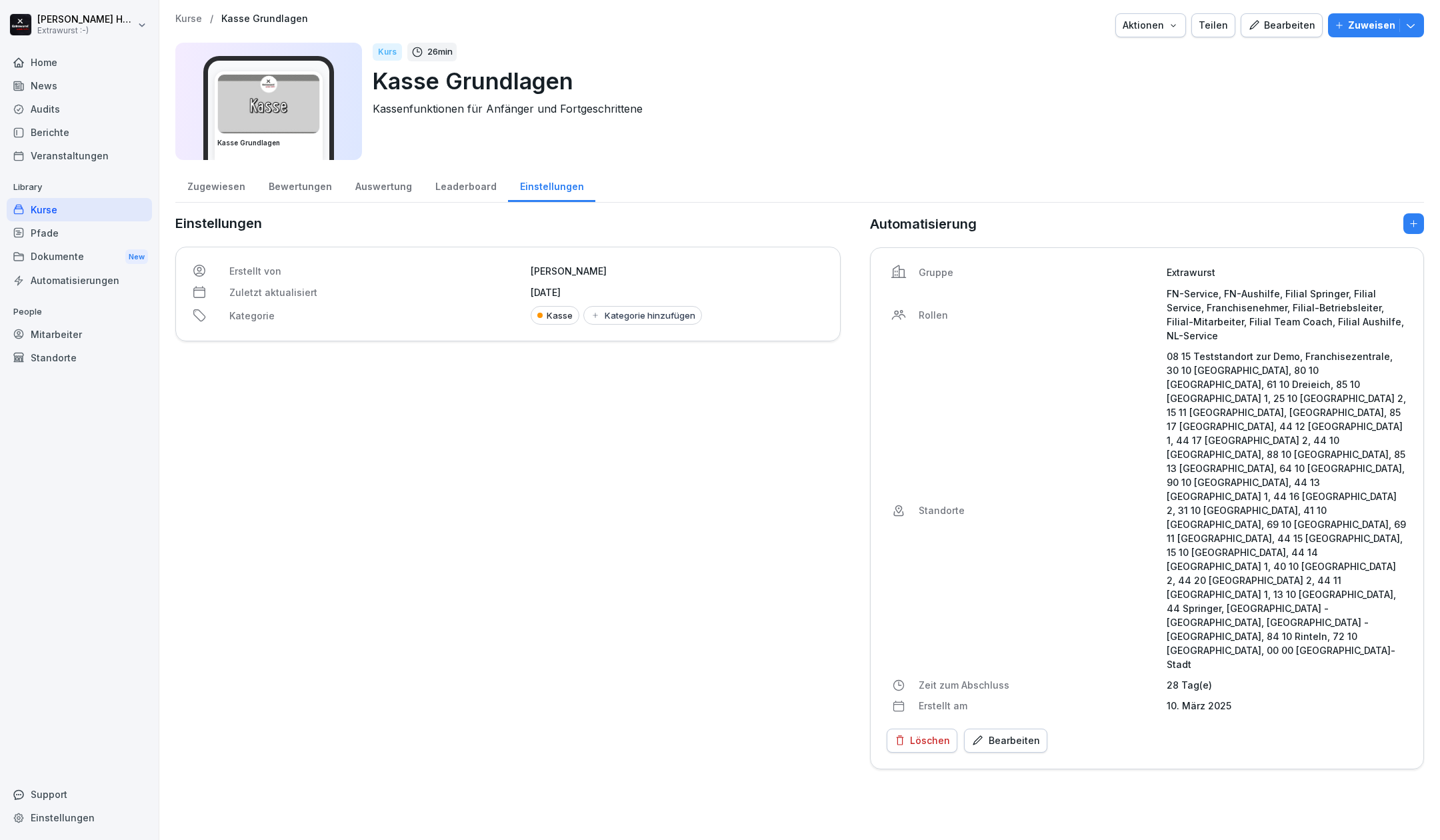
click at [81, 61] on div "Home" at bounding box center [80, 62] width 145 height 24
